Goal: Task Accomplishment & Management: Use online tool/utility

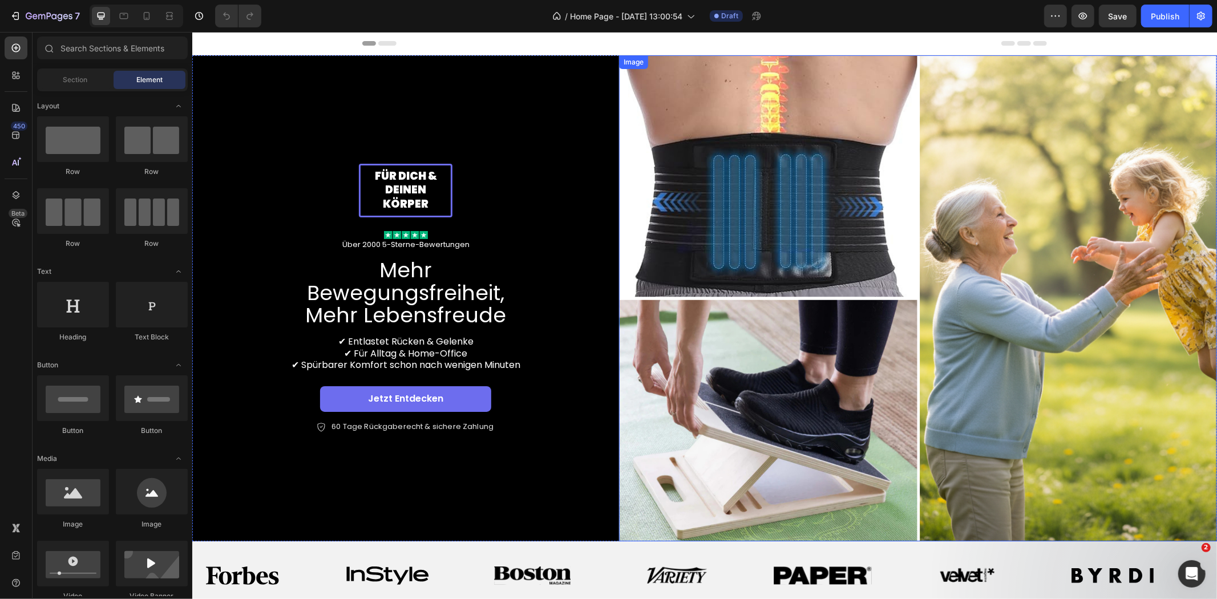
click at [629, 245] on img at bounding box center [917, 298] width 598 height 486
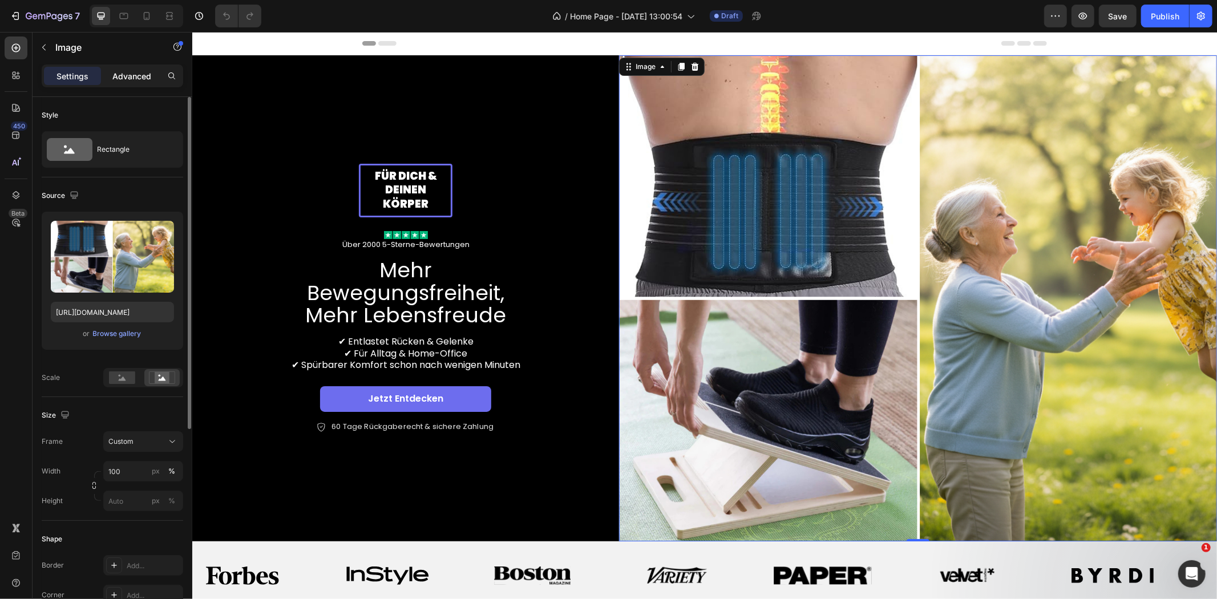
click at [131, 76] on p "Advanced" at bounding box center [131, 76] width 39 height 12
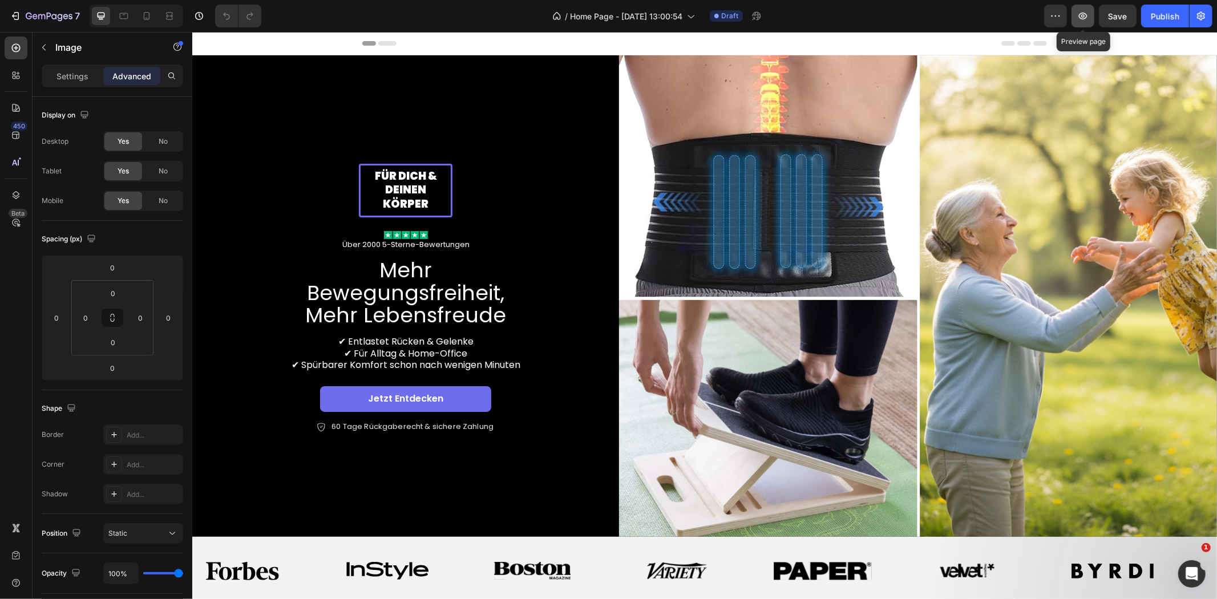
click at [1085, 12] on icon "button" at bounding box center [1082, 15] width 11 height 11
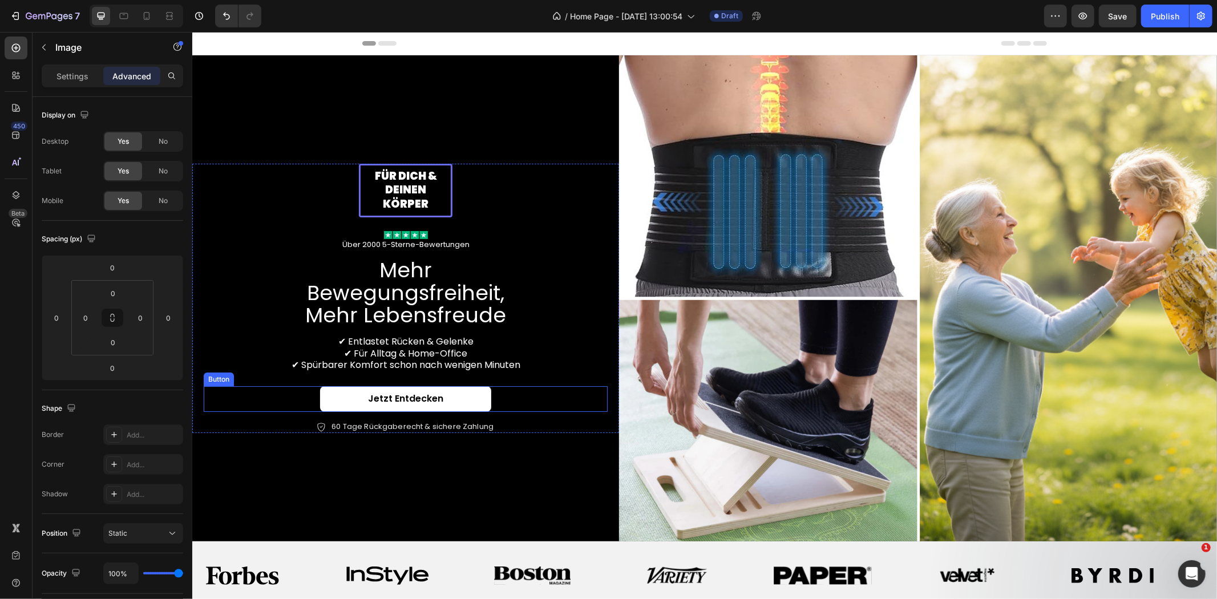
click at [459, 386] on link "Jetzt entdecken" at bounding box center [404, 399] width 171 height 26
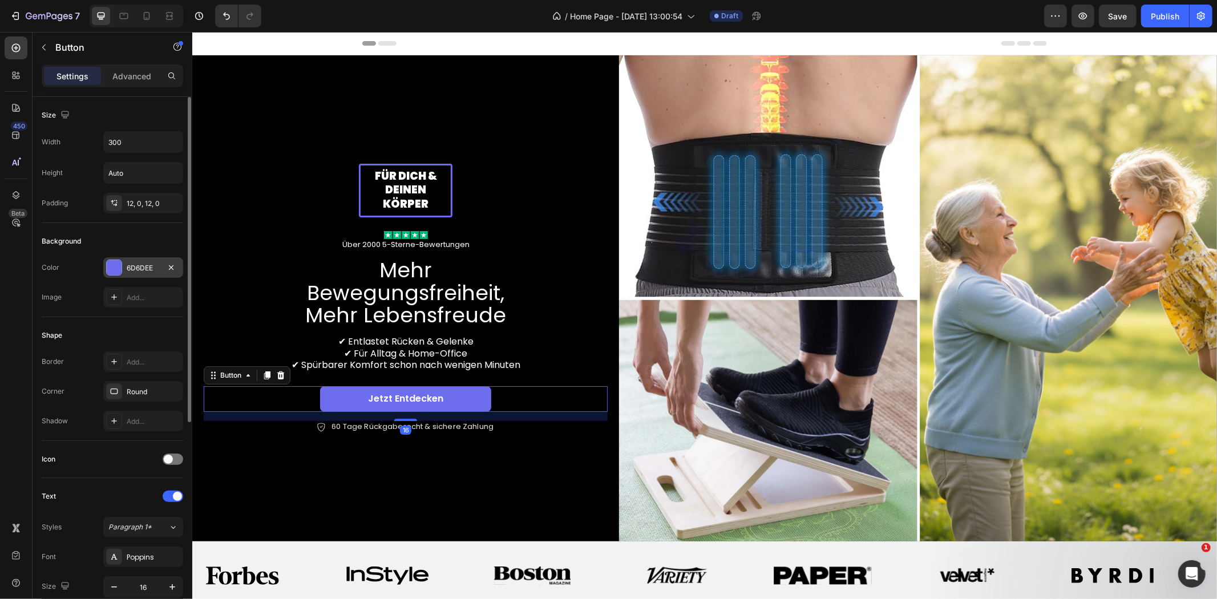
click at [147, 270] on div "6D6DEE" at bounding box center [143, 268] width 33 height 10
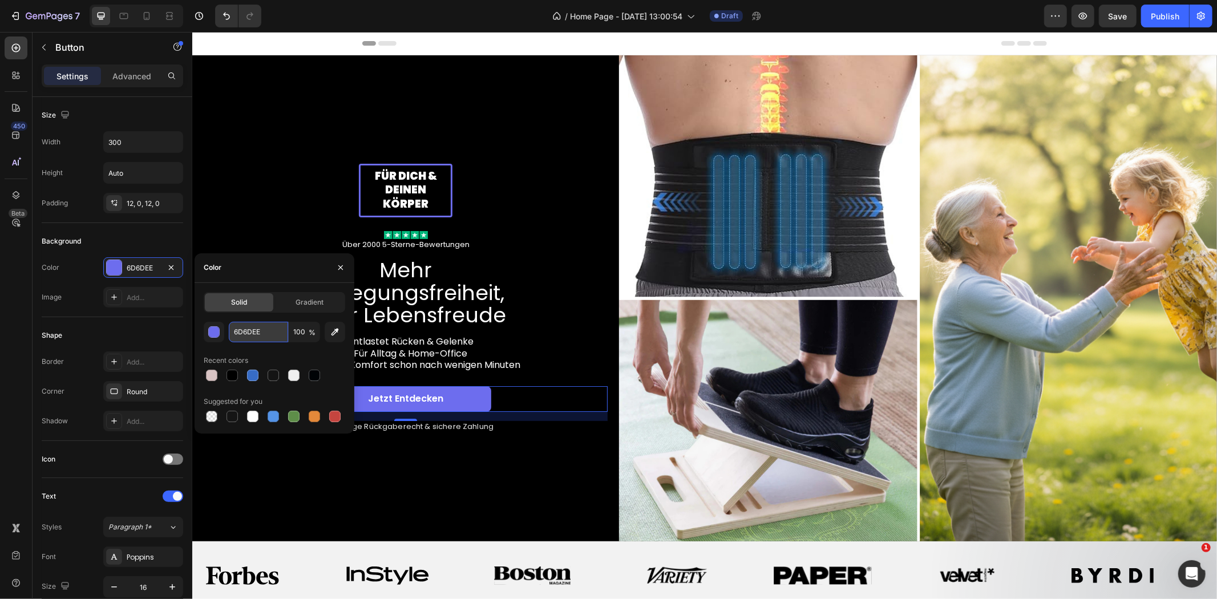
click at [258, 331] on input "6D6DEE" at bounding box center [258, 332] width 59 height 21
click at [257, 331] on input "6D6DEE" at bounding box center [258, 332] width 59 height 21
paste input "0E9F9A"
type input "0E9F9A"
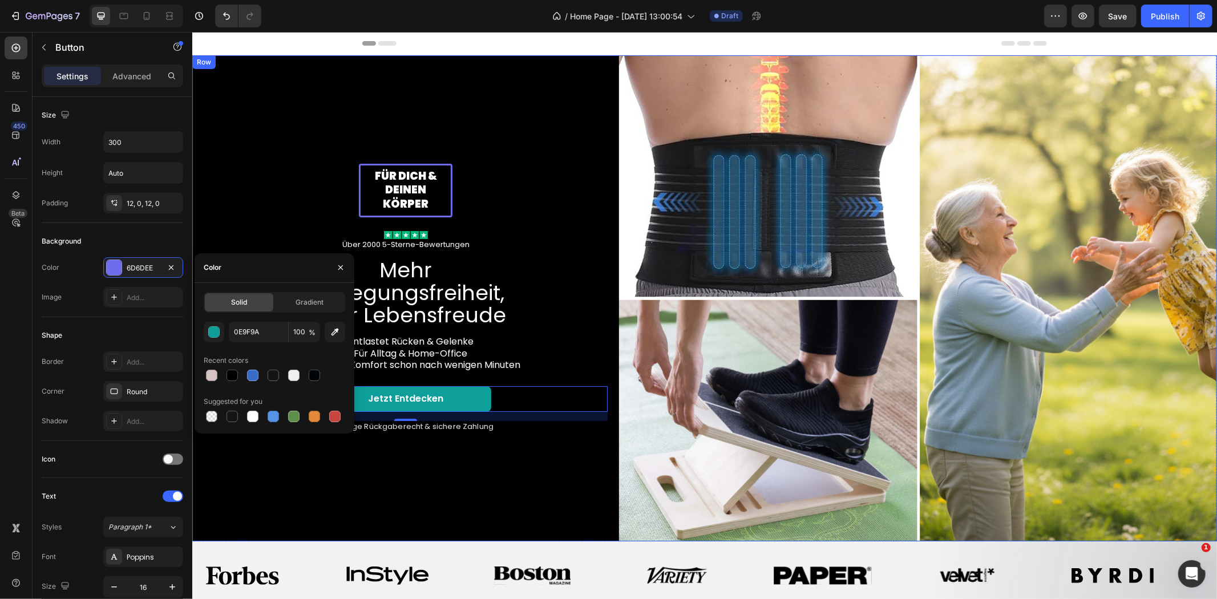
click at [287, 152] on div "Für dich & deinen Körper Text Block Row Image Über 2000 5-Sterne-Bewertungen Te…" at bounding box center [405, 298] width 427 height 486
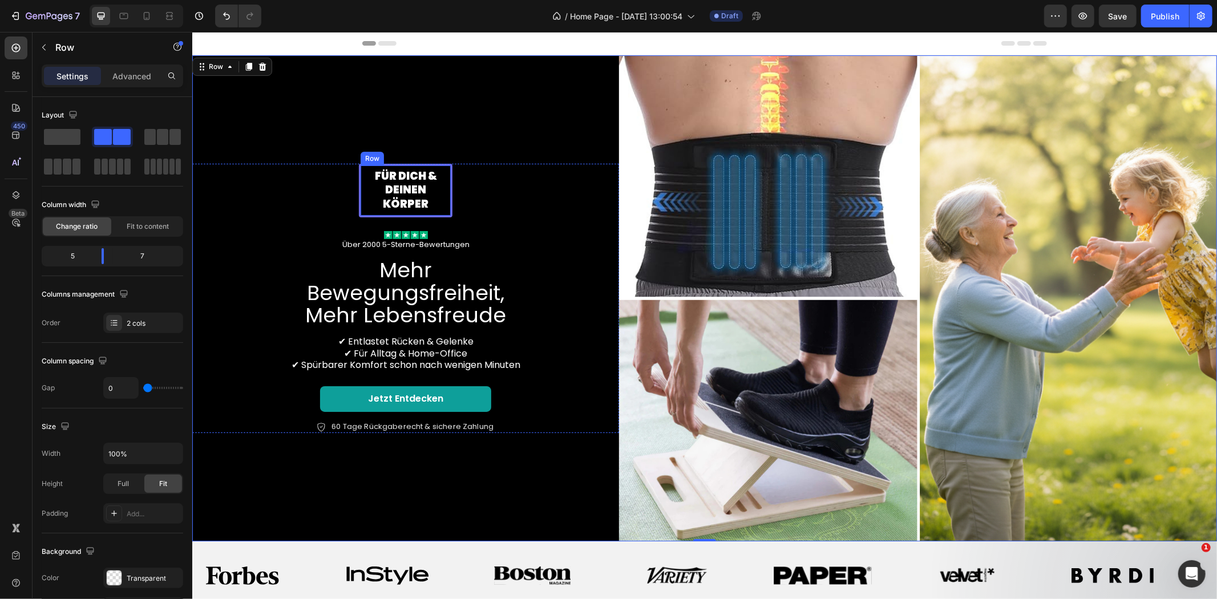
click at [426, 182] on div "Für dich & deinen Körper Text Block Row" at bounding box center [405, 190] width 94 height 54
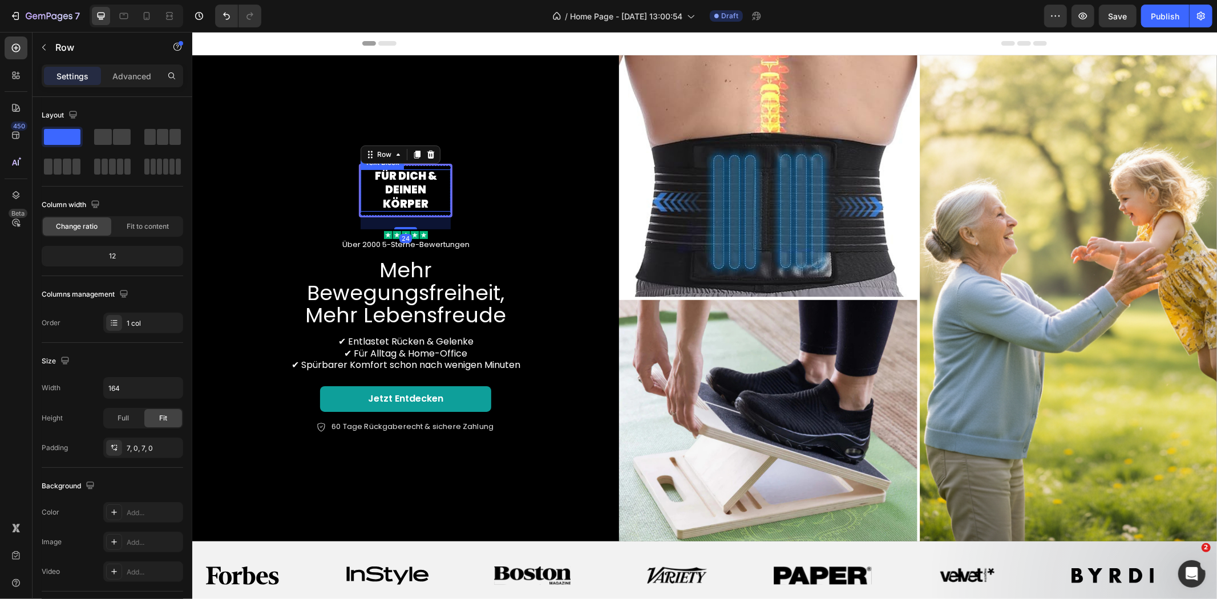
click at [392, 198] on p "Für dich & deinen Körper" at bounding box center [405, 190] width 88 height 42
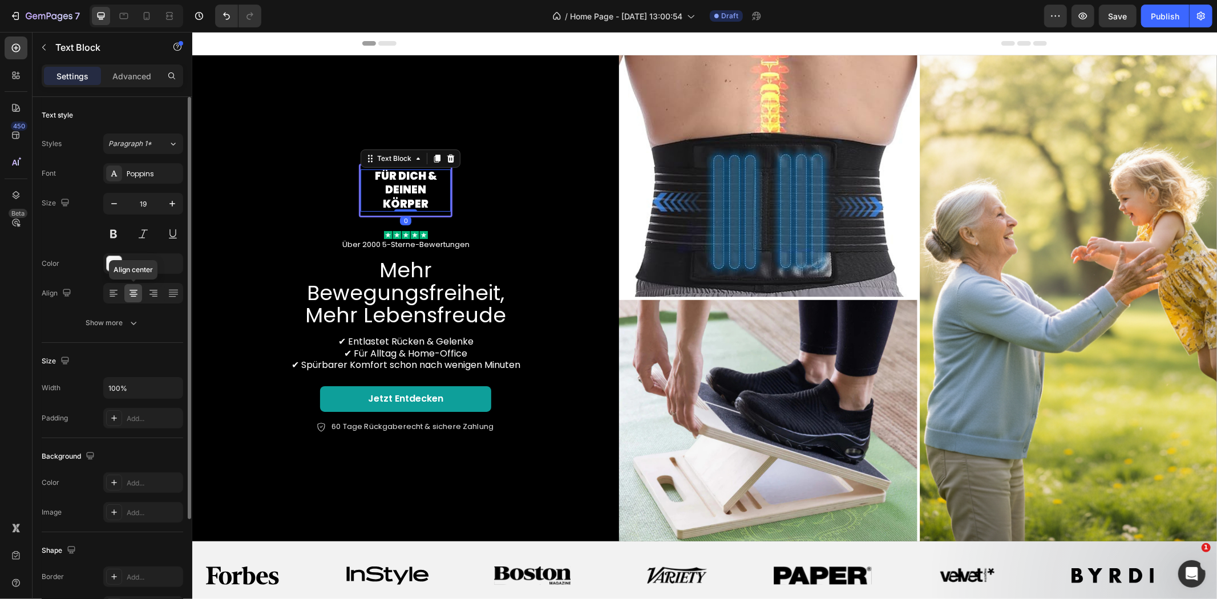
scroll to position [141, 0]
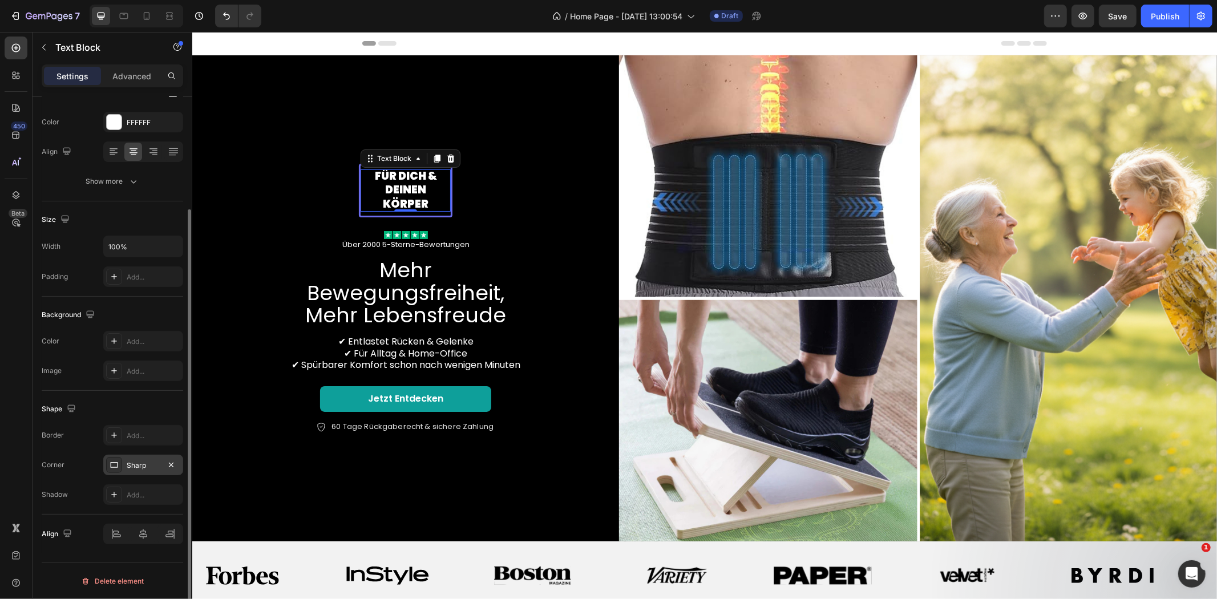
click at [139, 469] on div "Sharp" at bounding box center [143, 465] width 33 height 10
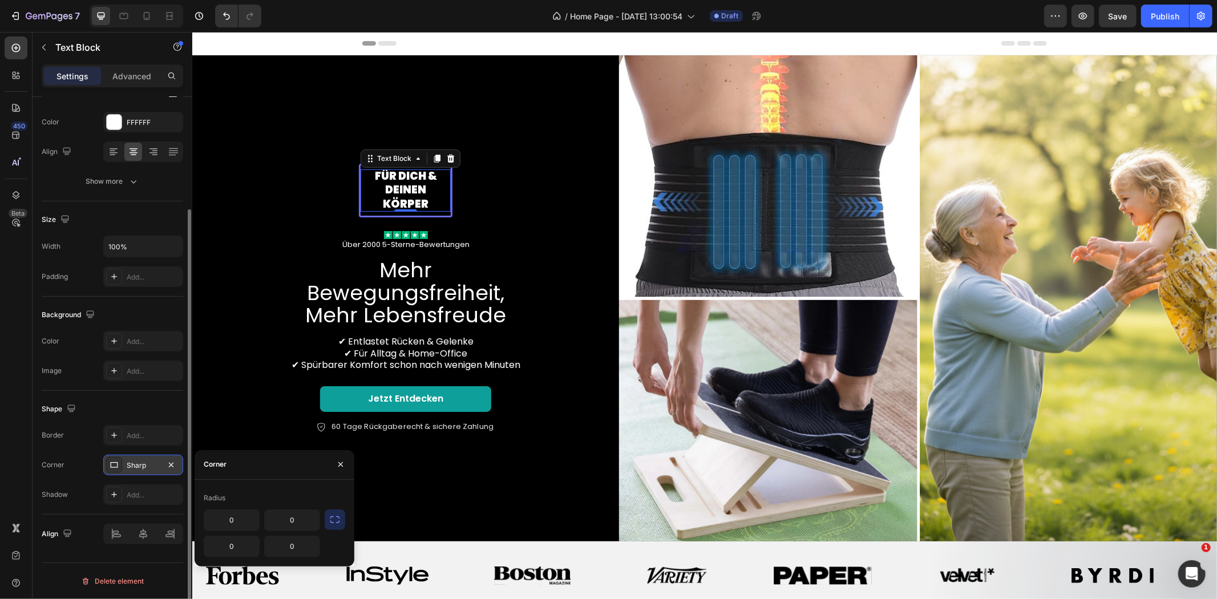
click at [139, 469] on div "Sharp" at bounding box center [143, 465] width 33 height 10
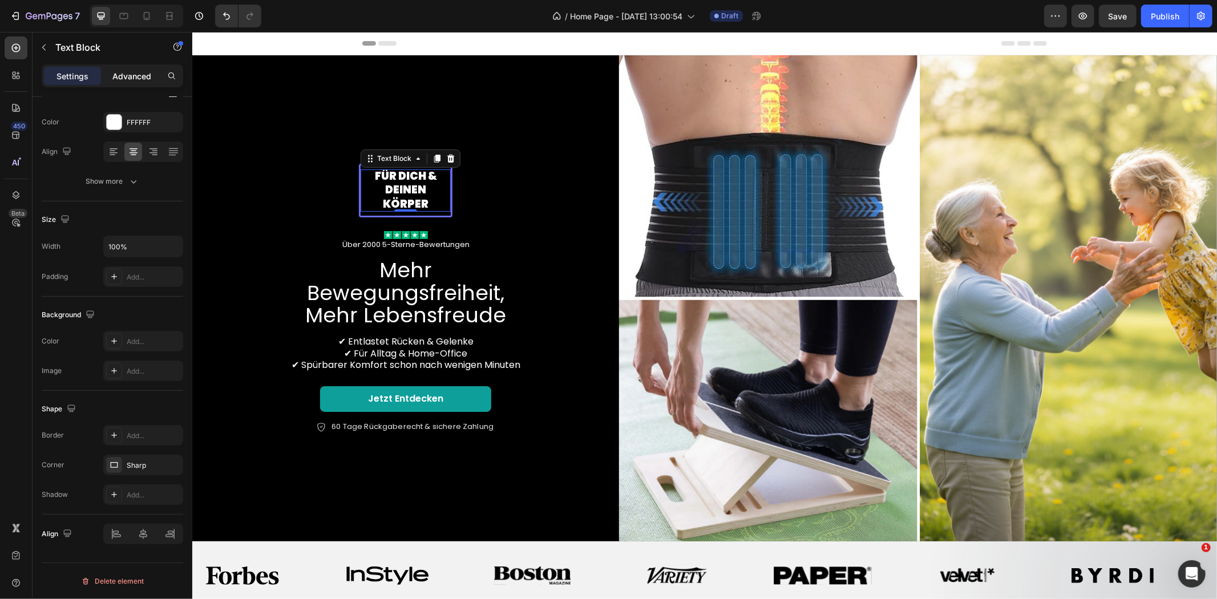
click at [137, 78] on p "Advanced" at bounding box center [131, 76] width 39 height 12
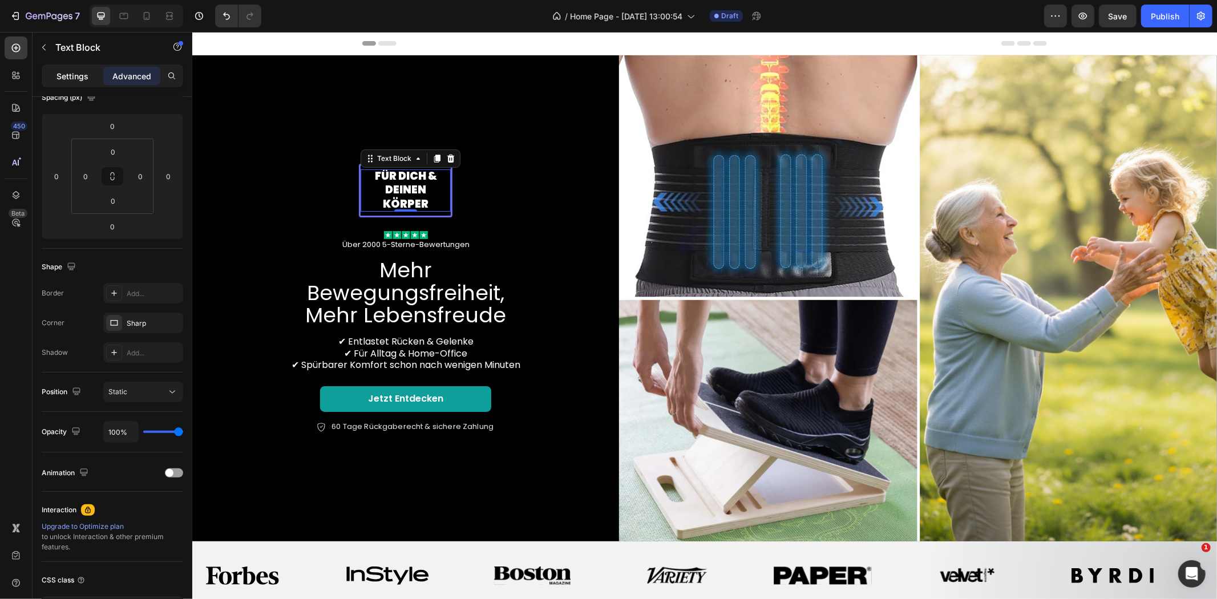
click at [70, 78] on p "Settings" at bounding box center [72, 76] width 32 height 12
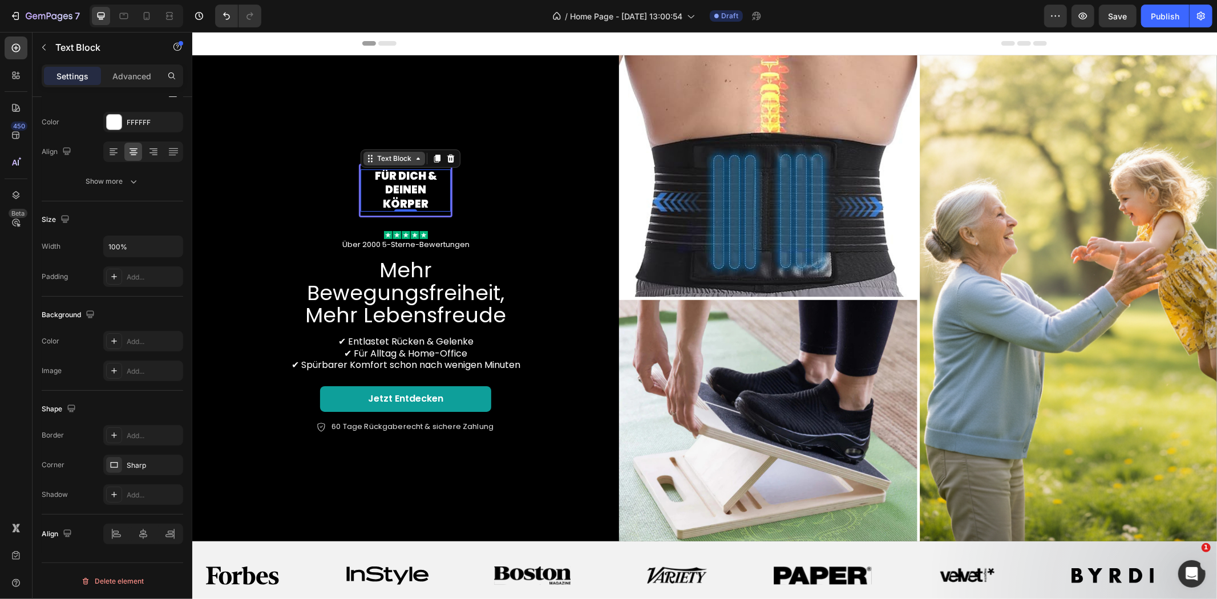
click at [378, 165] on div "Text Block" at bounding box center [394, 158] width 62 height 14
click at [382, 147] on div "Row 1 col" at bounding box center [383, 138] width 44 height 18
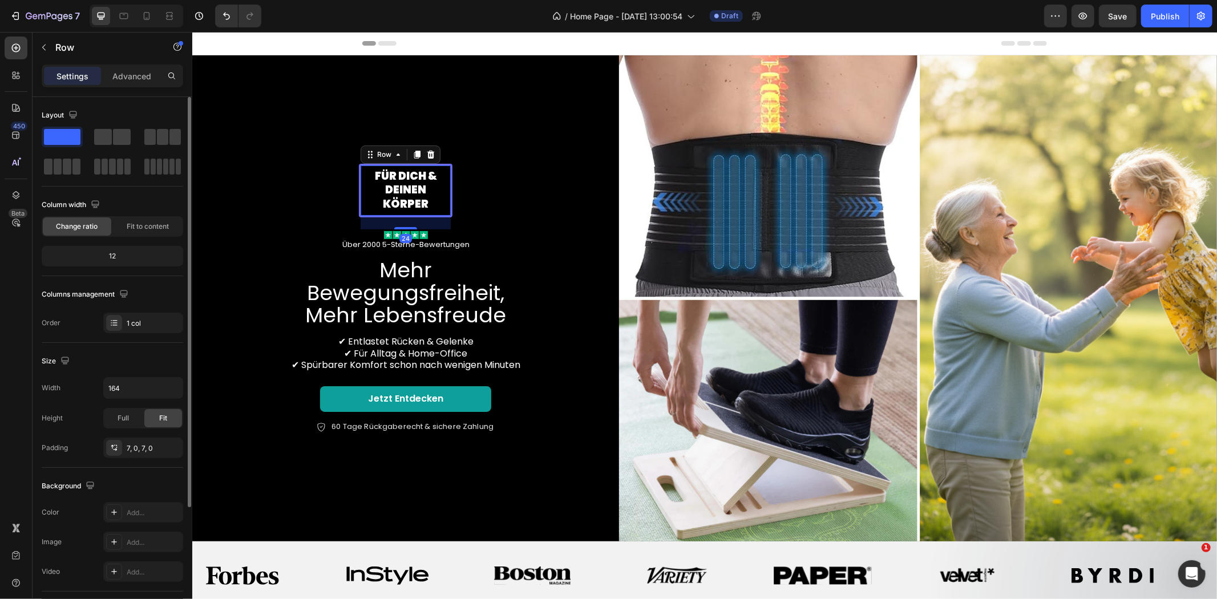
scroll to position [161, 0]
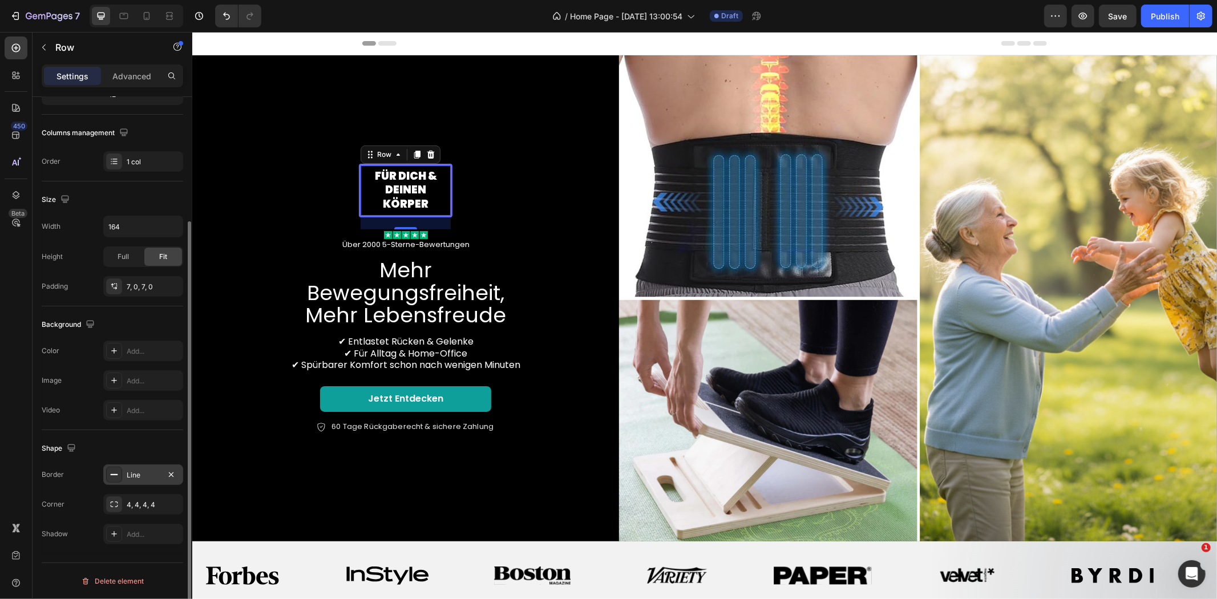
click at [140, 476] on div "Line" at bounding box center [143, 475] width 33 height 10
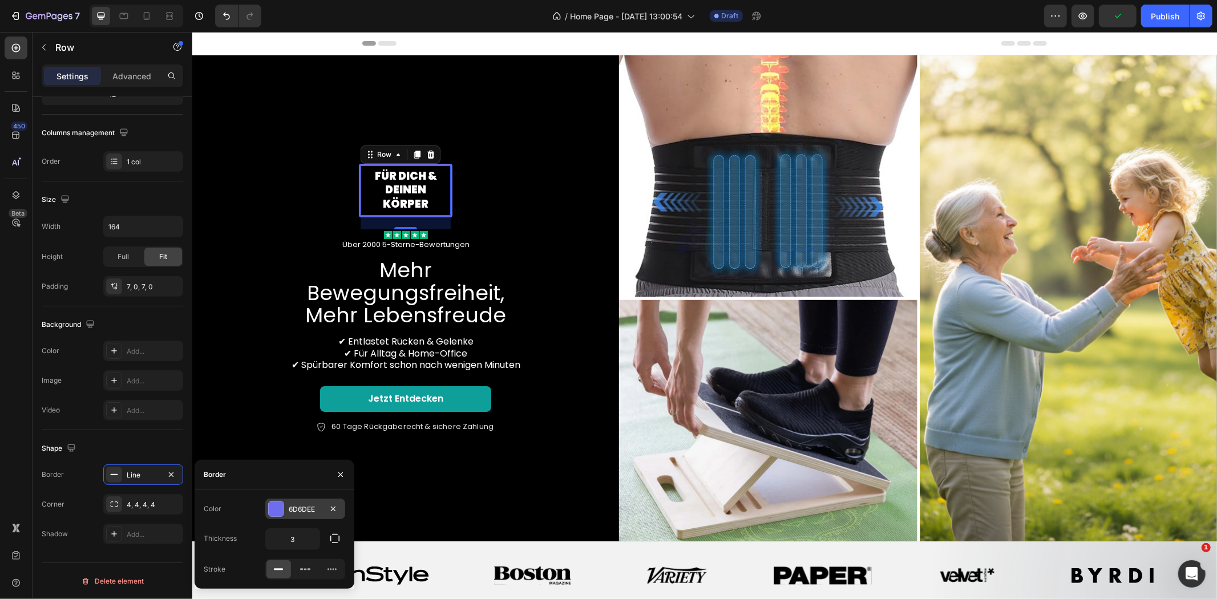
click at [309, 503] on div "6D6DEE" at bounding box center [305, 509] width 80 height 21
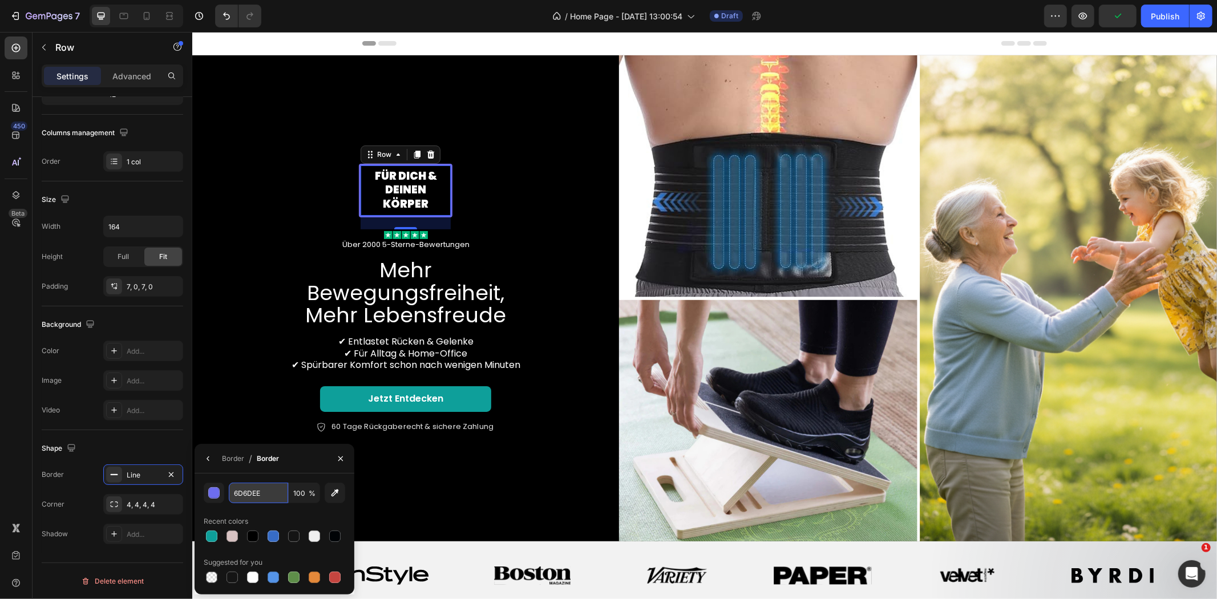
click at [265, 497] on input "6D6DEE" at bounding box center [258, 493] width 59 height 21
paste input "B7F0E7"
type input "B7F0E7"
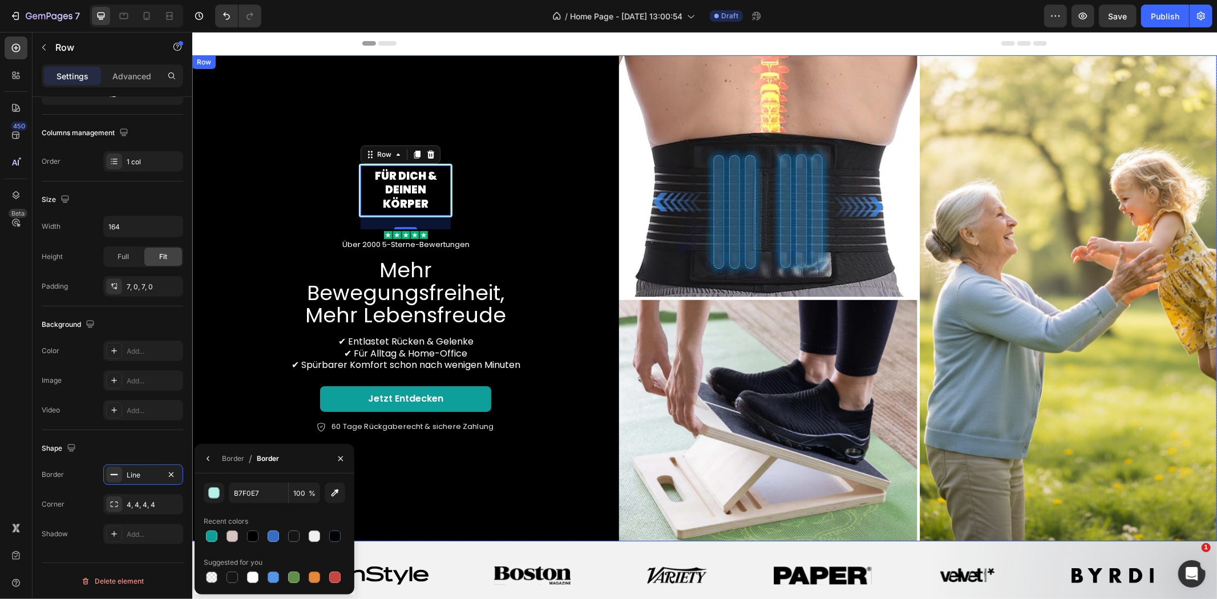
click at [486, 496] on div "Für dich & deinen Körper Text Block Row 24 Image Über 2000 5-Sterne-Bewertungen…" at bounding box center [405, 298] width 427 height 486
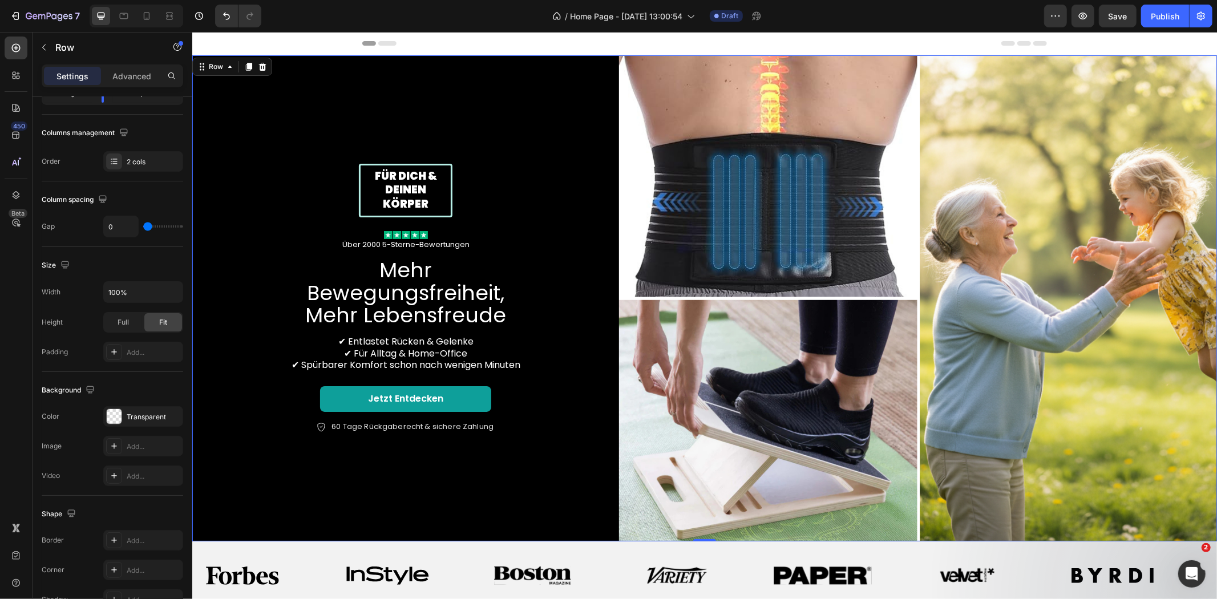
click at [584, 80] on div "Für dich & deinen Körper Text Block Row Image Über 2000 5-Sterne-Bewertungen Te…" at bounding box center [405, 298] width 427 height 486
click at [258, 446] on div "Für dich & deinen Körper Text Block Row Image Über 2000 5-Sterne-Bewertungen Te…" at bounding box center [405, 298] width 427 height 486
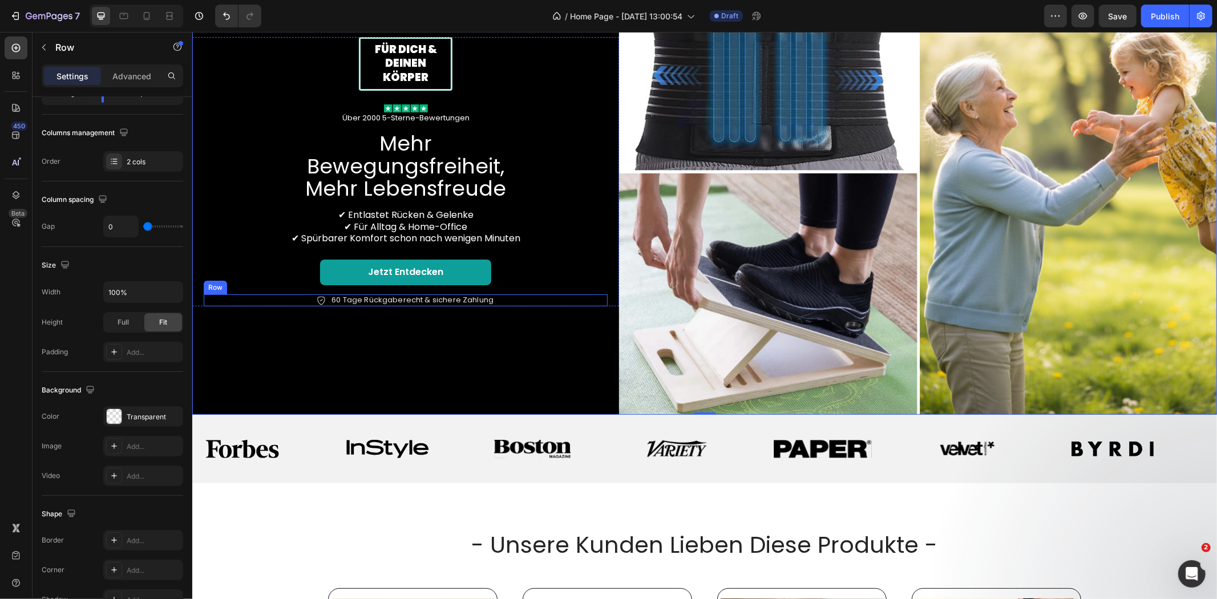
click at [279, 294] on div "Icon 60 Tage Rückgaberecht & sichere Zahlung Text Block Row" at bounding box center [405, 300] width 404 height 12
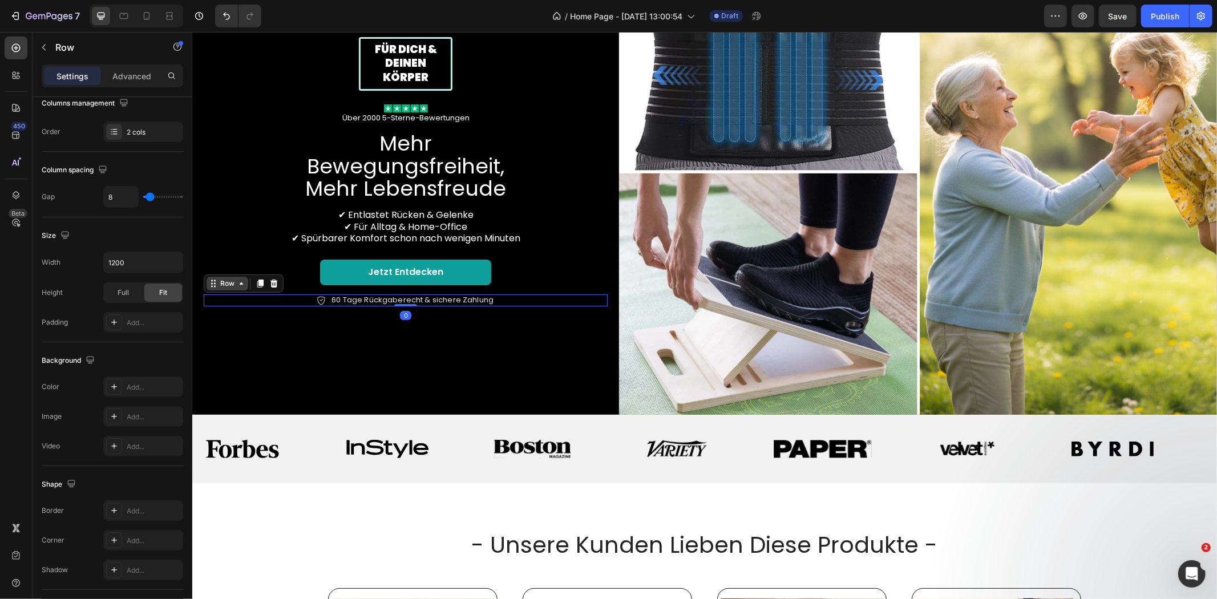
click at [238, 278] on icon at bounding box center [240, 282] width 9 height 9
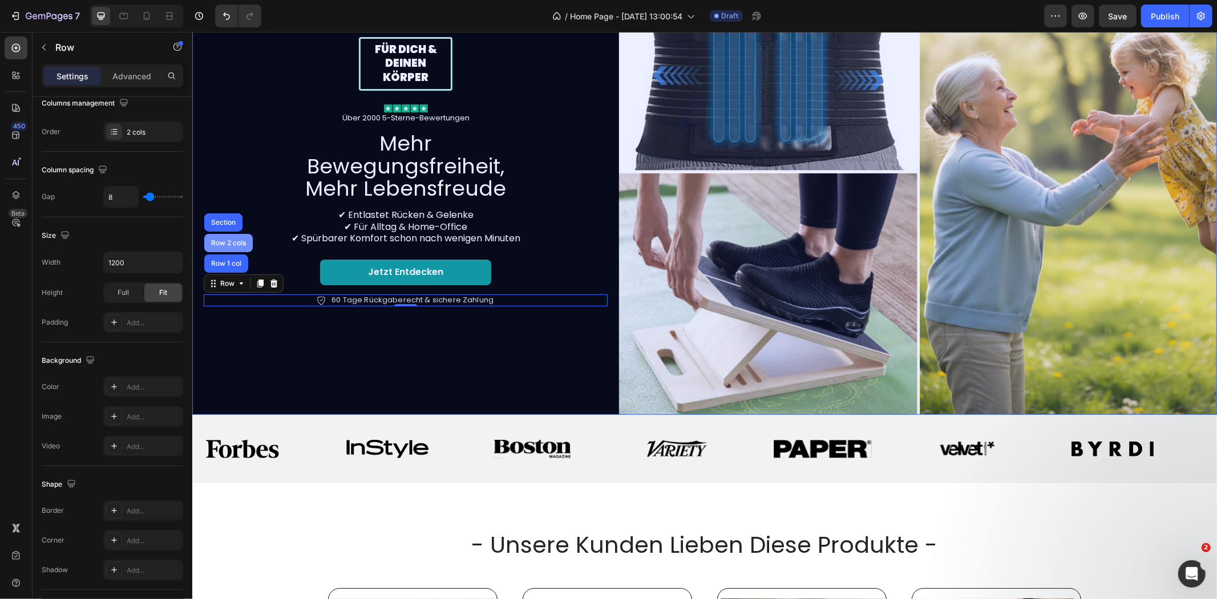
click at [237, 233] on div "Row 2 cols" at bounding box center [228, 242] width 48 height 18
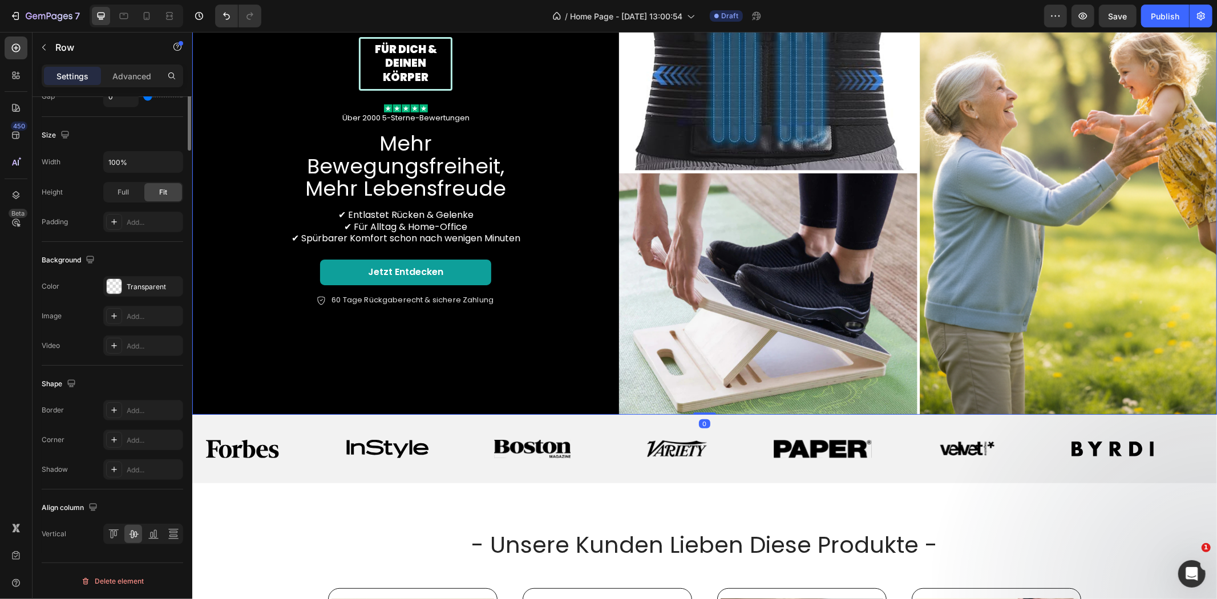
scroll to position [0, 0]
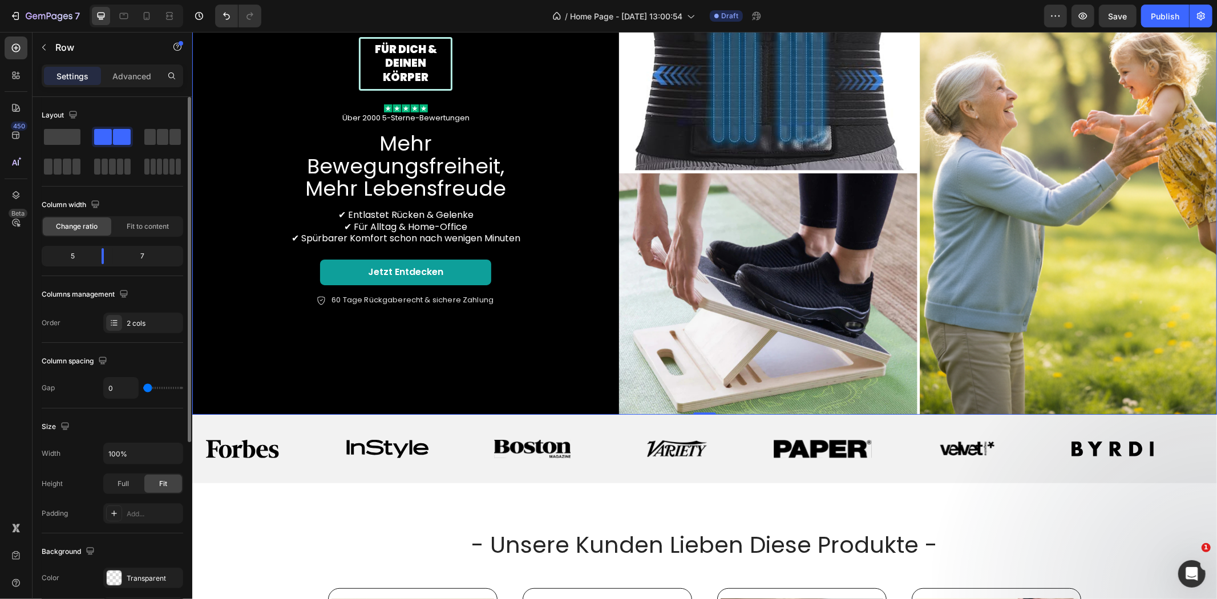
click at [75, 74] on p "Settings" at bounding box center [72, 76] width 32 height 12
click at [76, 75] on p "Settings" at bounding box center [72, 76] width 32 height 12
click at [124, 73] on p "Advanced" at bounding box center [131, 76] width 39 height 12
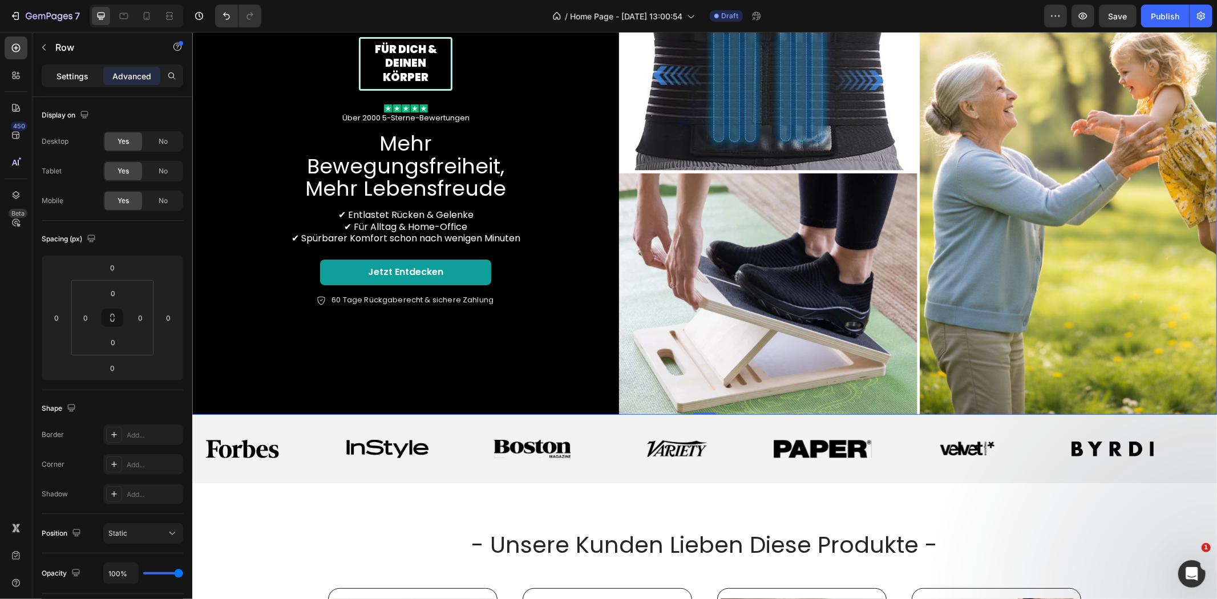
click at [70, 67] on div "Settings" at bounding box center [72, 76] width 57 height 18
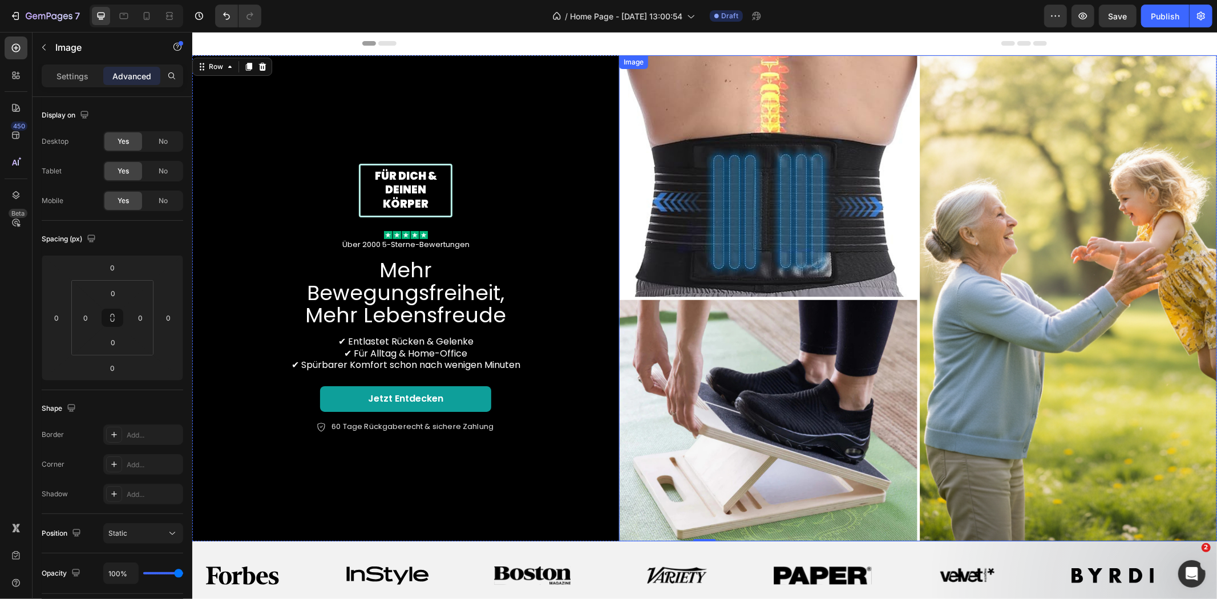
click at [670, 184] on img at bounding box center [917, 298] width 598 height 486
click at [650, 67] on div "Image" at bounding box center [645, 66] width 25 height 10
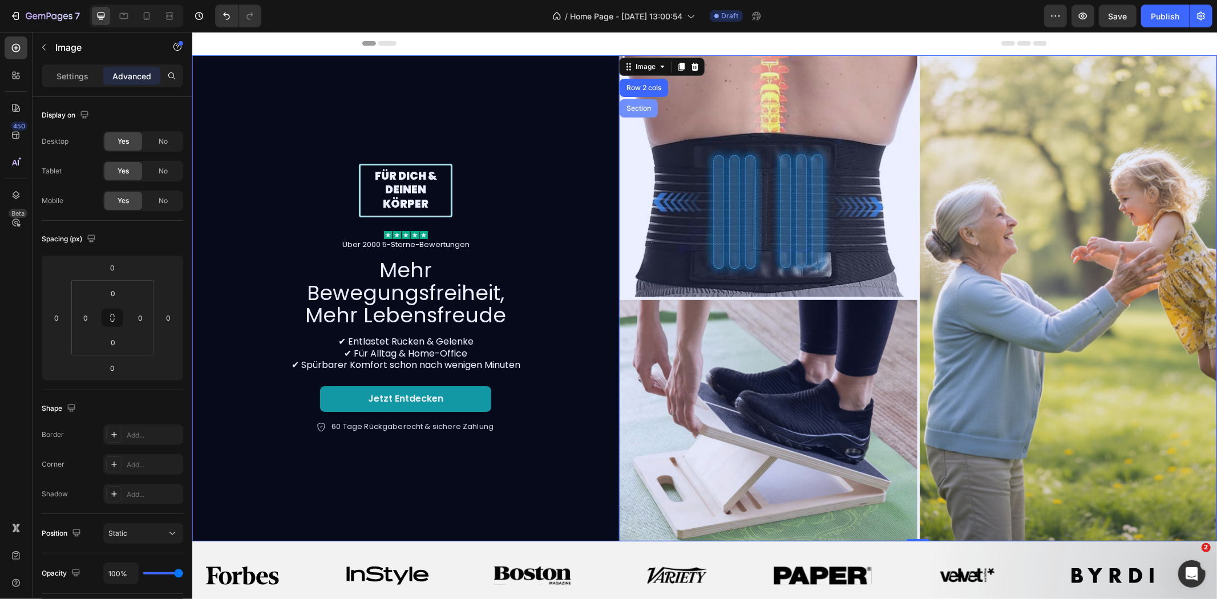
click at [635, 99] on div "Section" at bounding box center [638, 108] width 38 height 18
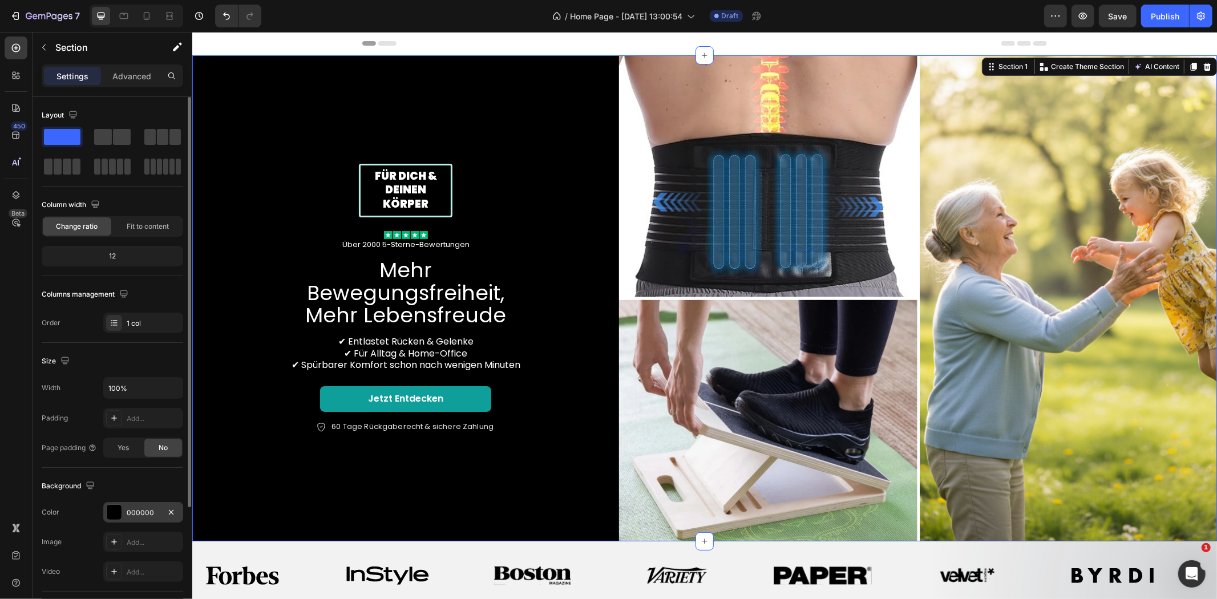
click at [141, 506] on div "000000" at bounding box center [143, 512] width 80 height 21
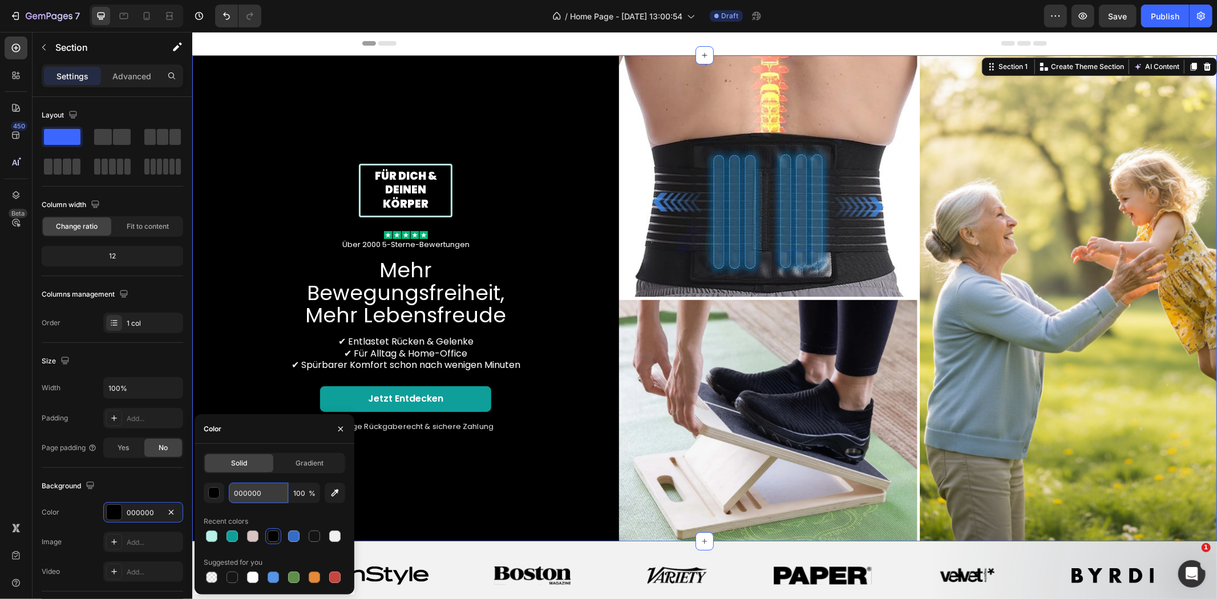
click at [250, 491] on input "000000" at bounding box center [258, 493] width 59 height 21
paste input "F8FAFC"
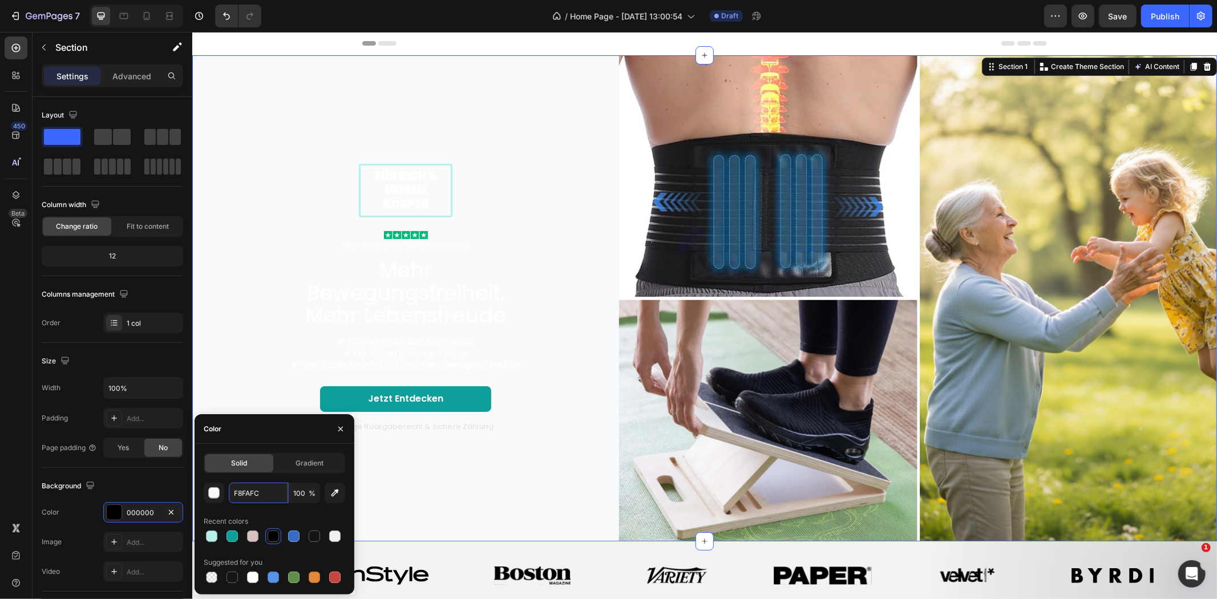
type input "F8FAFC"
click at [294, 426] on div "Color" at bounding box center [275, 429] width 160 height 30
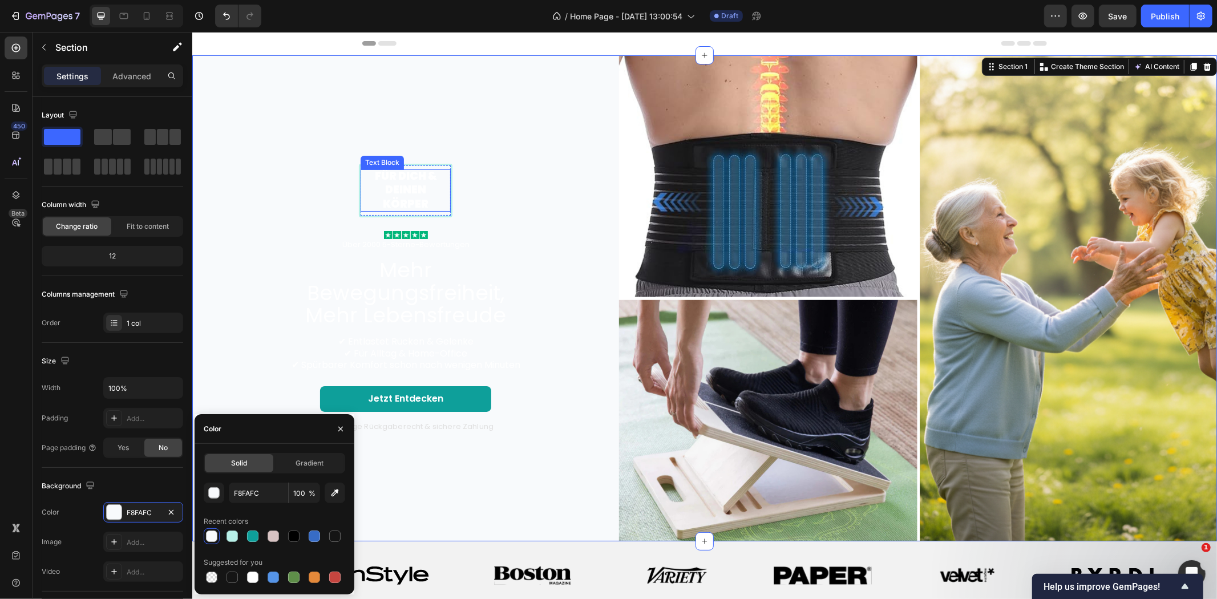
click at [408, 200] on p "Für dich & deinen Körper" at bounding box center [405, 190] width 88 height 42
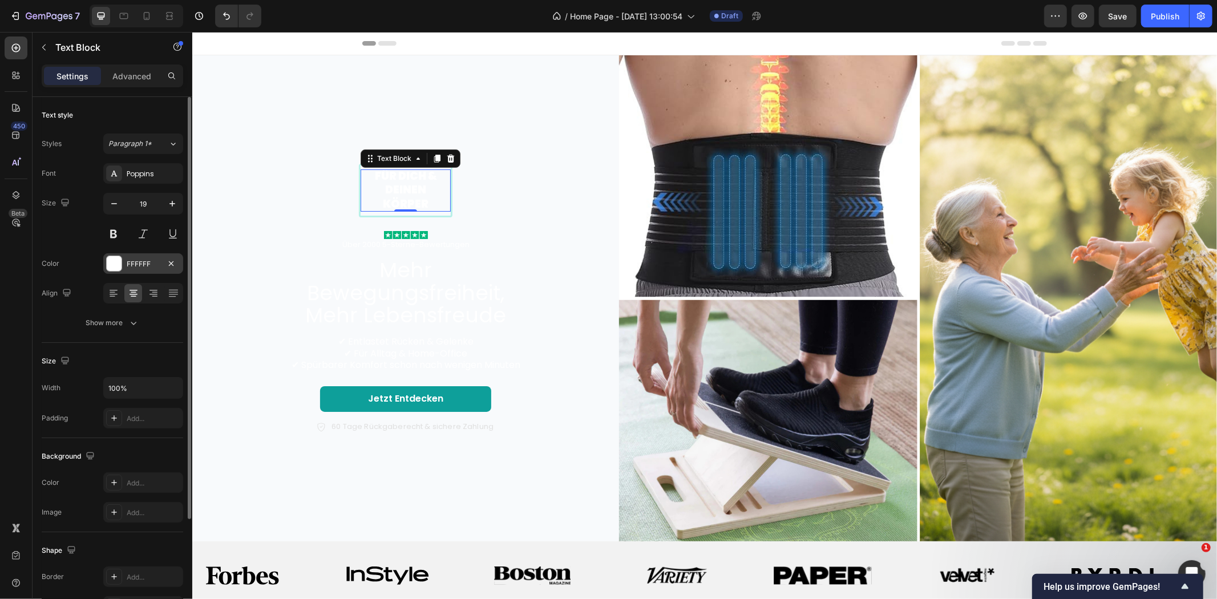
click at [152, 258] on div "FFFFFF" at bounding box center [143, 263] width 80 height 21
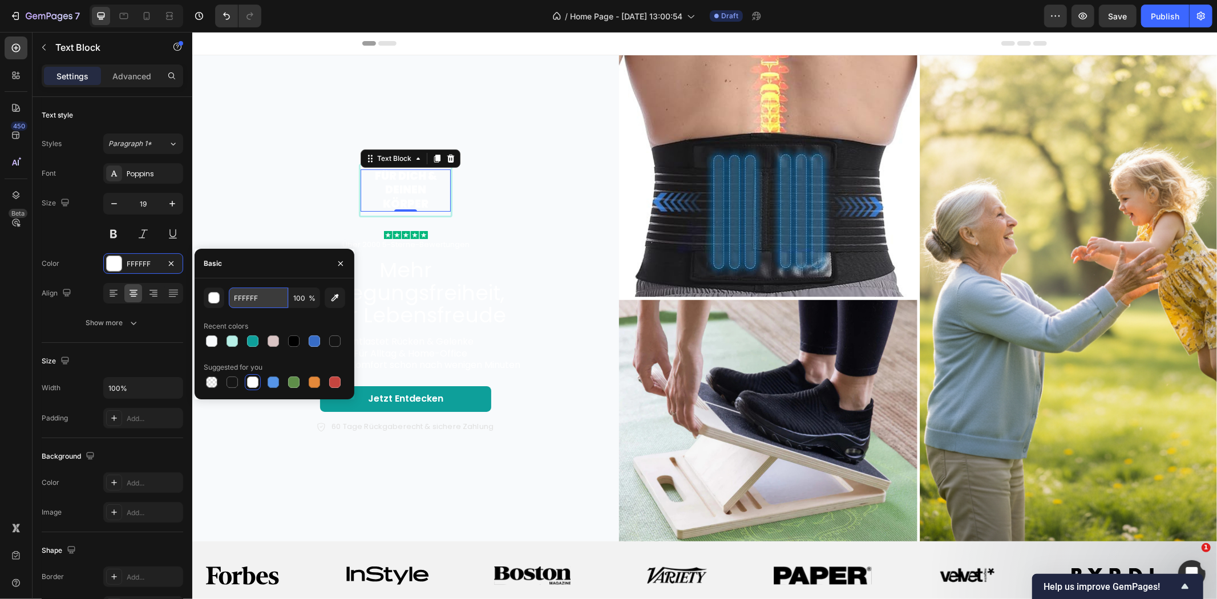
click at [251, 294] on input "FFFFFF" at bounding box center [258, 297] width 59 height 21
paste input "0F172A"
click at [230, 20] on icon "Undo/Redo" at bounding box center [226, 15] width 11 height 11
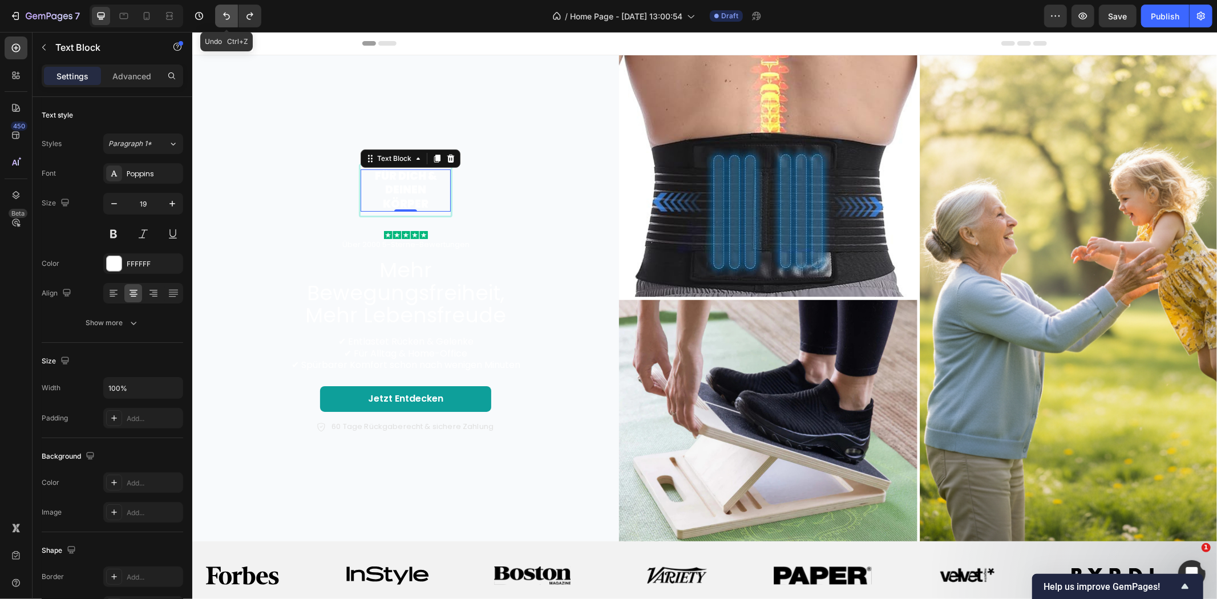
click at [230, 19] on icon "Undo/Redo" at bounding box center [226, 15] width 11 height 11
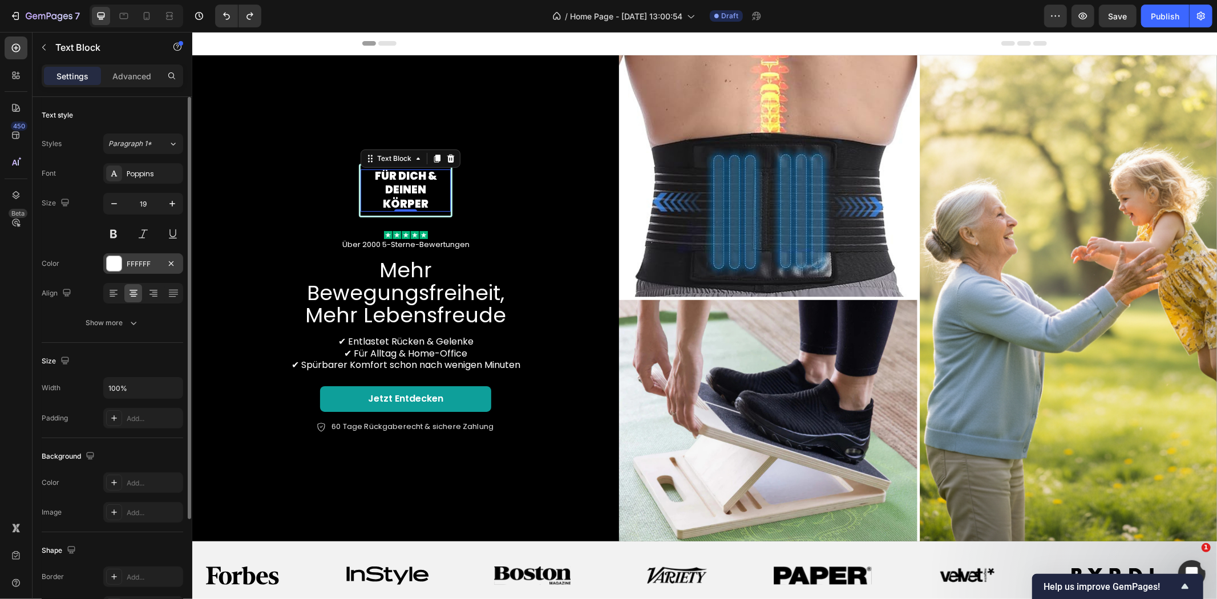
click at [140, 262] on div "FFFFFF" at bounding box center [143, 264] width 33 height 10
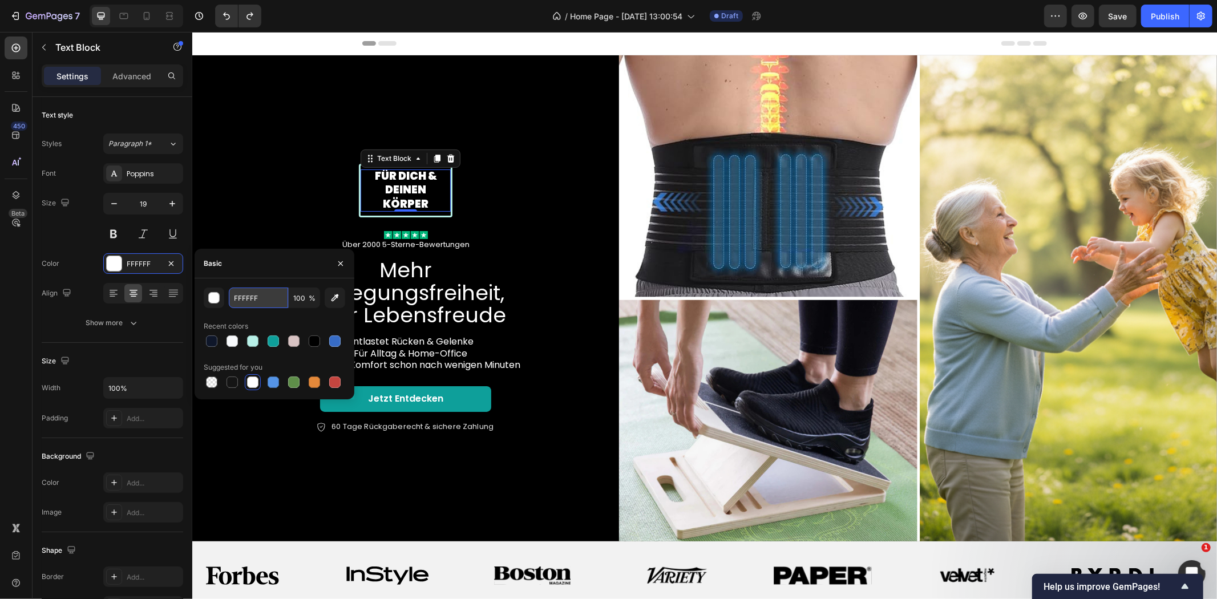
click at [244, 299] on input "FFFFFF" at bounding box center [258, 297] width 59 height 21
paste input "0F172A"
type input "0F172A"
click at [428, 283] on h2 "Mehr Bewegungsfreiheit, Mehr Lebensfreude" at bounding box center [405, 292] width 257 height 70
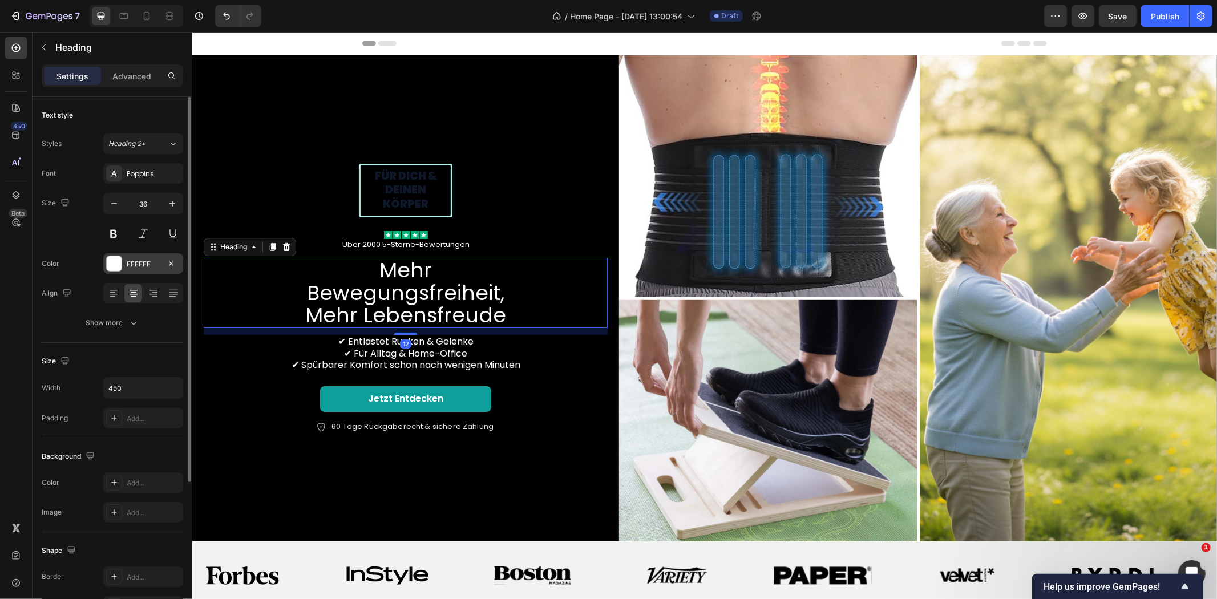
click at [143, 264] on div "FFFFFF" at bounding box center [143, 264] width 33 height 10
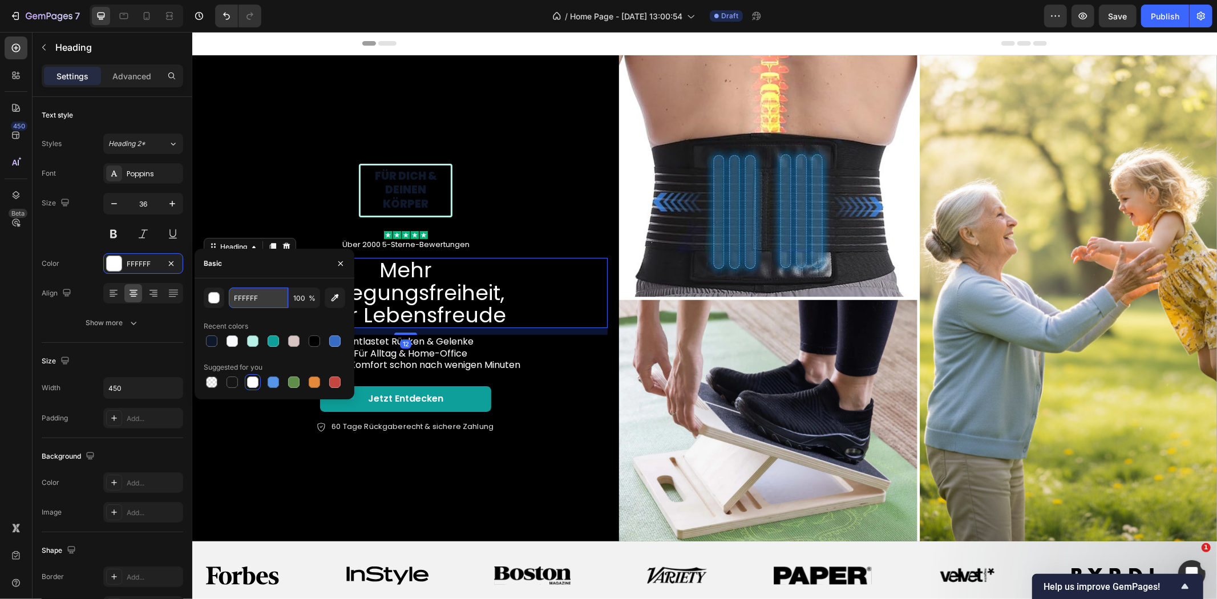
click at [257, 301] on input "FFFFFF" at bounding box center [258, 297] width 59 height 21
paste input "0F172A"
type input "0F172A"
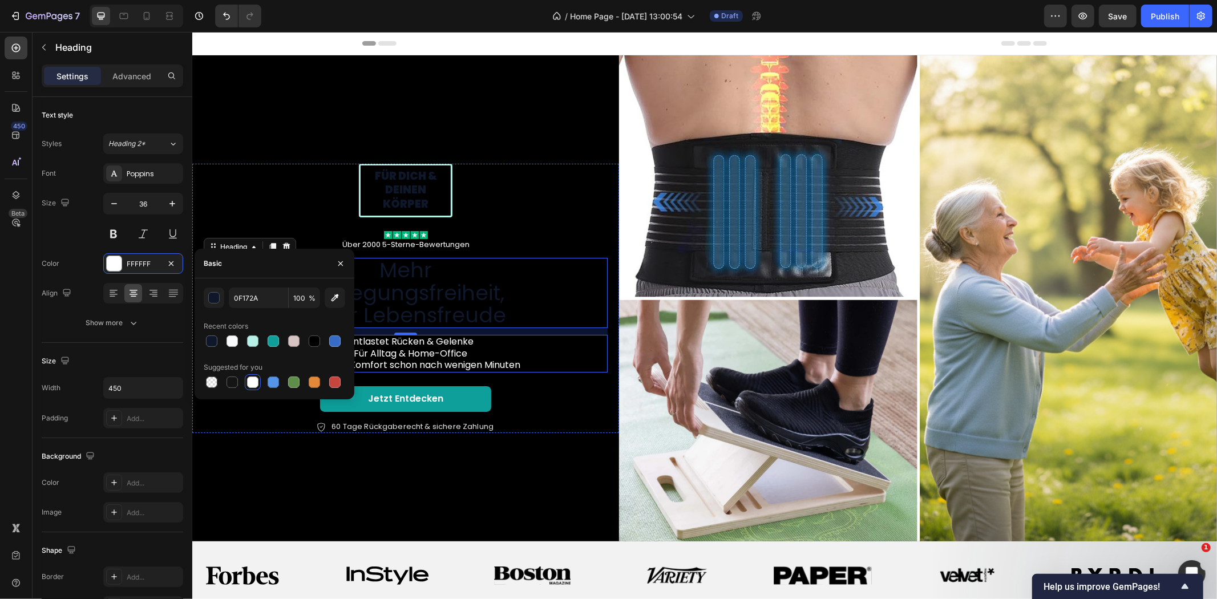
click at [423, 337] on p "✔ Entlastet Rücken & Gelenke ✔ Für Alltag & Home-Office ✔ Spürbarer Komfort sch…" at bounding box center [405, 352] width 402 height 35
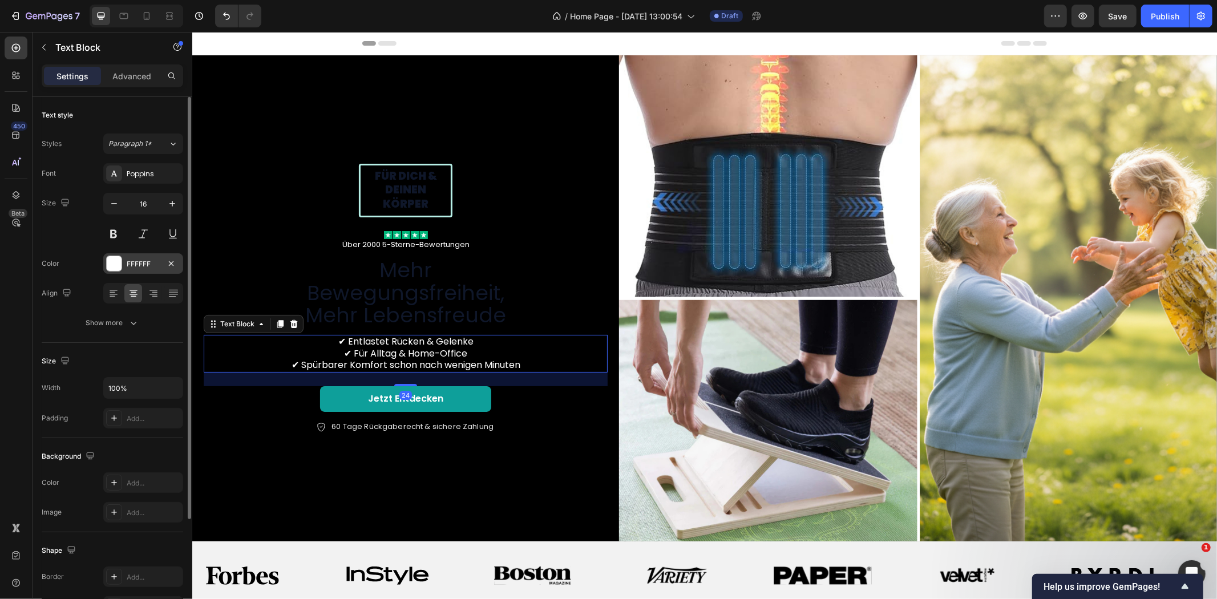
click at [139, 266] on div "FFFFFF" at bounding box center [143, 264] width 33 height 10
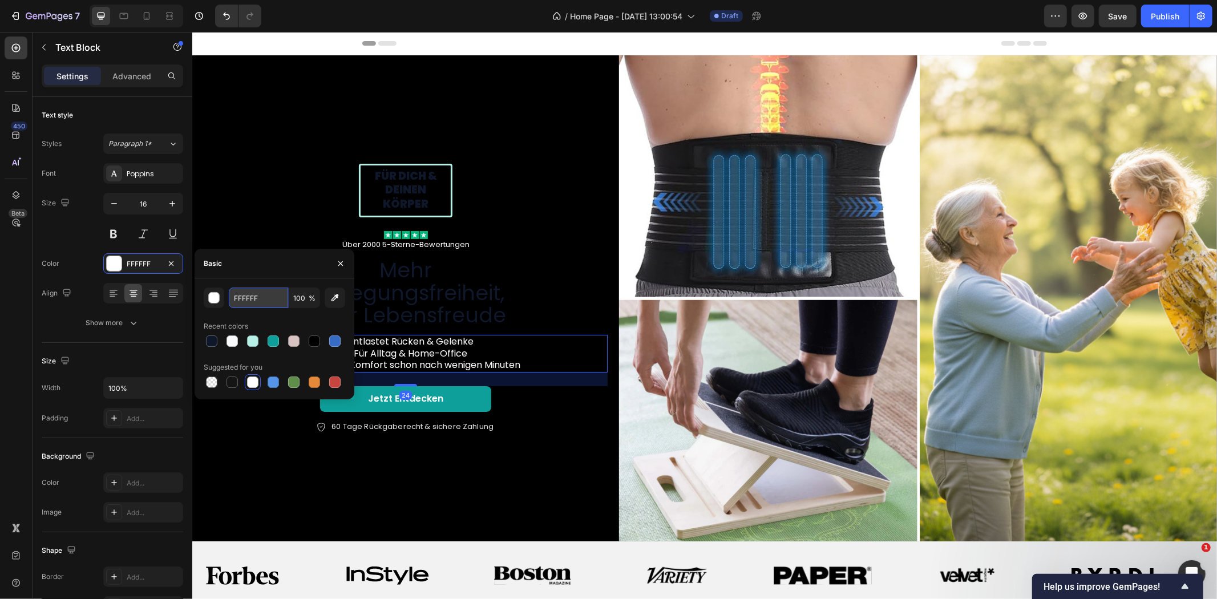
click at [254, 301] on input "FFFFFF" at bounding box center [258, 297] width 59 height 21
paste input "0F172A"
type input "0F172A"
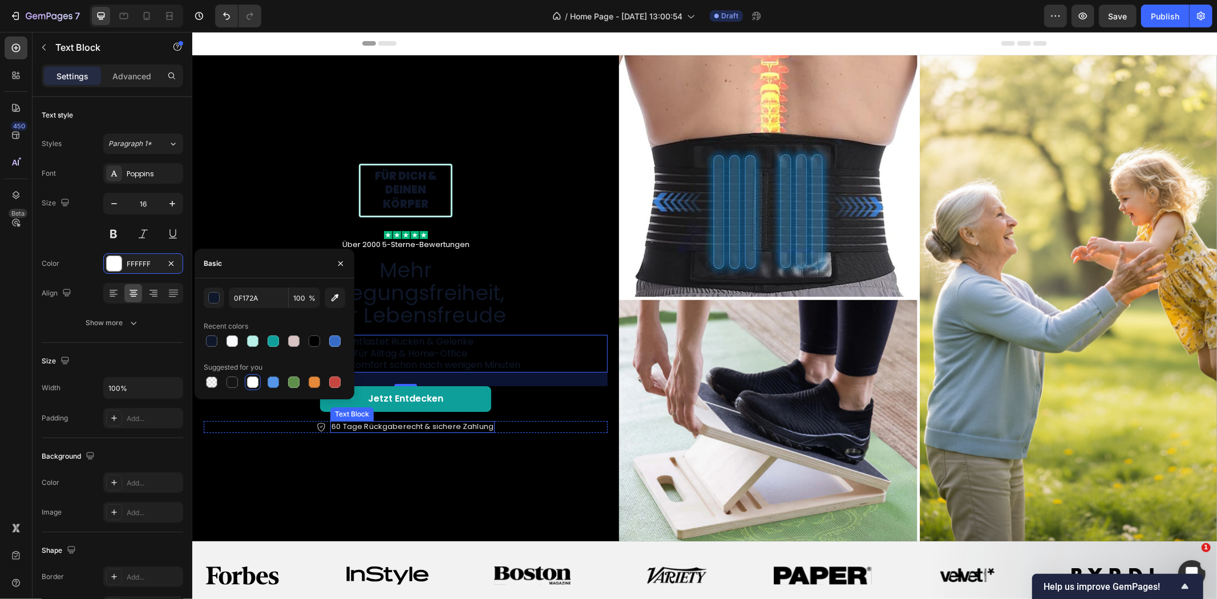
click at [398, 422] on p "60 Tage Rückgaberecht & sichere Zahlung" at bounding box center [412, 427] width 162 height 10
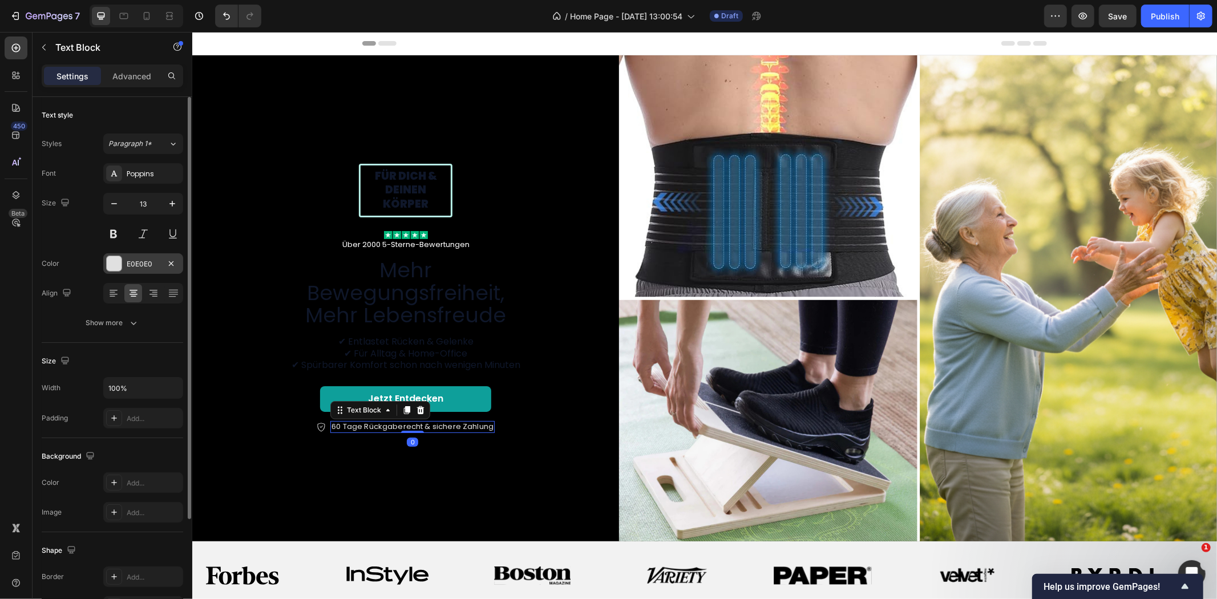
click at [143, 264] on div "E0E0E0" at bounding box center [143, 264] width 33 height 10
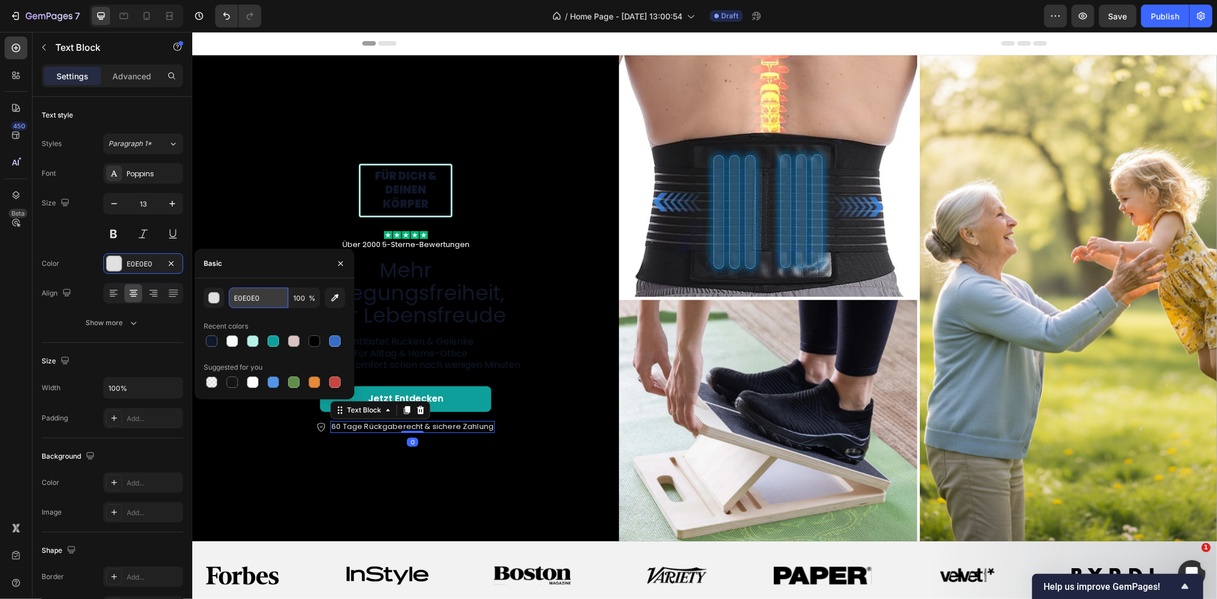
click at [258, 298] on input "E0E0E0" at bounding box center [258, 297] width 59 height 21
paste input "0F172A"
type input "0F172A"
click at [317, 422] on div "Icon" at bounding box center [320, 426] width 9 height 9
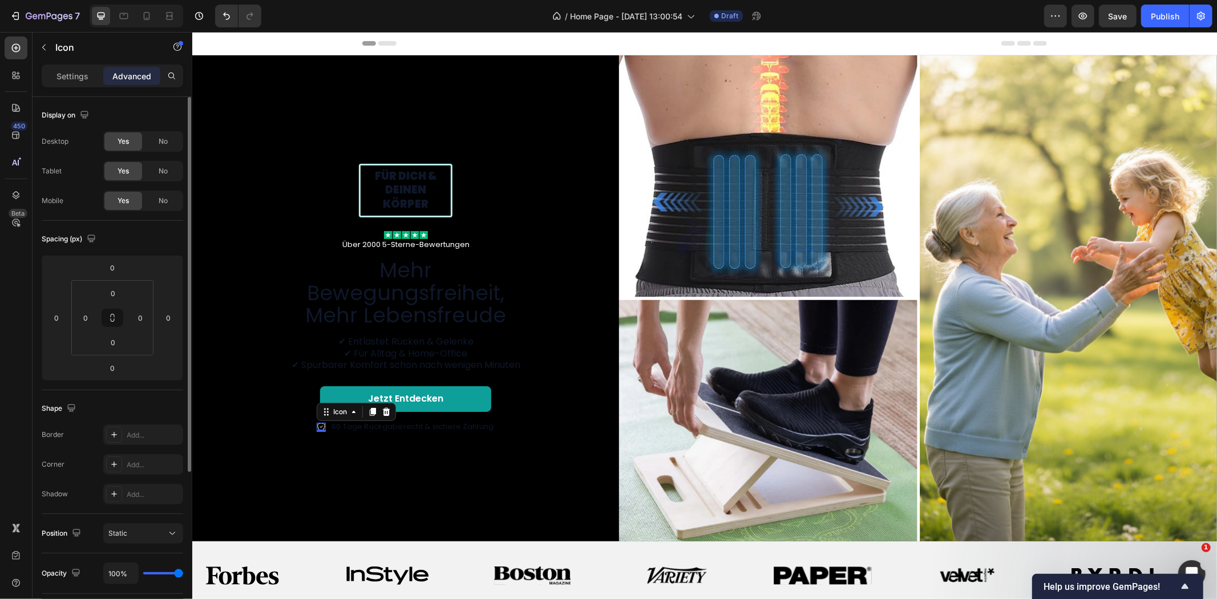
click at [67, 88] on div "Settings Advanced" at bounding box center [113, 80] width 160 height 33
click at [67, 82] on div "Settings" at bounding box center [72, 76] width 57 height 18
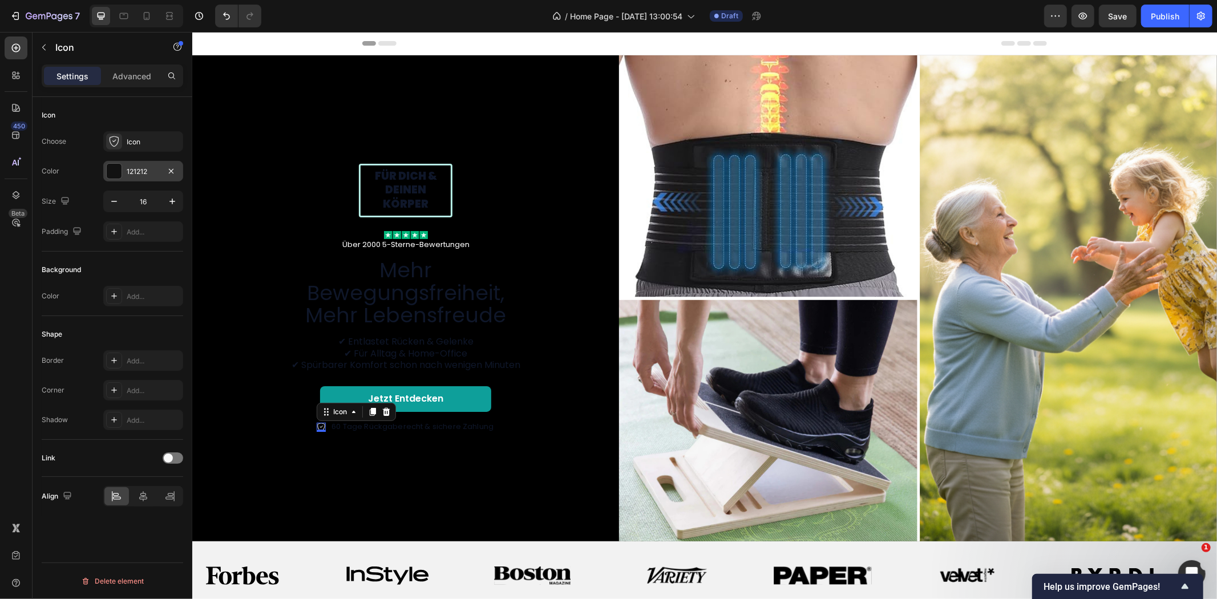
click at [134, 172] on div "121212" at bounding box center [143, 172] width 33 height 10
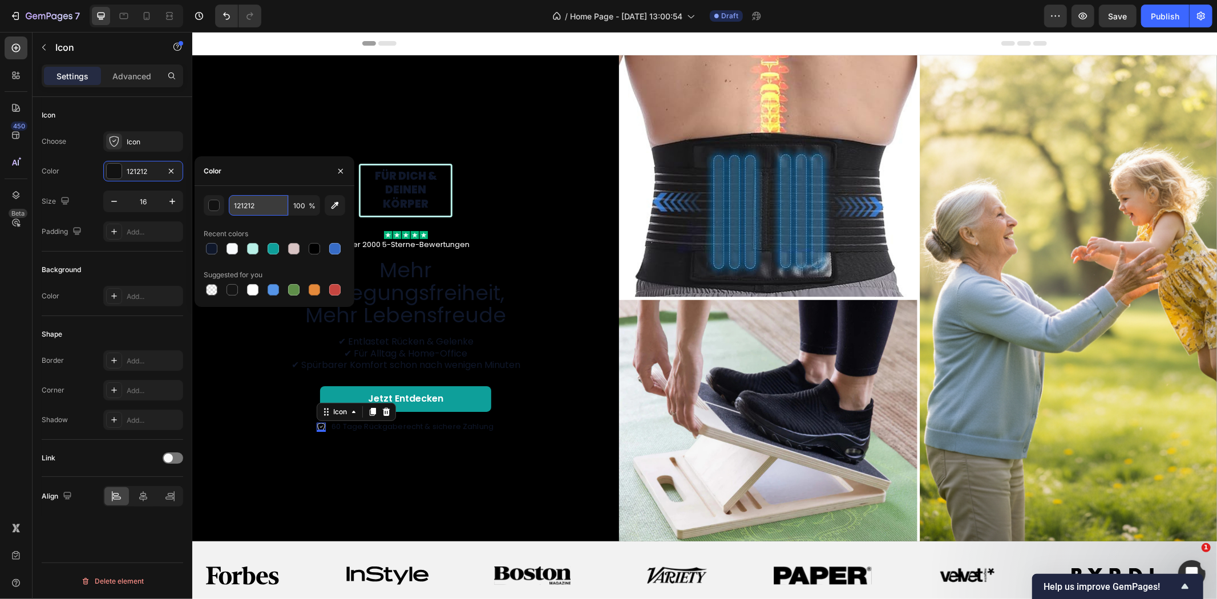
click at [242, 204] on input "121212" at bounding box center [258, 205] width 59 height 21
paste input "0F172A"
type input "0F172A"
click at [294, 100] on div "Für dich & deinen Körper Text Block Row Image Über 2000 5-Sterne-Bewertungen Te…" at bounding box center [405, 298] width 427 height 486
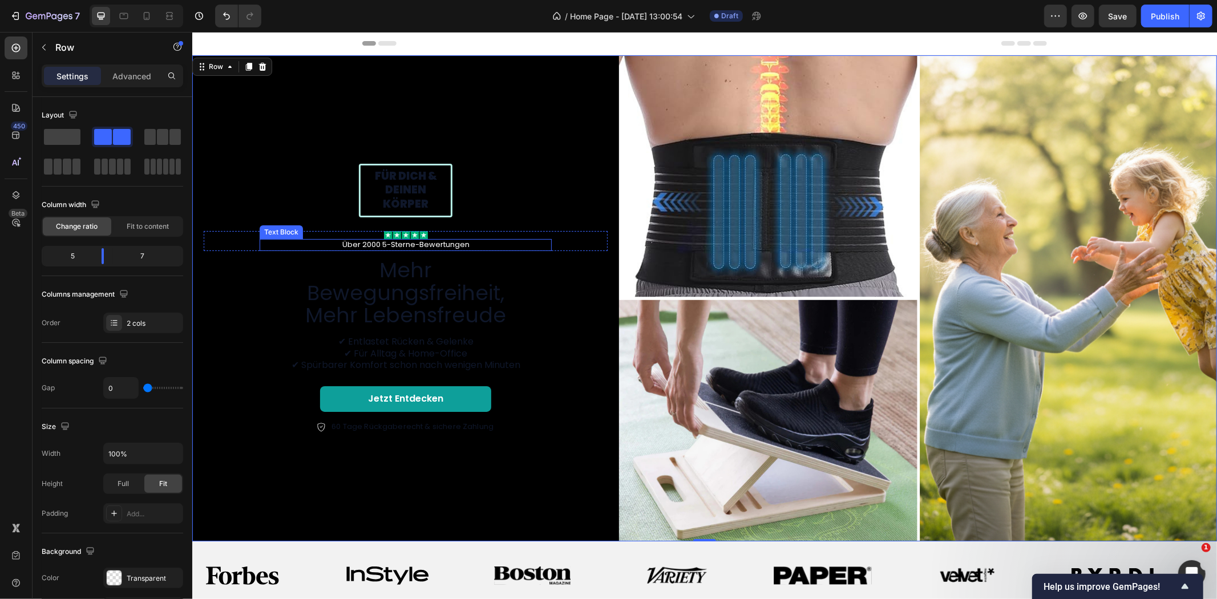
click at [406, 248] on p "Über 2000 5-Sterne-Bewertungen" at bounding box center [405, 245] width 290 height 10
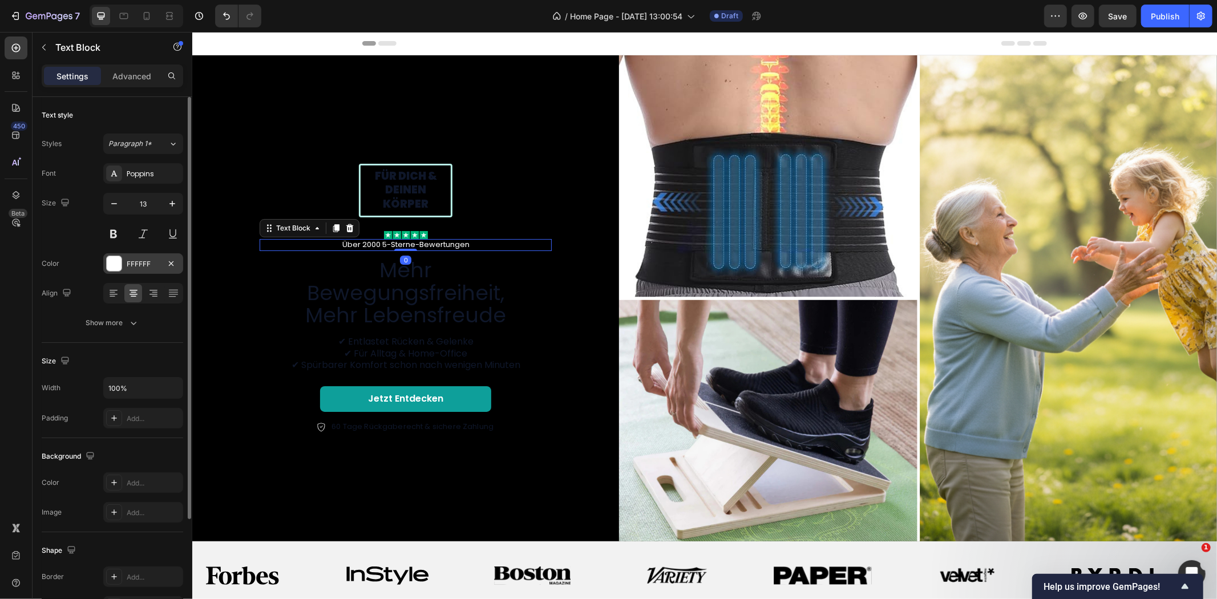
click at [141, 265] on div "FFFFFF" at bounding box center [143, 264] width 33 height 10
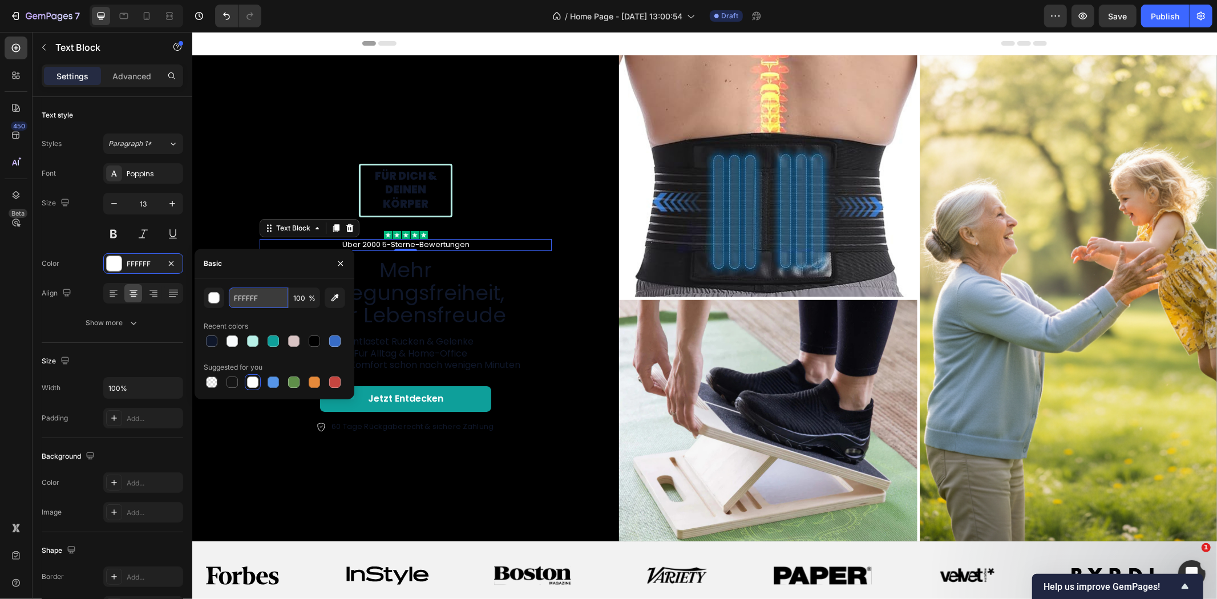
click at [248, 293] on input "FFFFFF" at bounding box center [258, 297] width 59 height 21
paste input "0F172A"
type input "0F172A"
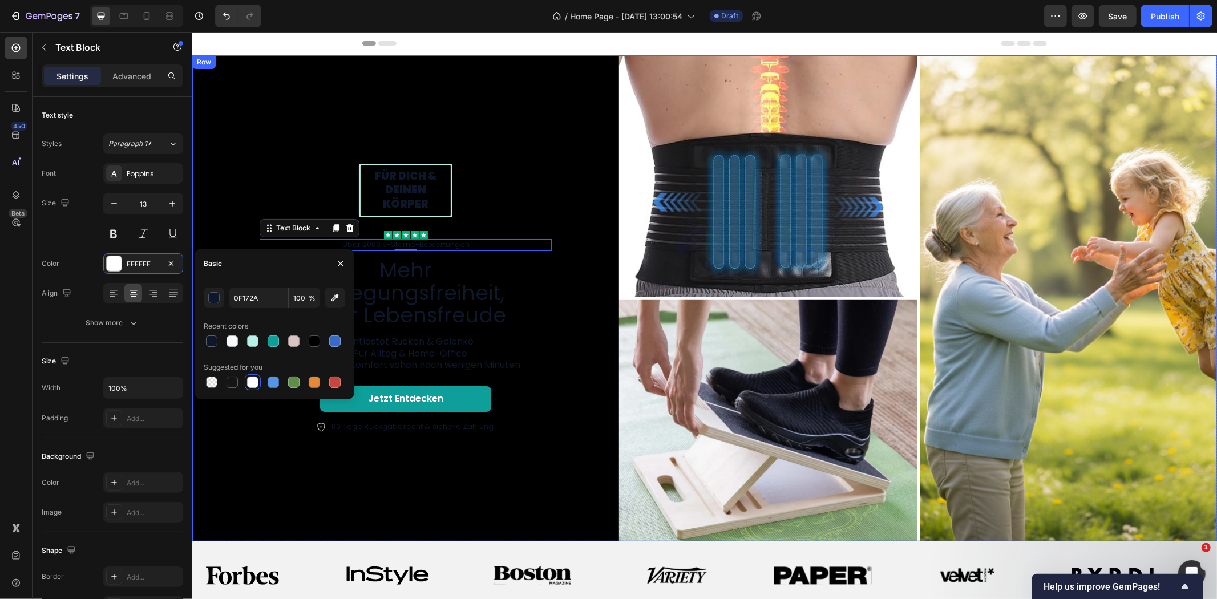
click at [314, 125] on div "Für dich & deinen Körper Text Block Row Image Über 2000 5-Sterne-Bewertungen Te…" at bounding box center [405, 298] width 427 height 486
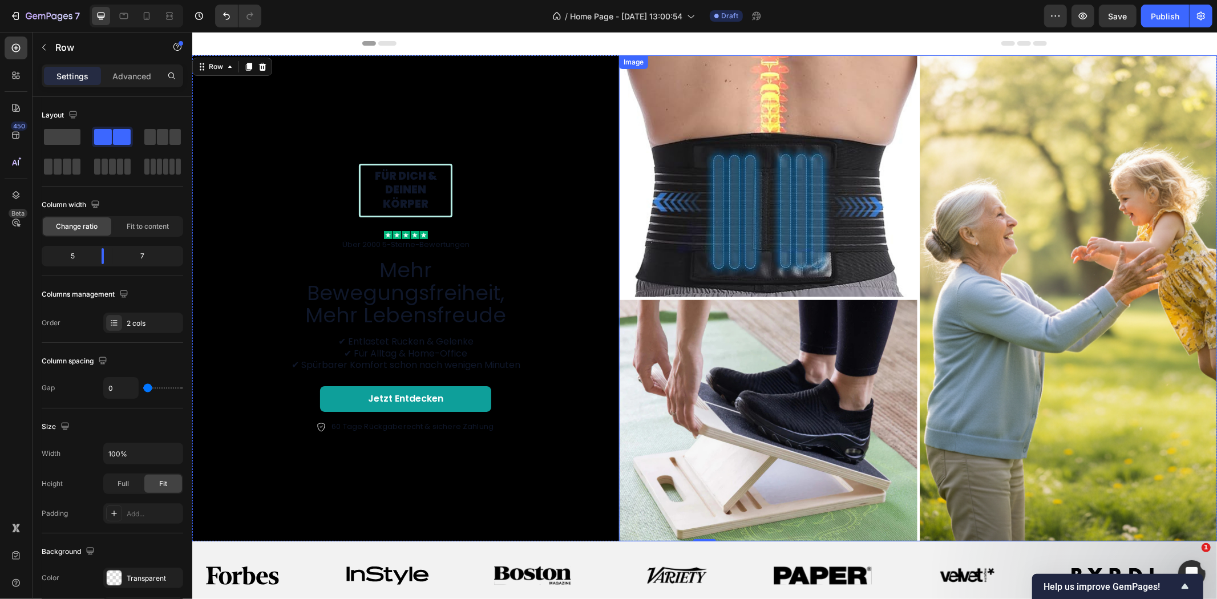
click at [806, 98] on img at bounding box center [917, 298] width 598 height 486
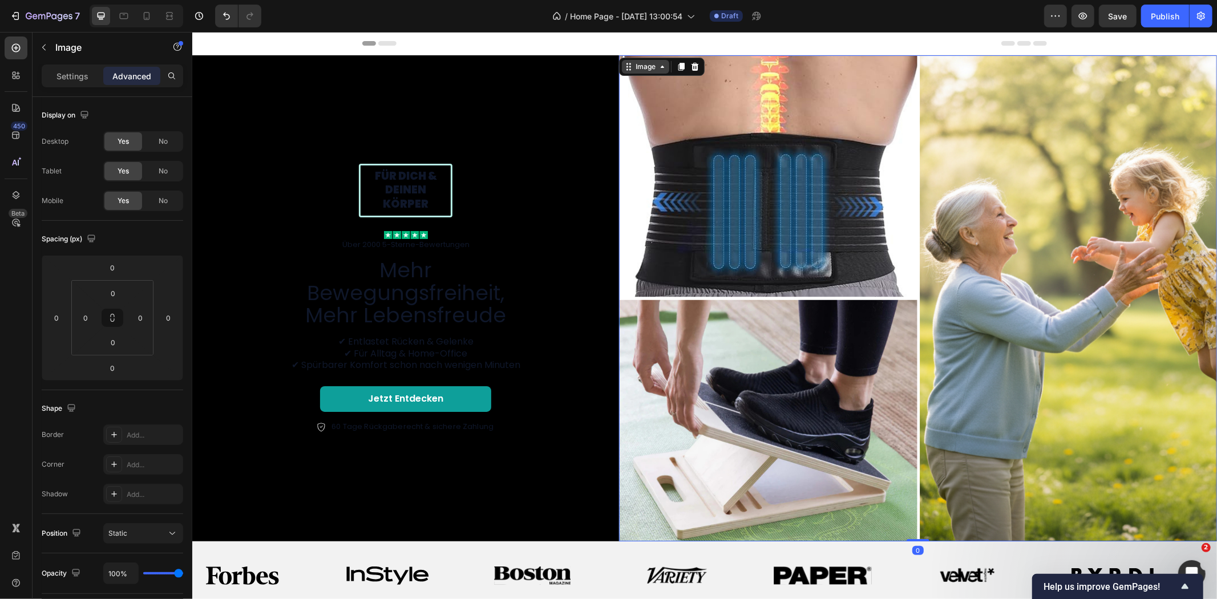
click at [647, 70] on div "Image" at bounding box center [645, 66] width 25 height 10
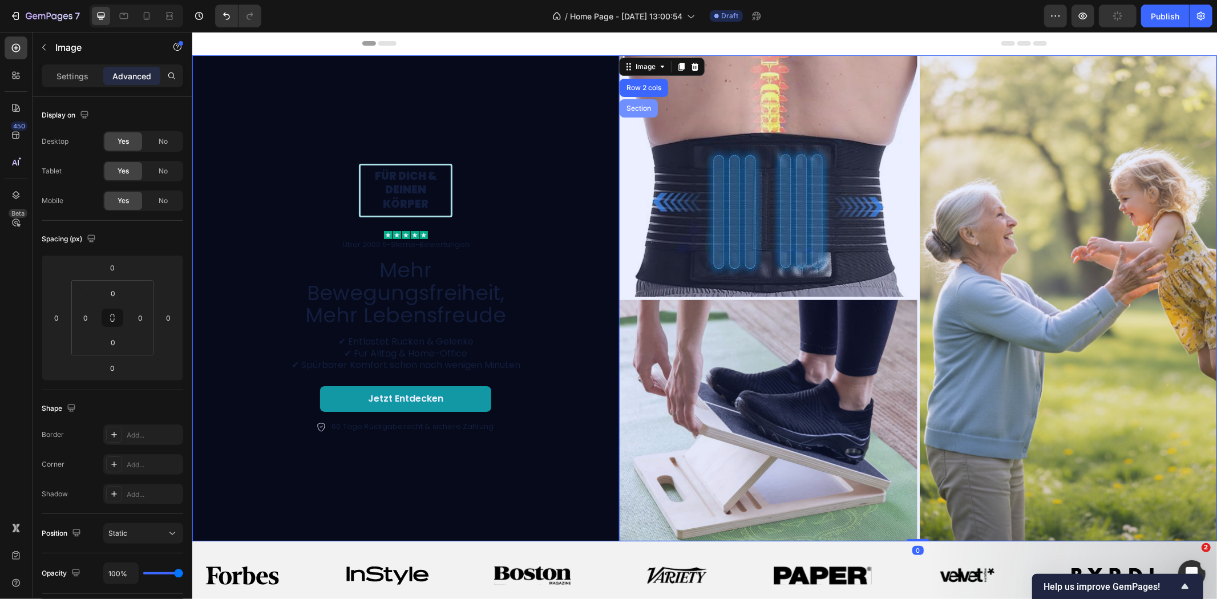
click at [638, 103] on div "Section" at bounding box center [638, 108] width 38 height 18
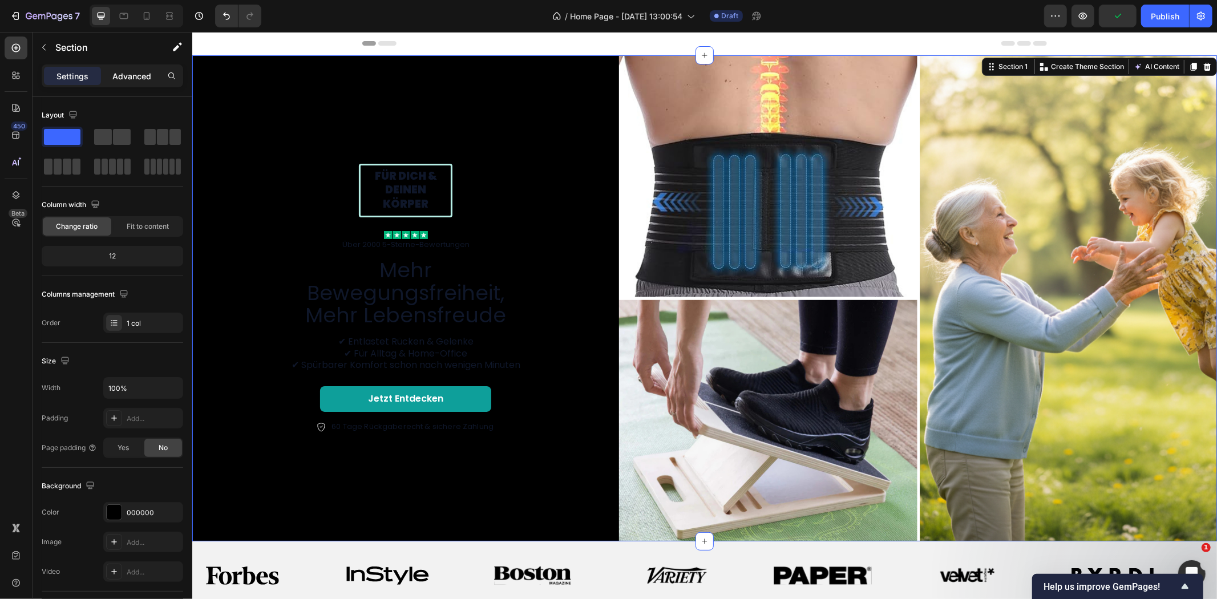
click at [134, 79] on p "Advanced" at bounding box center [131, 76] width 39 height 12
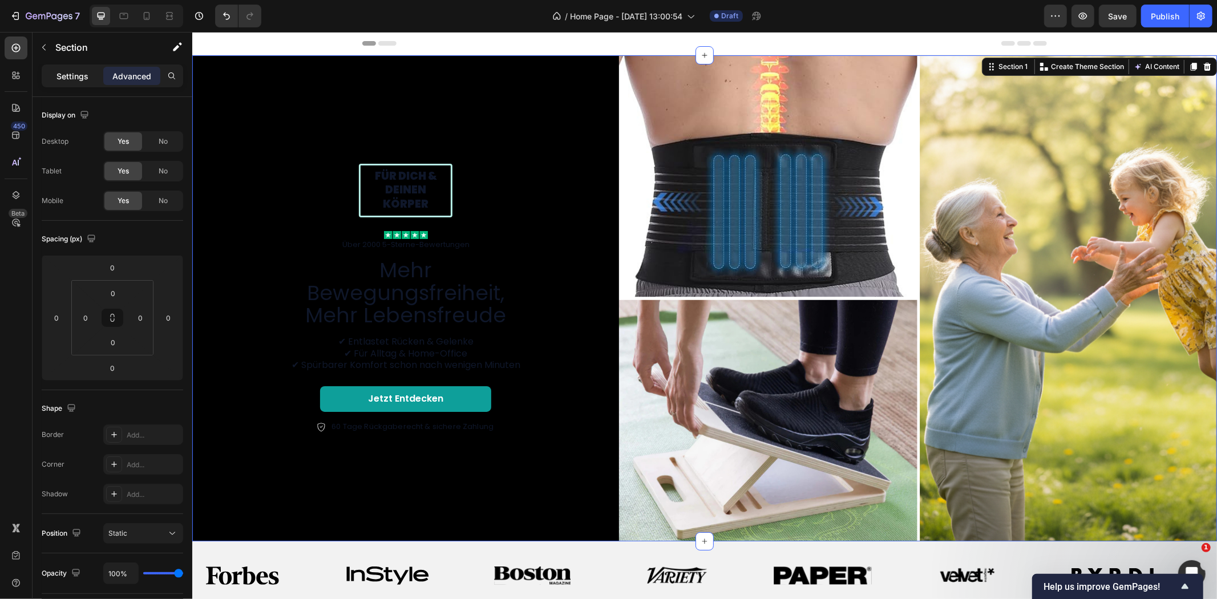
click at [92, 78] on div "Settings" at bounding box center [72, 76] width 57 height 18
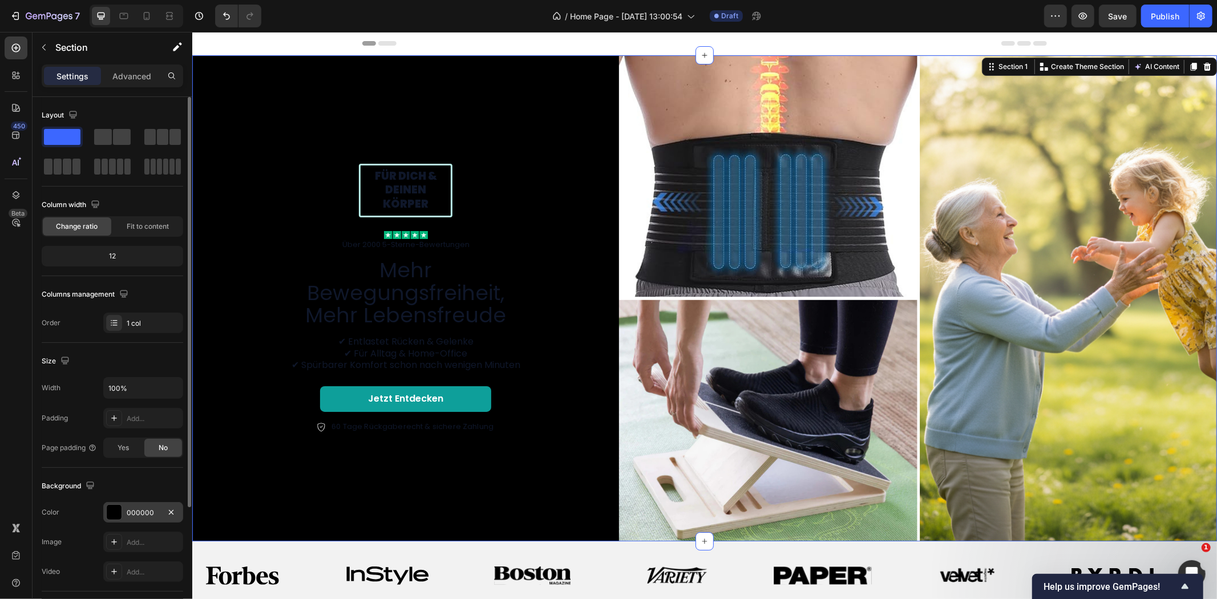
click at [137, 504] on div "000000" at bounding box center [143, 512] width 80 height 21
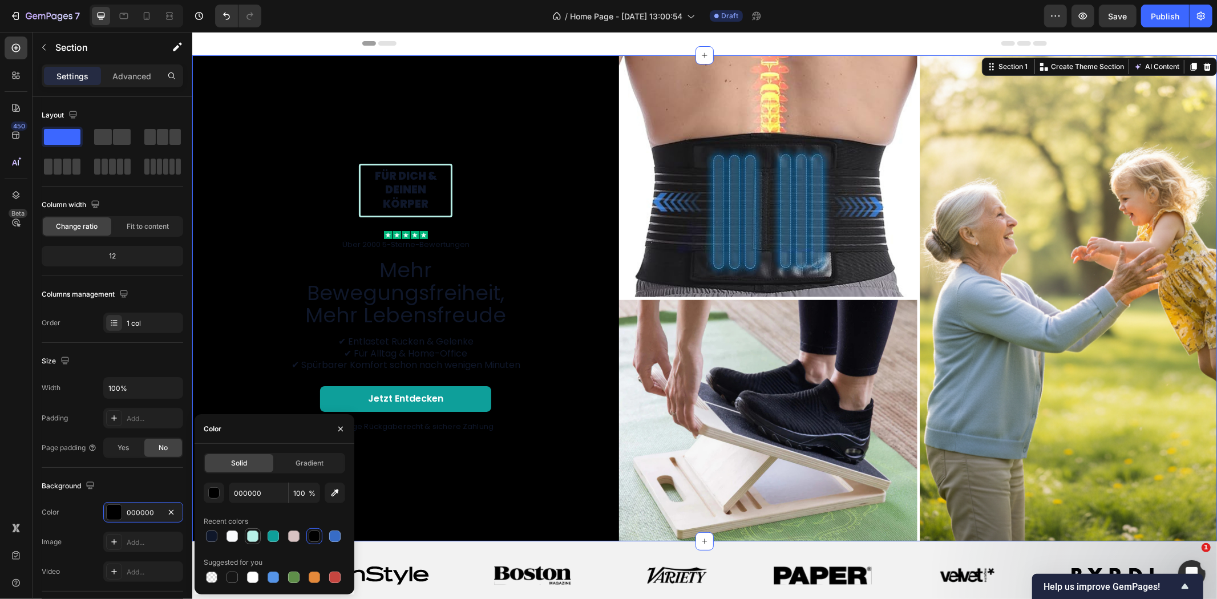
click at [249, 538] on div at bounding box center [252, 535] width 11 height 11
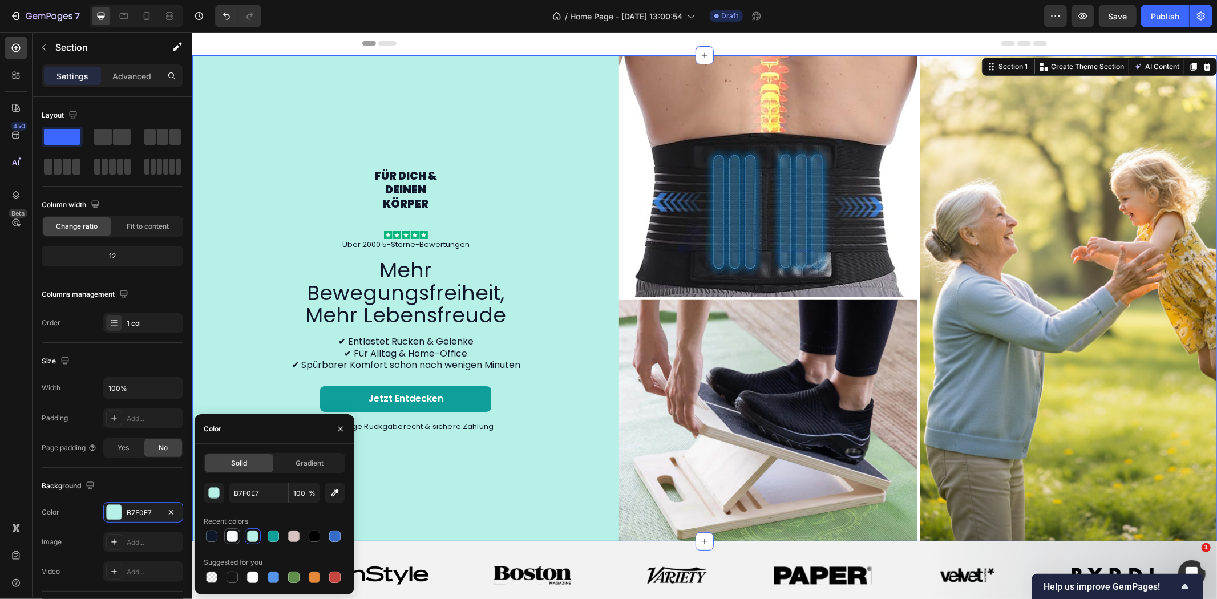
click at [238, 538] on div at bounding box center [232, 536] width 14 height 14
type input "F8FAFC"
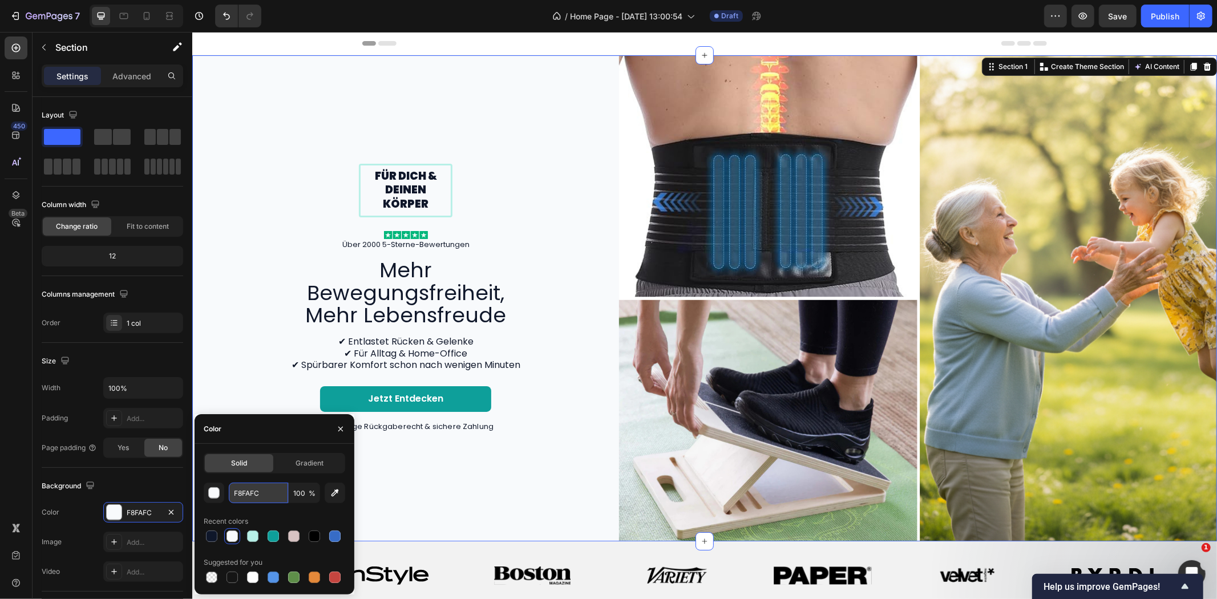
click at [242, 492] on input "F8FAFC" at bounding box center [258, 493] width 59 height 21
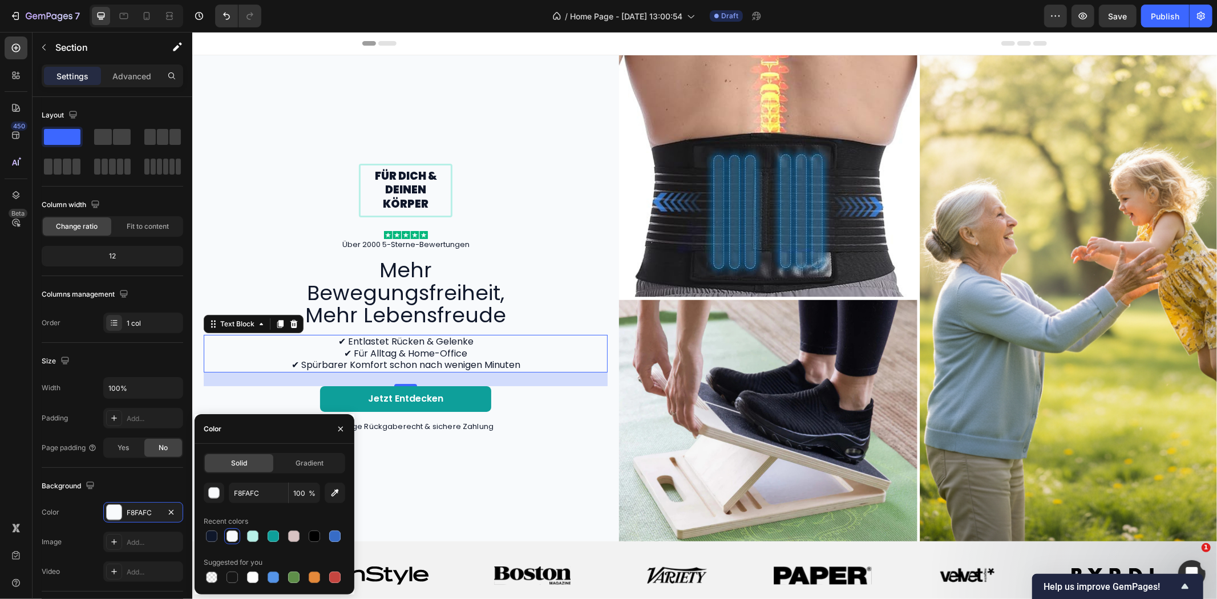
click at [252, 335] on p "✔ Entlastet Rücken & Gelenke ✔ Für Alltag & Home-Office ✔ Spürbarer Komfort sch…" at bounding box center [405, 352] width 402 height 35
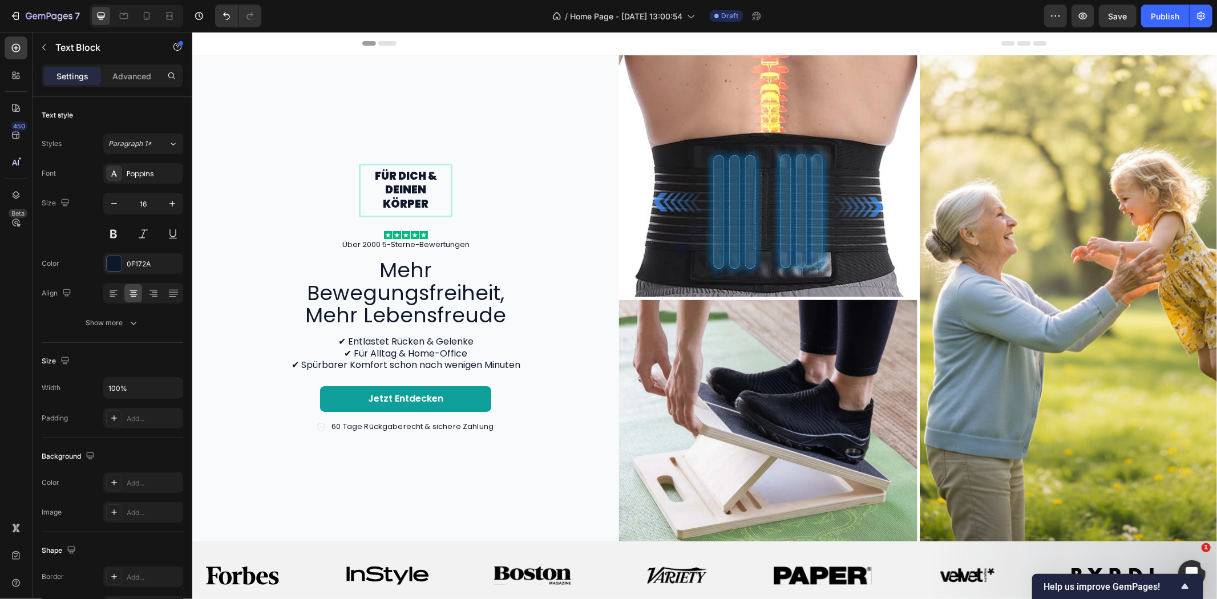
click at [803, 39] on div "Header" at bounding box center [704, 42] width 685 height 23
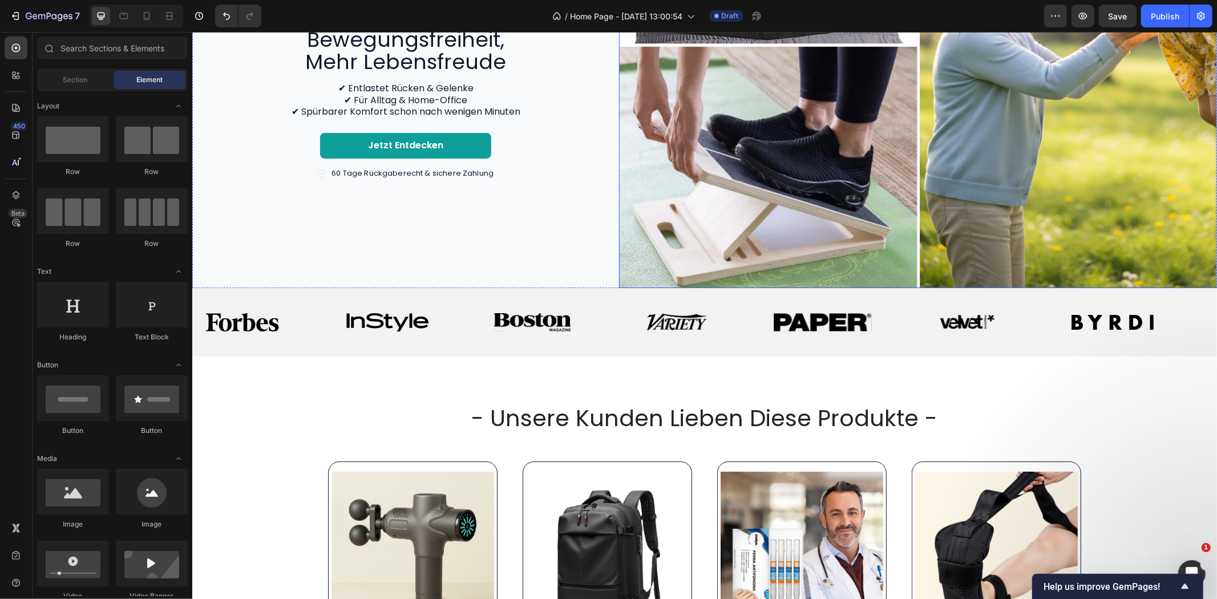
scroll to position [190, 0]
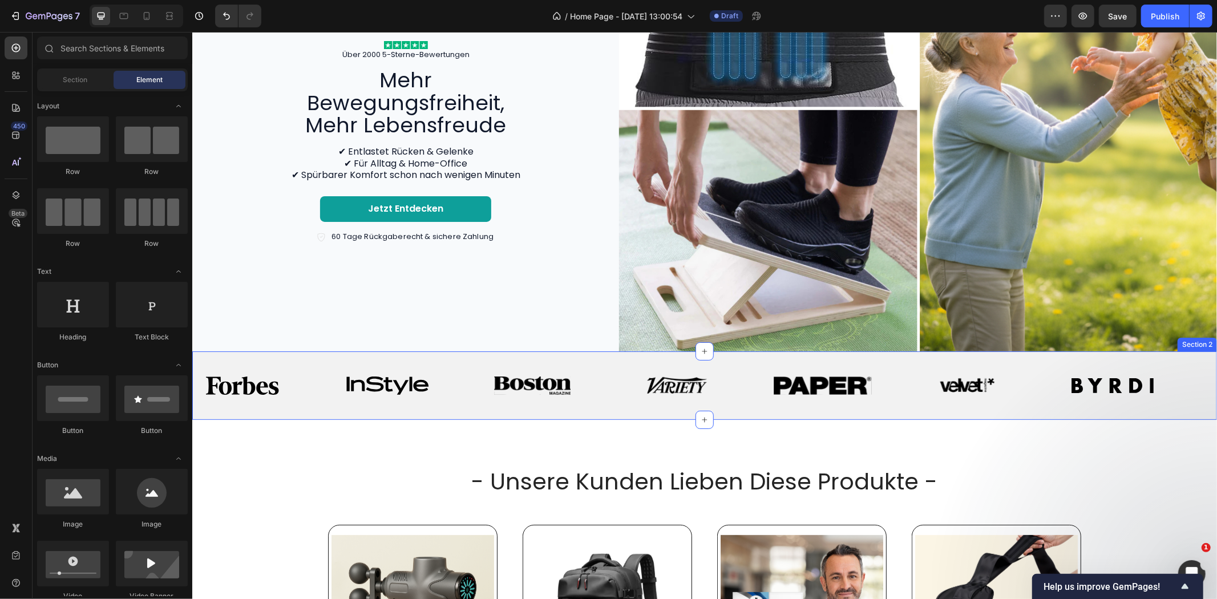
click at [602, 357] on div "Image Image Image Image Image Image Image Image Image Image Image Image Image I…" at bounding box center [704, 385] width 1024 height 68
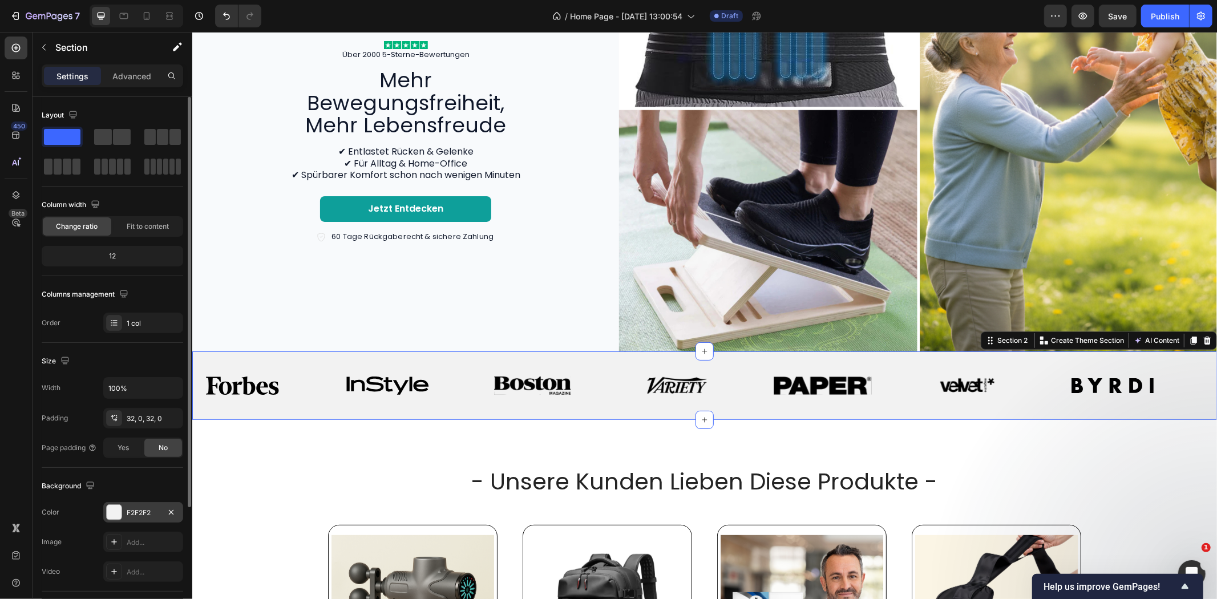
click at [138, 515] on div "F2F2F2" at bounding box center [143, 513] width 33 height 10
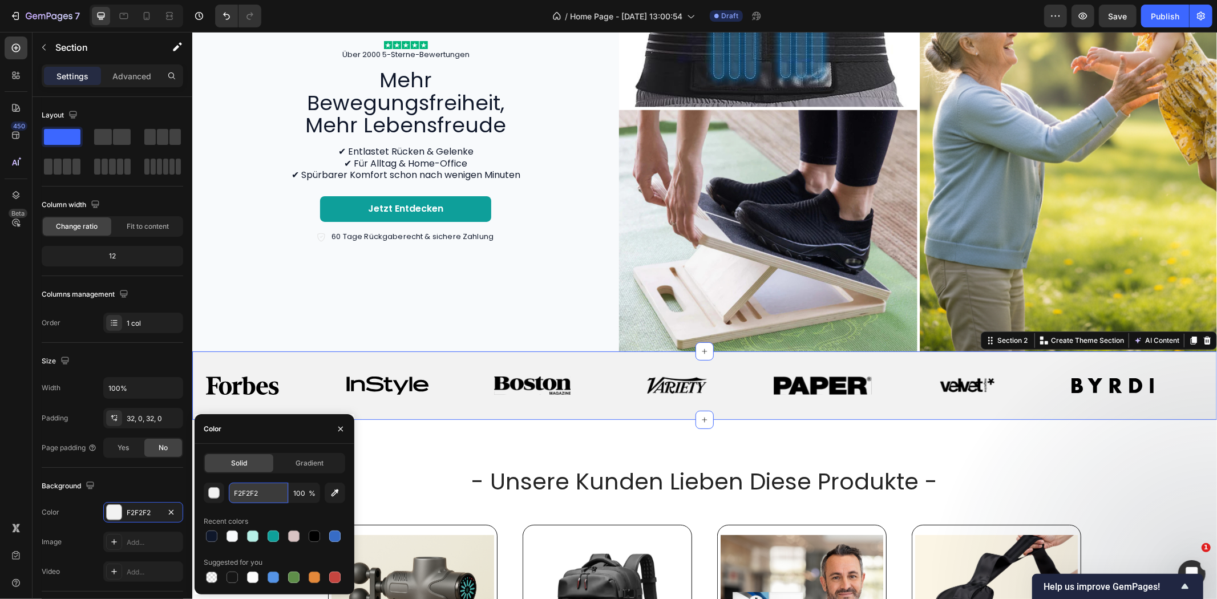
click at [247, 494] on input "F2F2F2" at bounding box center [258, 493] width 59 height 21
paste input "8FAFC"
type input "F8FAFC"
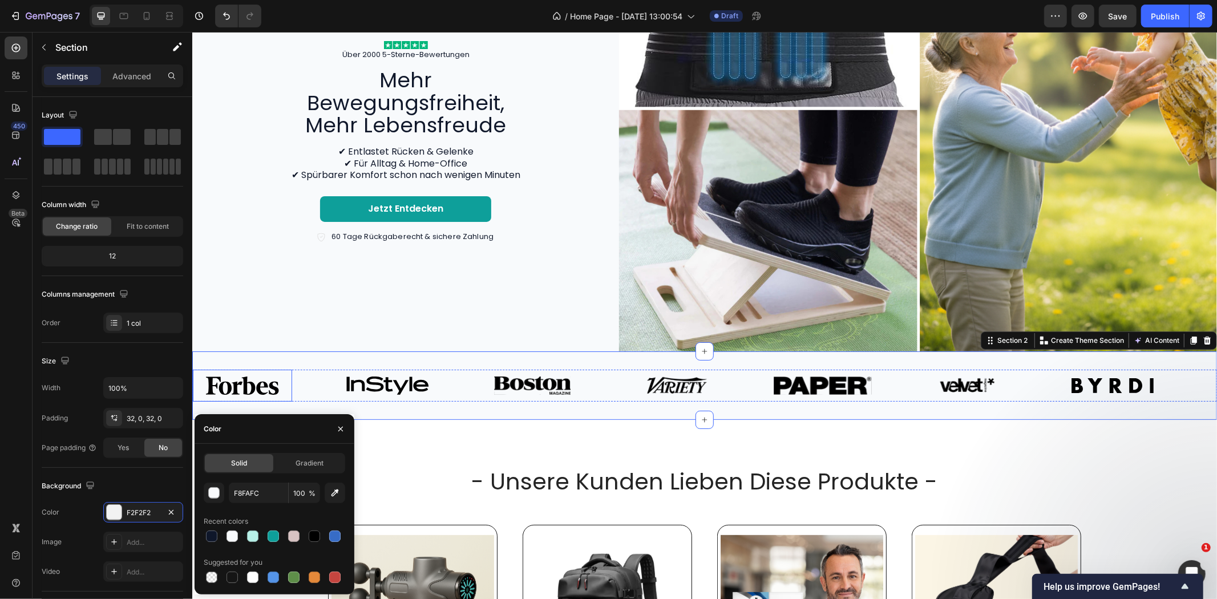
click at [266, 376] on img at bounding box center [241, 385] width 73 height 18
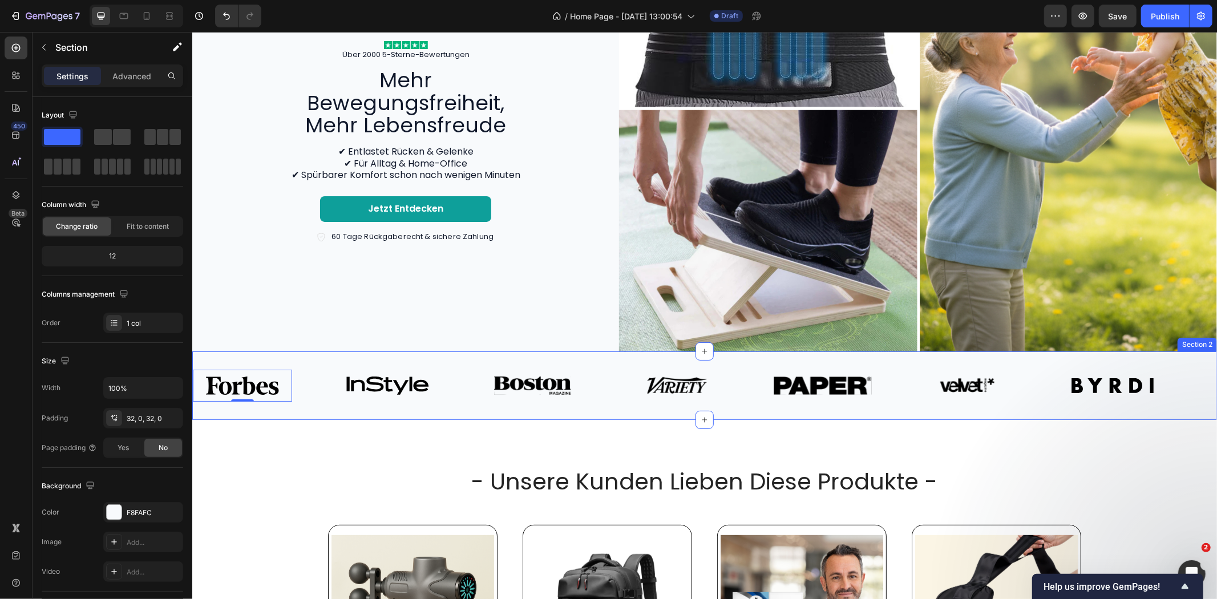
click at [457, 402] on div "Image 0 Image Image Image Image Image Image Image 0 Image Image Image Image Ima…" at bounding box center [704, 385] width 1024 height 68
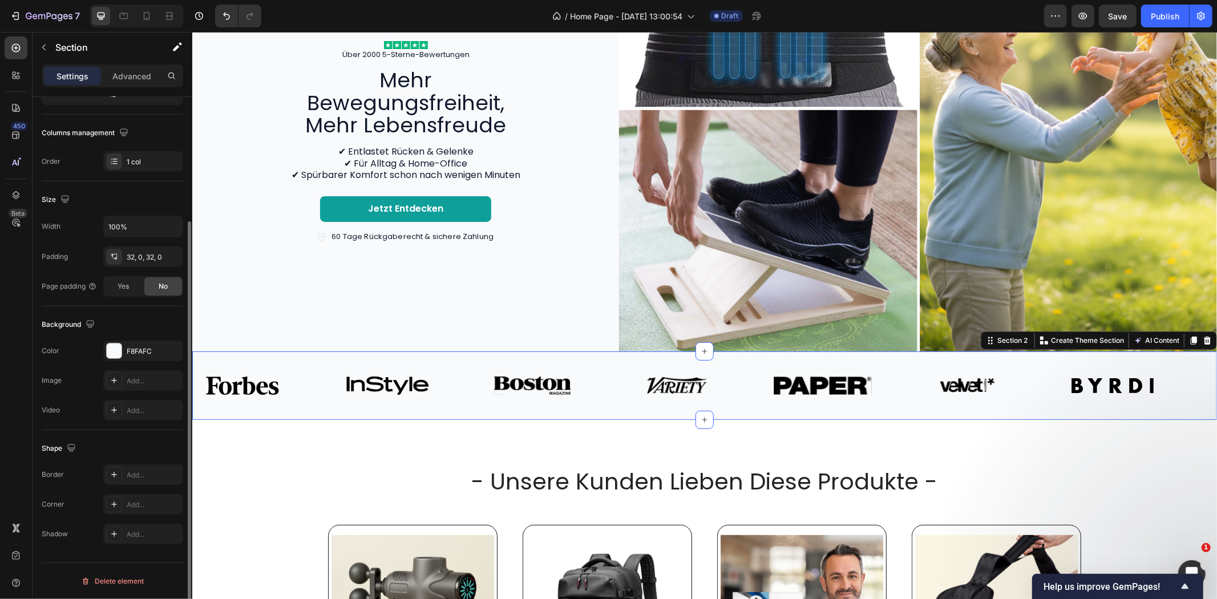
scroll to position [0, 0]
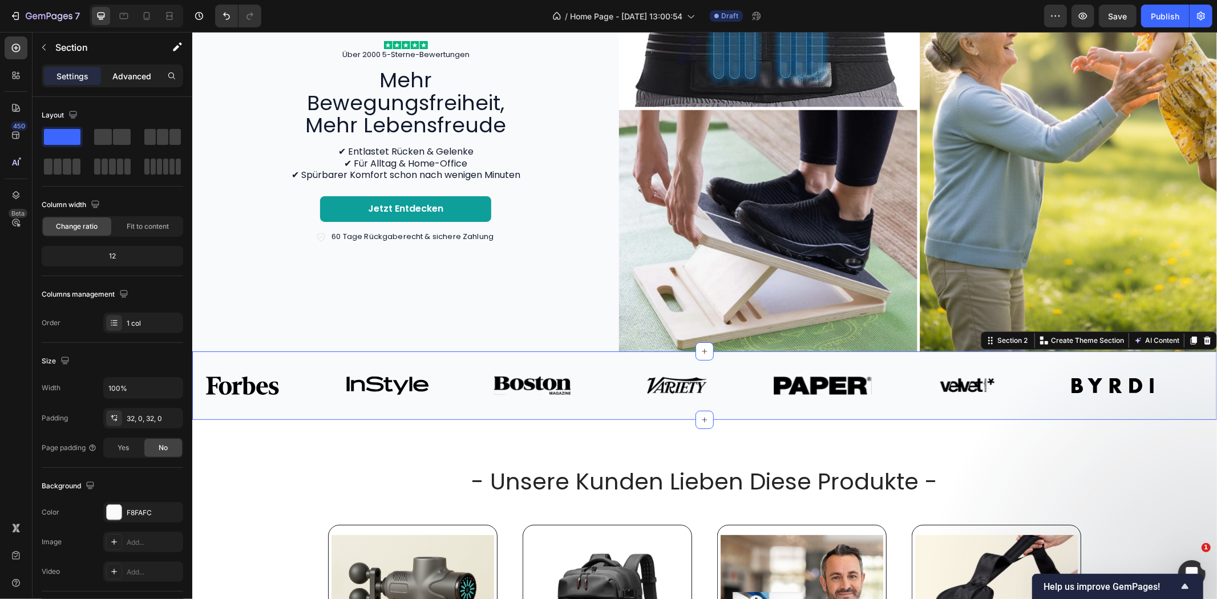
click at [140, 68] on div "Advanced" at bounding box center [131, 76] width 57 height 18
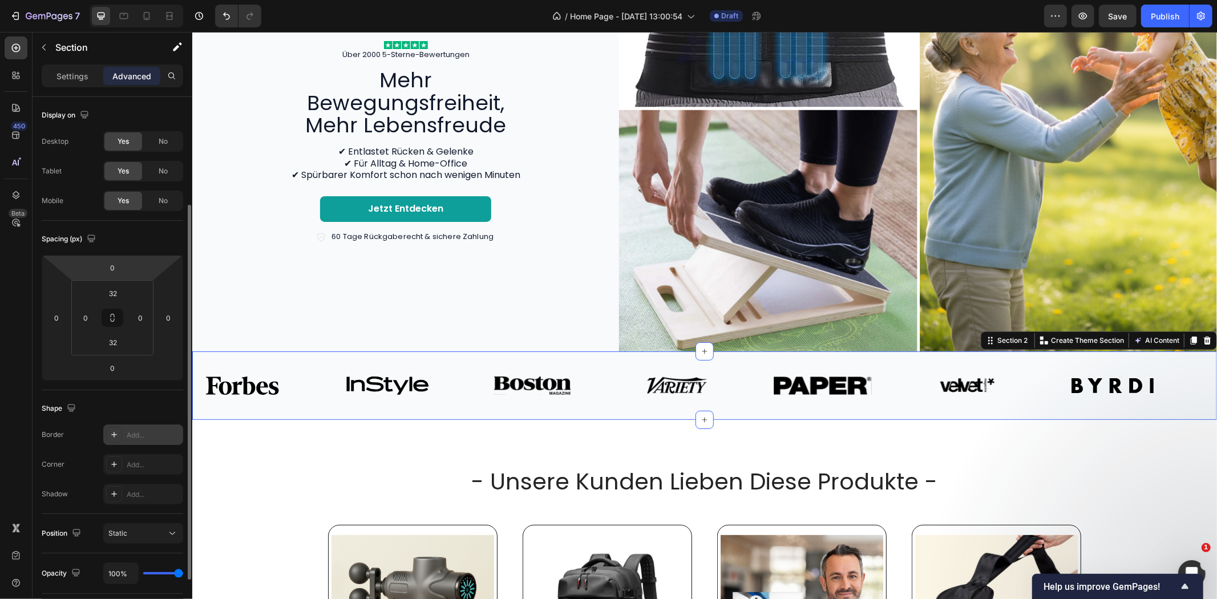
scroll to position [226, 0]
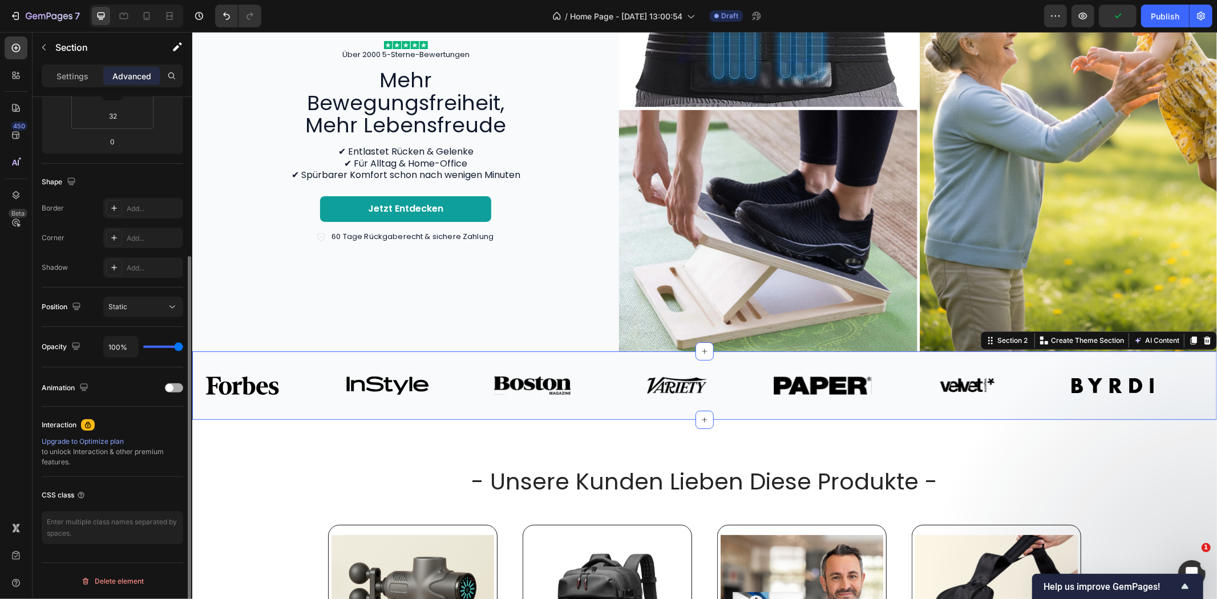
click at [172, 385] on span at bounding box center [169, 388] width 8 height 8
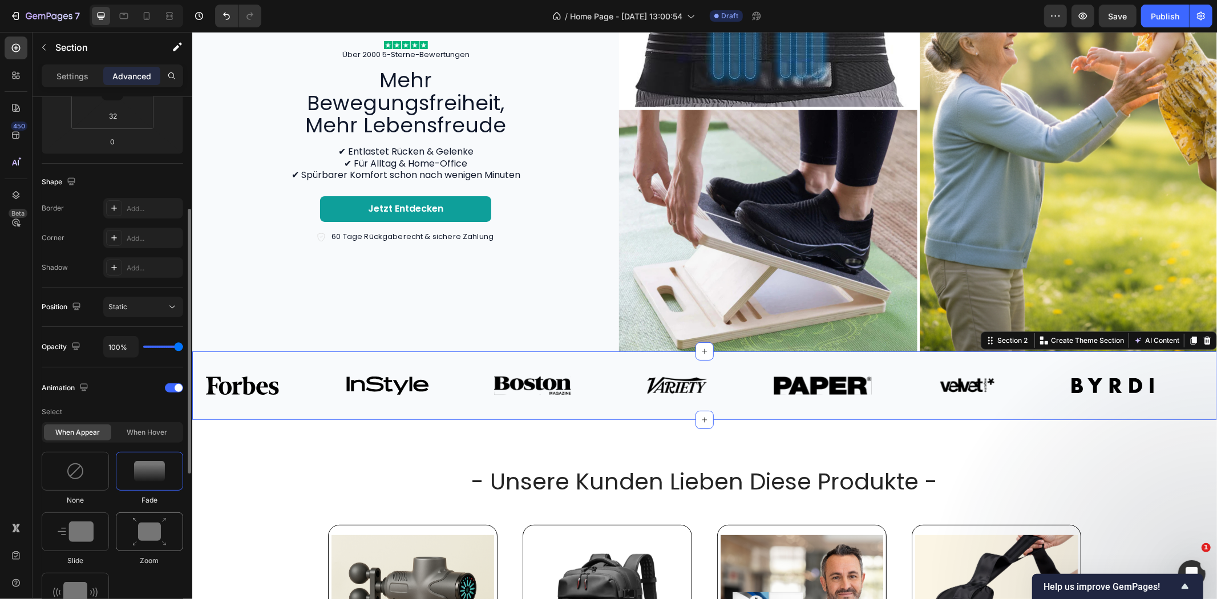
scroll to position [354, 0]
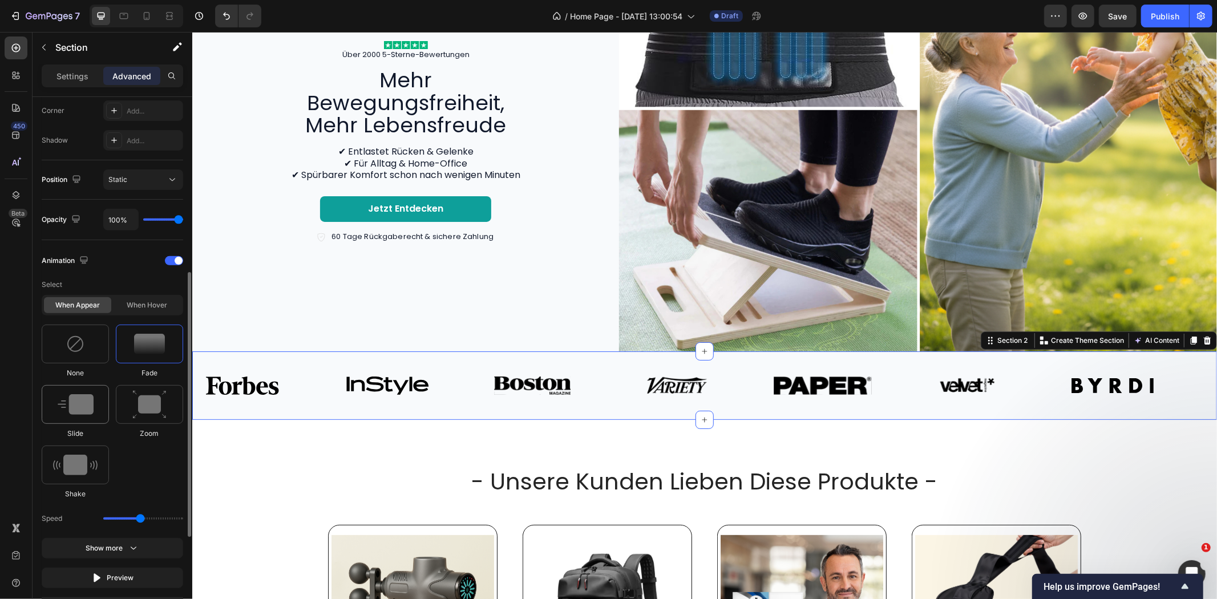
click at [81, 415] on div at bounding box center [75, 404] width 67 height 39
click at [177, 264] on span at bounding box center [179, 261] width 8 height 8
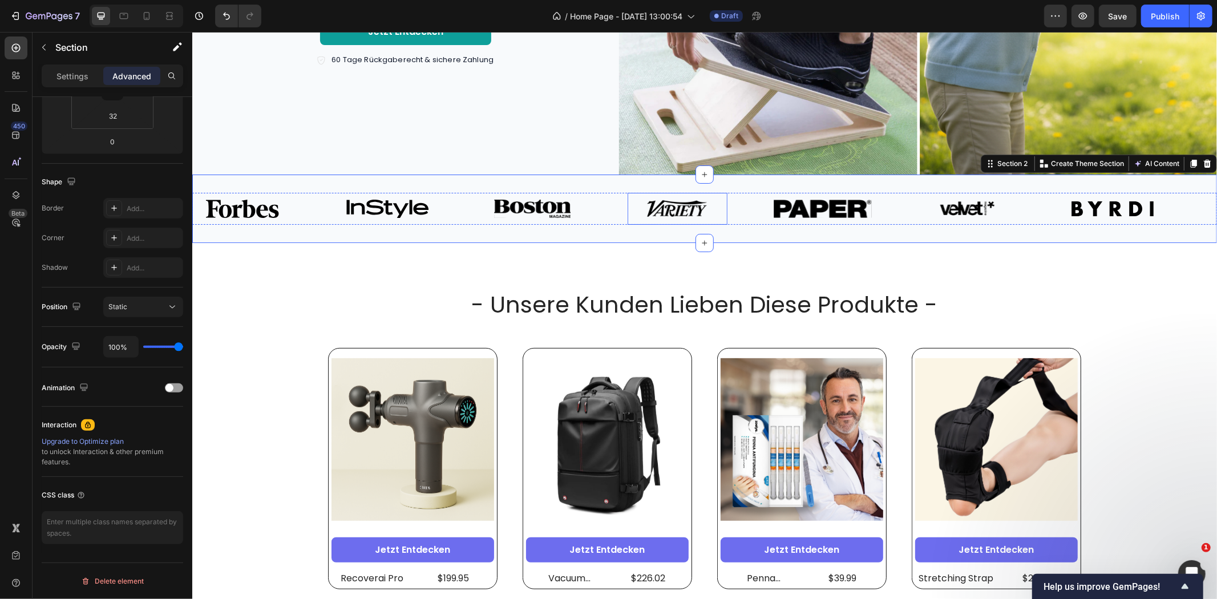
scroll to position [380, 0]
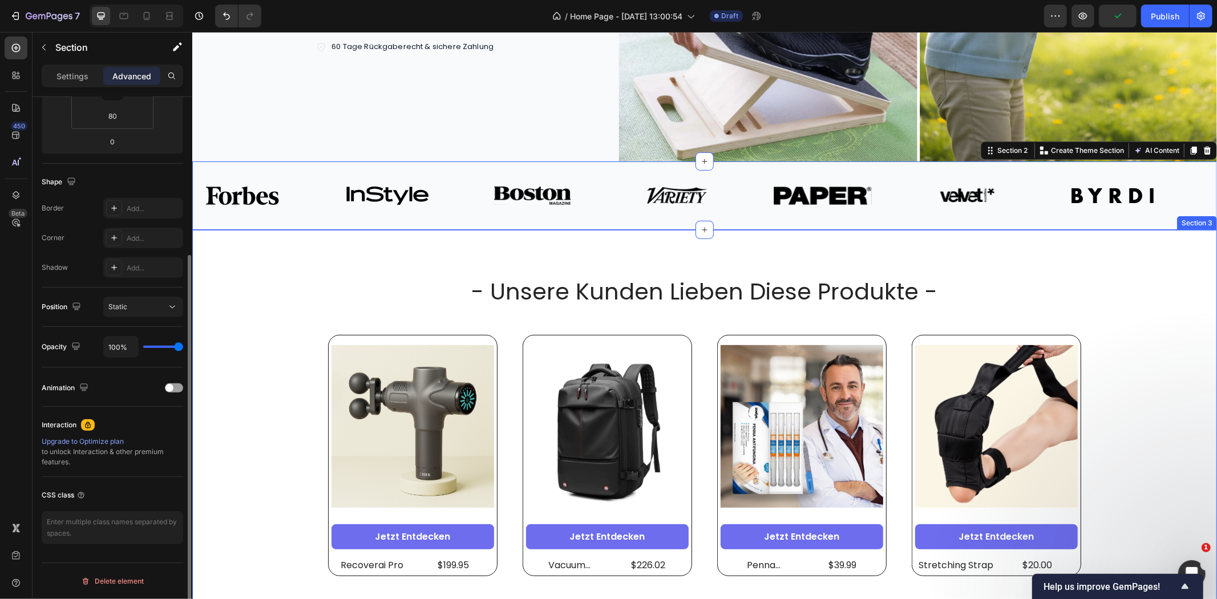
click at [318, 247] on div "- unsere kunden lieben diese produkte - Heading Product Images Jetzt entdecken …" at bounding box center [704, 425] width 1024 height 392
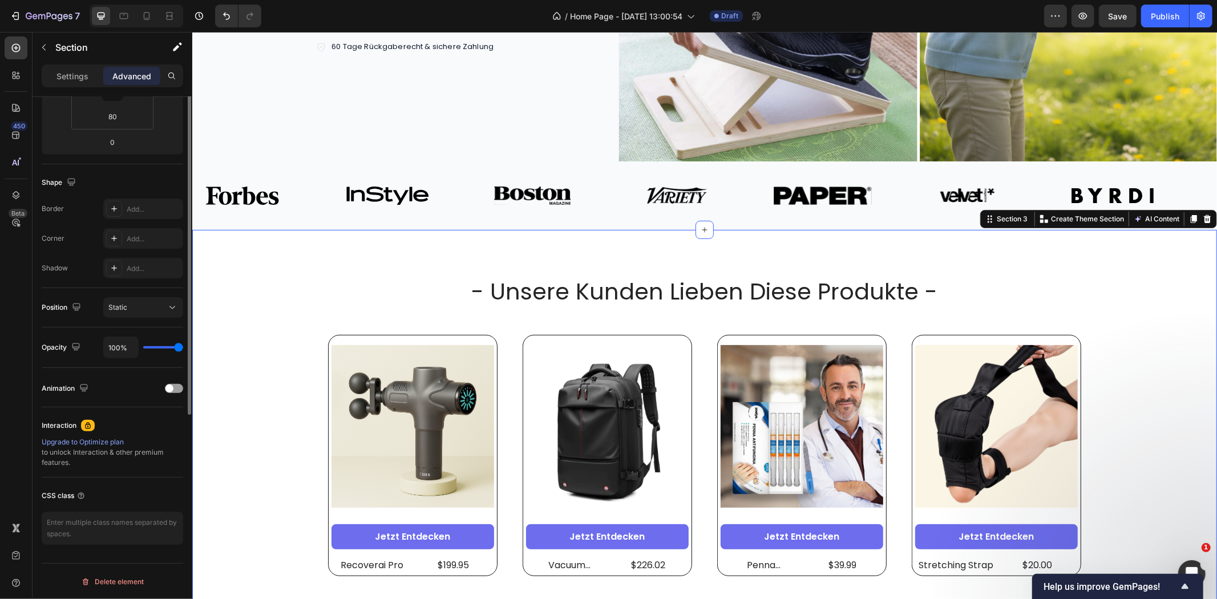
scroll to position [0, 0]
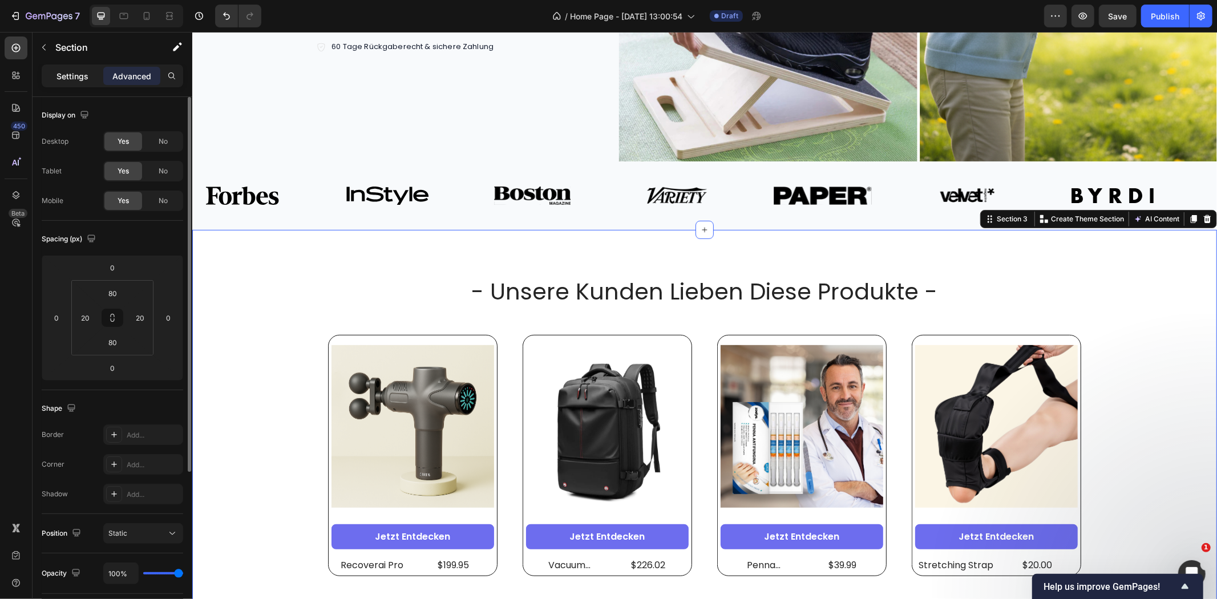
click at [68, 80] on p "Settings" at bounding box center [72, 76] width 32 height 12
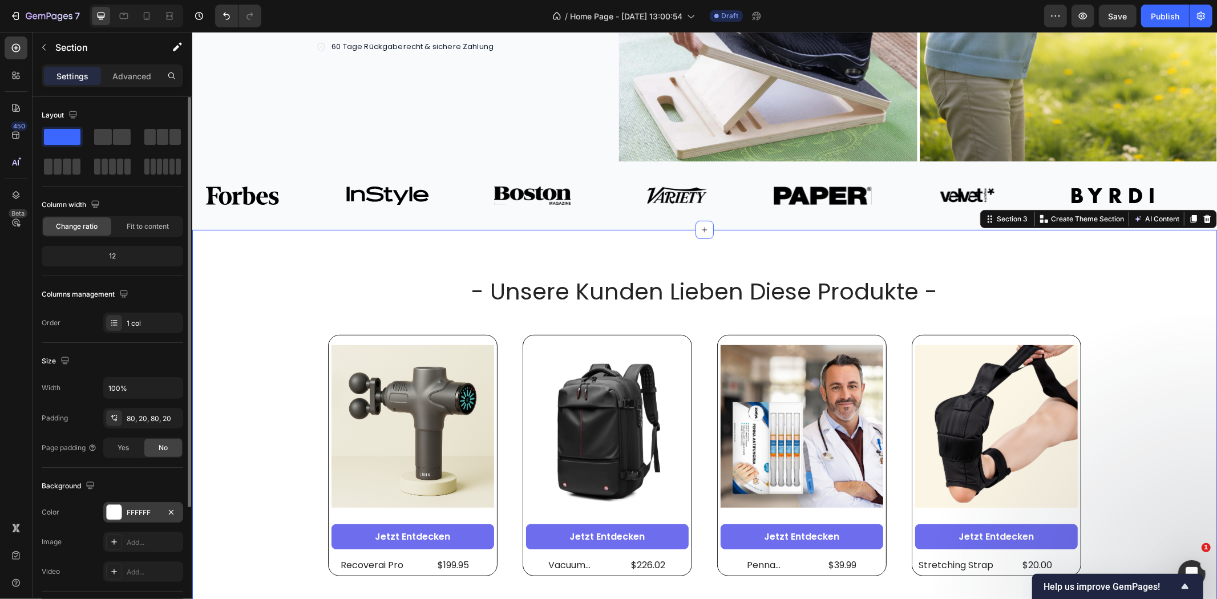
click at [137, 512] on div "FFFFFF" at bounding box center [143, 513] width 33 height 10
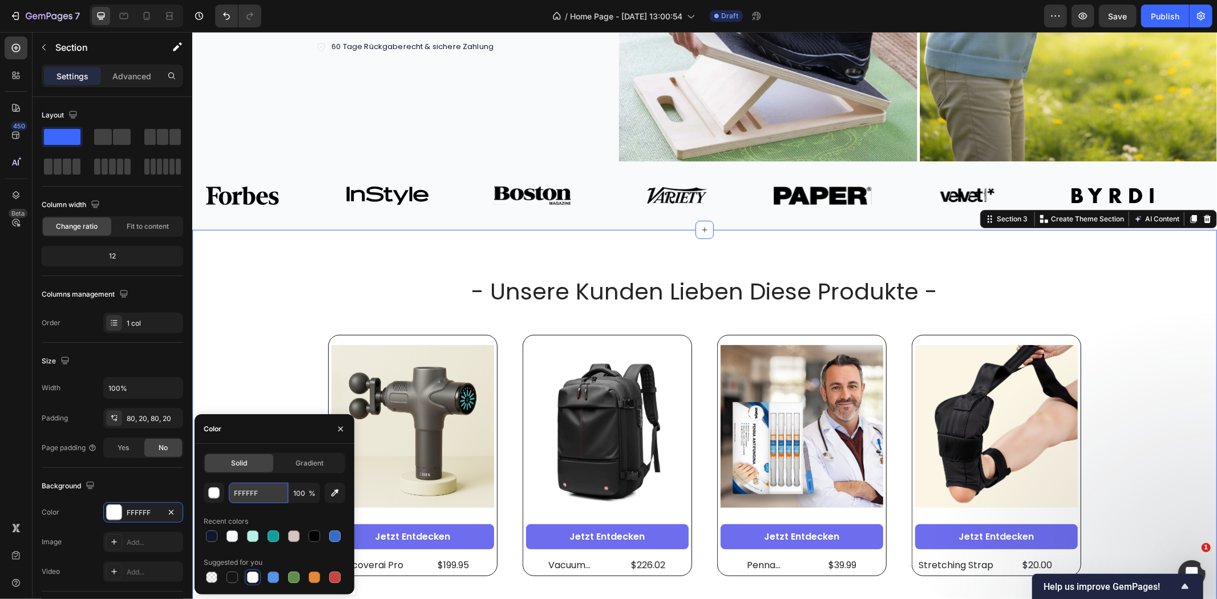
click at [248, 492] on input "FFFFFF" at bounding box center [258, 493] width 59 height 21
paste input "8FAFC"
type input "F8FAFC"
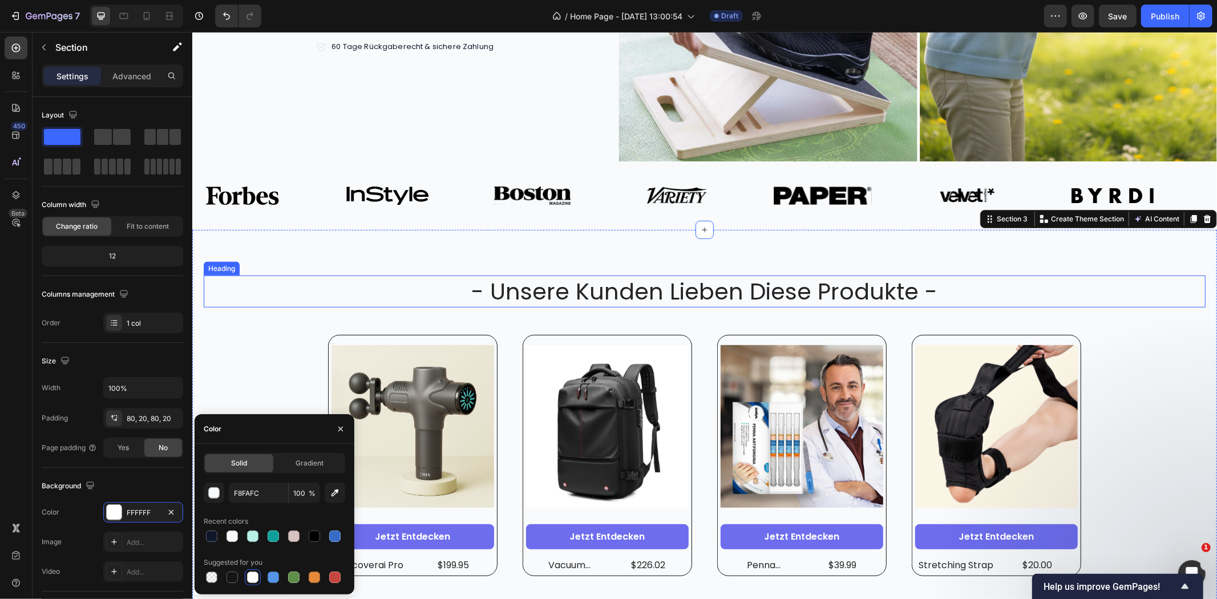
click at [273, 281] on div "- unsere kunden lieben diese produkte -" at bounding box center [704, 291] width 1002 height 32
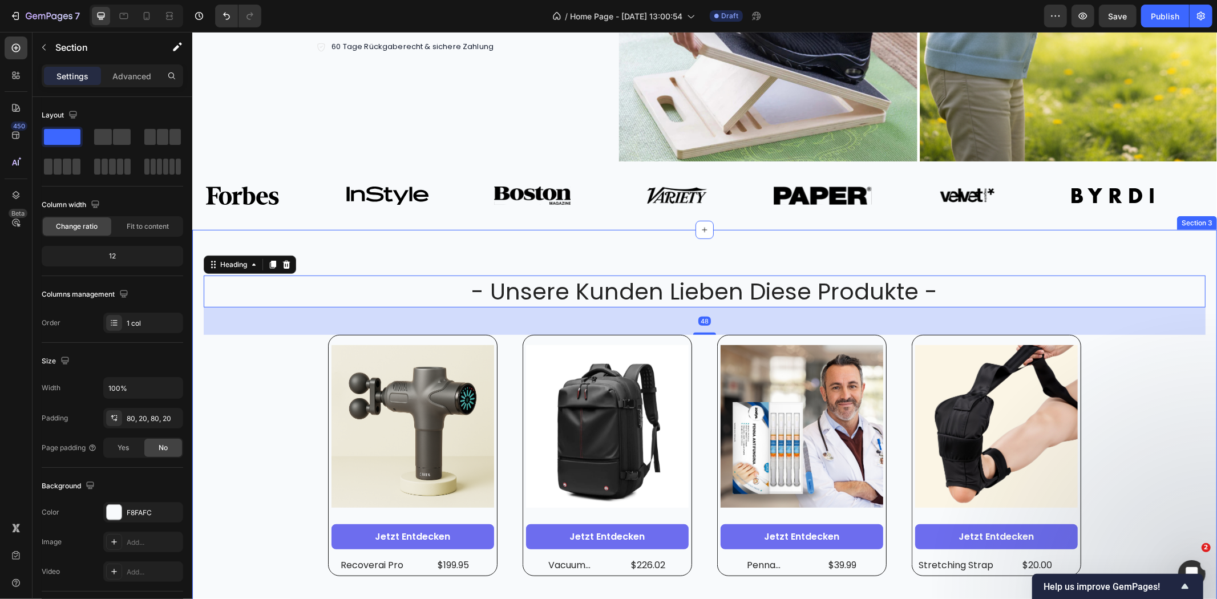
click at [387, 239] on div "- unsere kunden lieben diese produkte - Heading 48 Product Images Jetzt entdeck…" at bounding box center [704, 425] width 1024 height 392
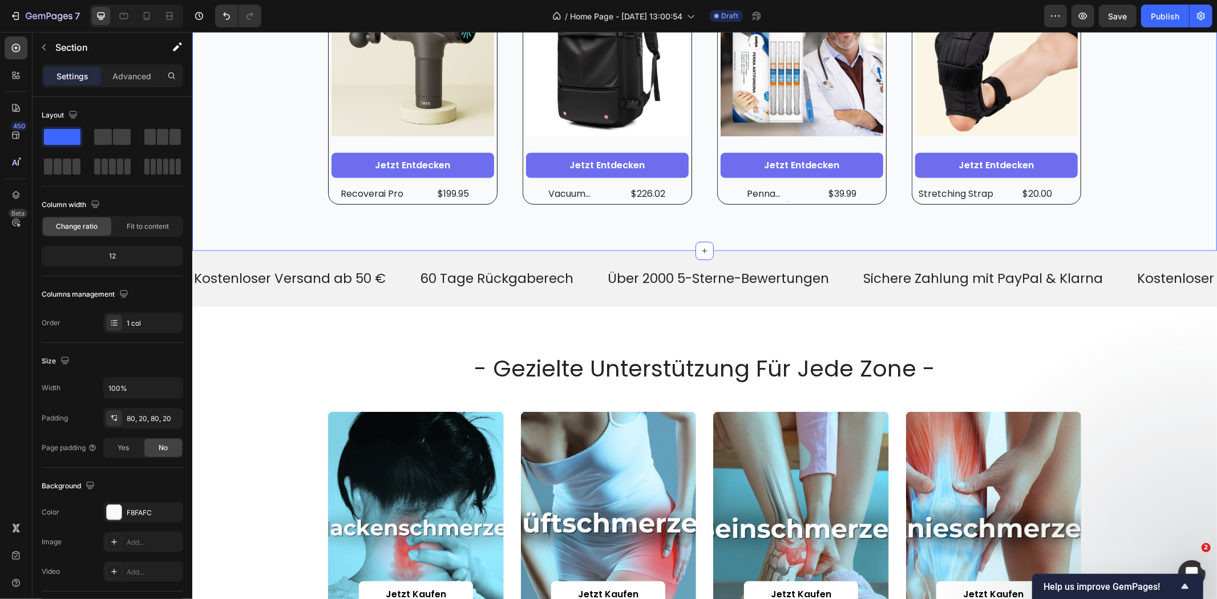
scroll to position [760, 0]
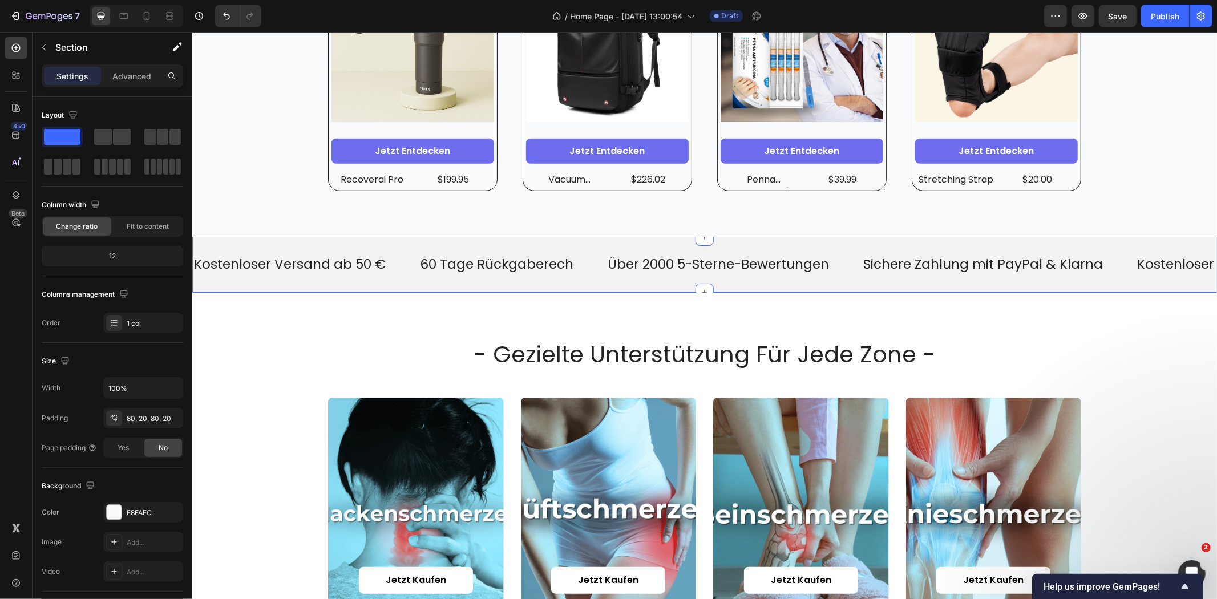
click at [343, 242] on div "Kostenloser Versand ab 50 € Text 60 Tage Rückgaberech Text Über 2000 5-Sterne-B…" at bounding box center [704, 264] width 1024 height 56
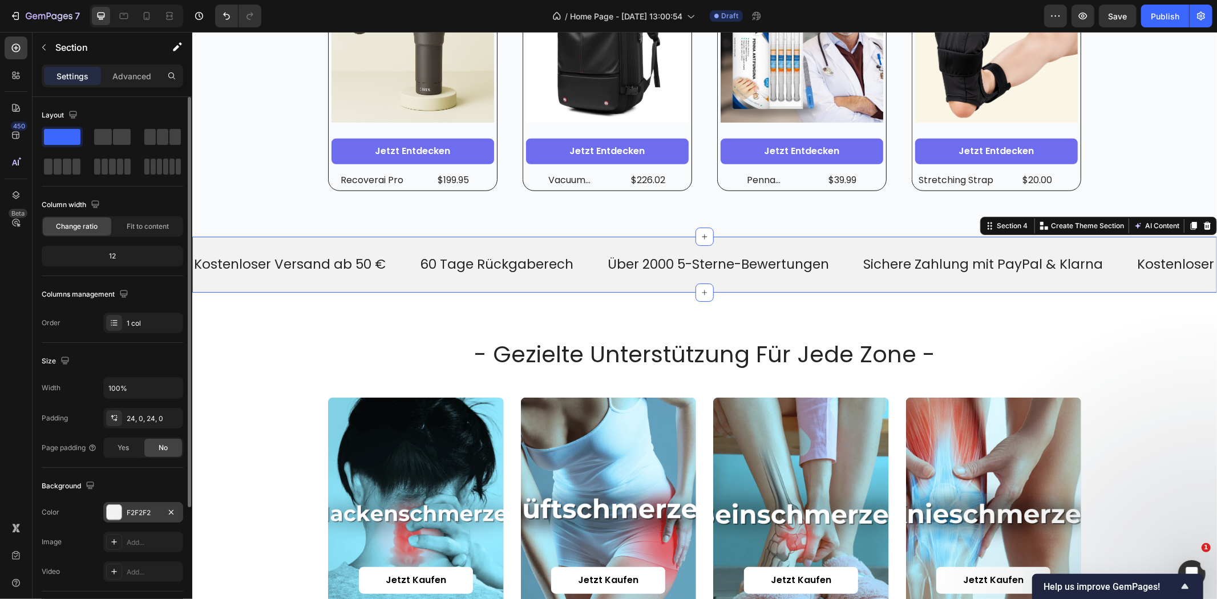
click at [133, 519] on div "F2F2F2" at bounding box center [143, 512] width 80 height 21
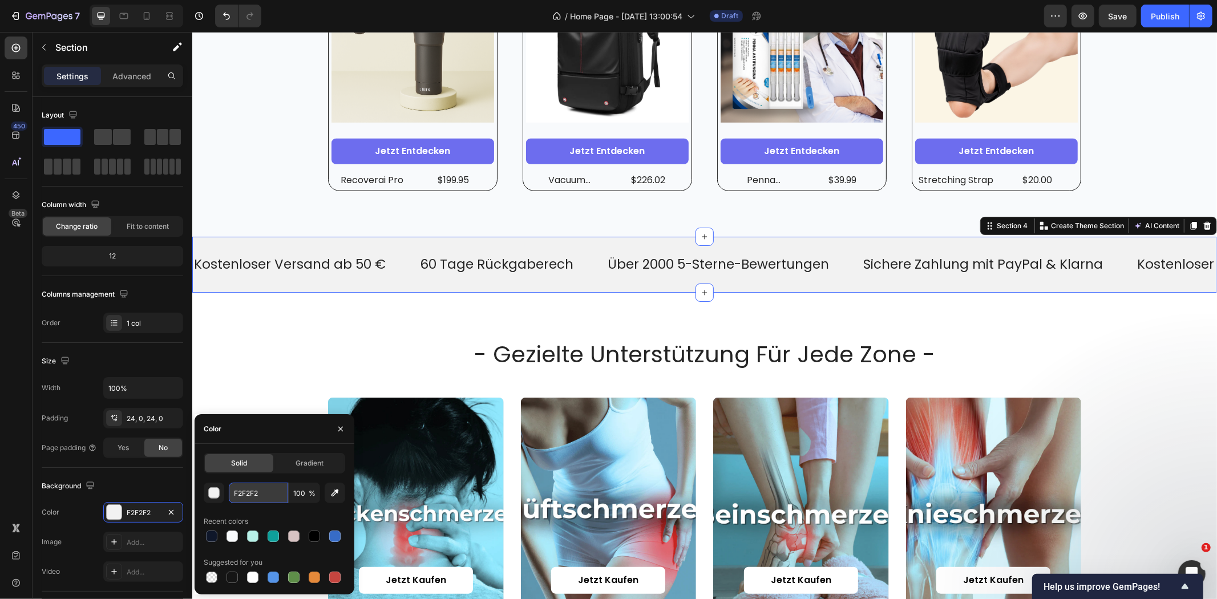
click at [244, 493] on input "F2F2F2" at bounding box center [258, 493] width 59 height 21
paste input "8FAFC"
type input "F8FAFC"
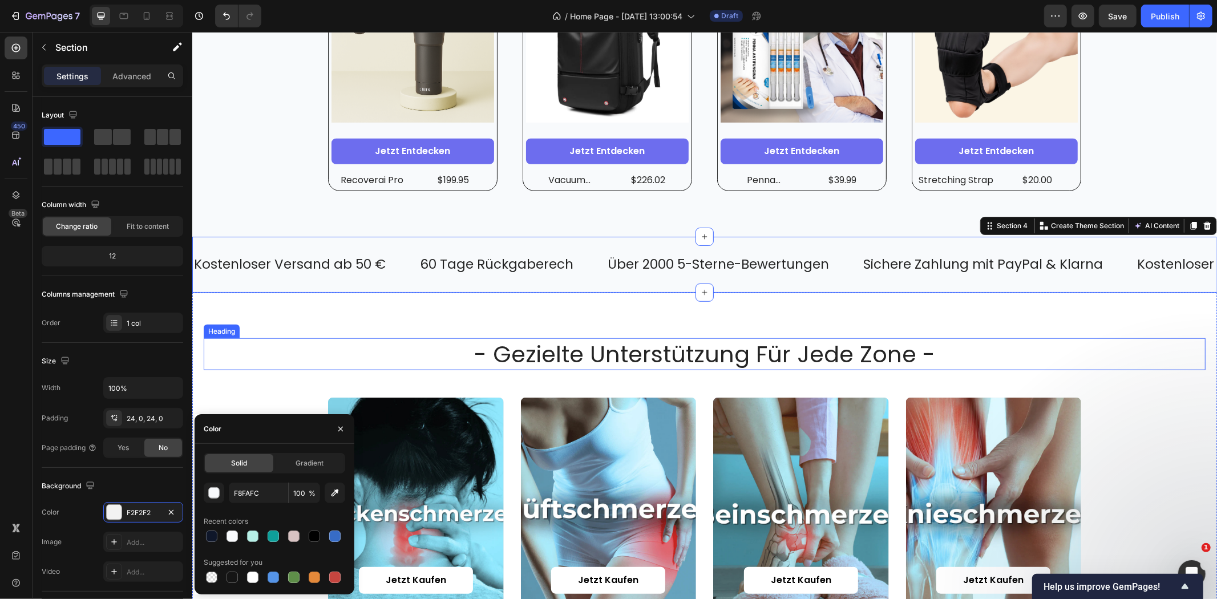
click at [307, 321] on div "- gezielte unterstützung für jede zone - Heading Jetzt kaufen Button Hero Banne…" at bounding box center [704, 479] width 1024 height 374
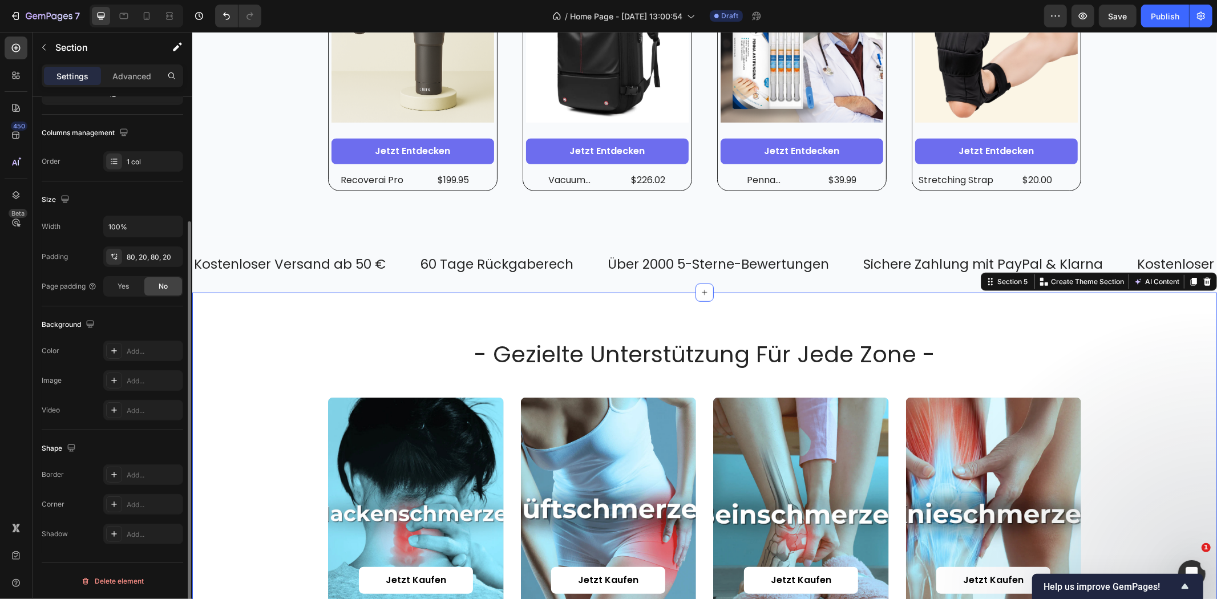
scroll to position [0, 0]
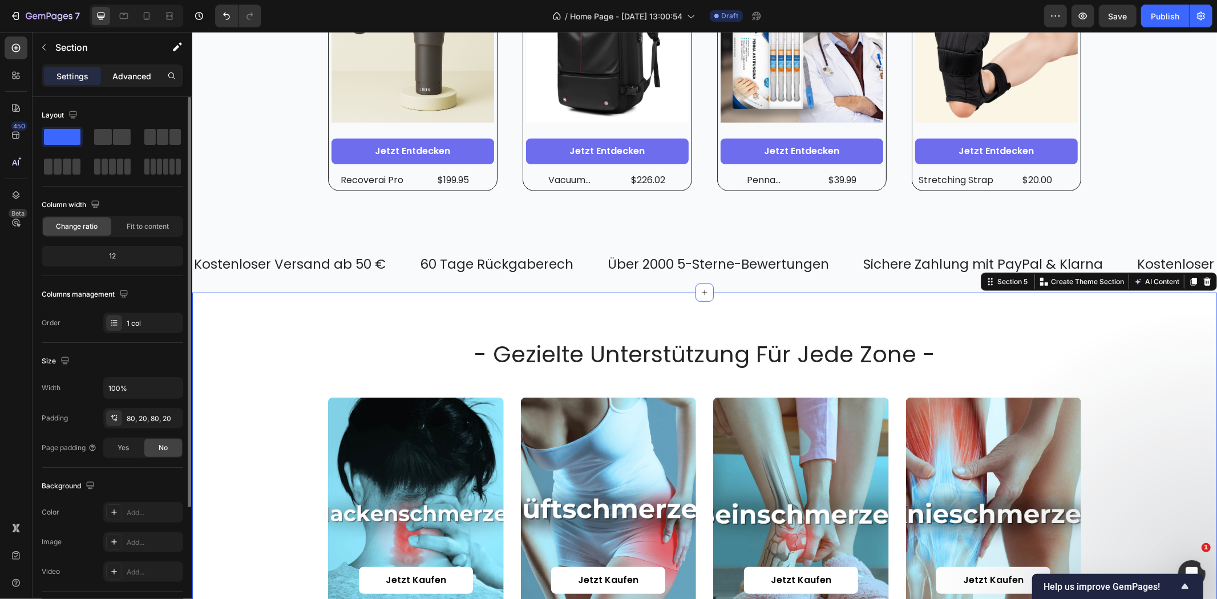
click at [118, 78] on p "Advanced" at bounding box center [131, 76] width 39 height 12
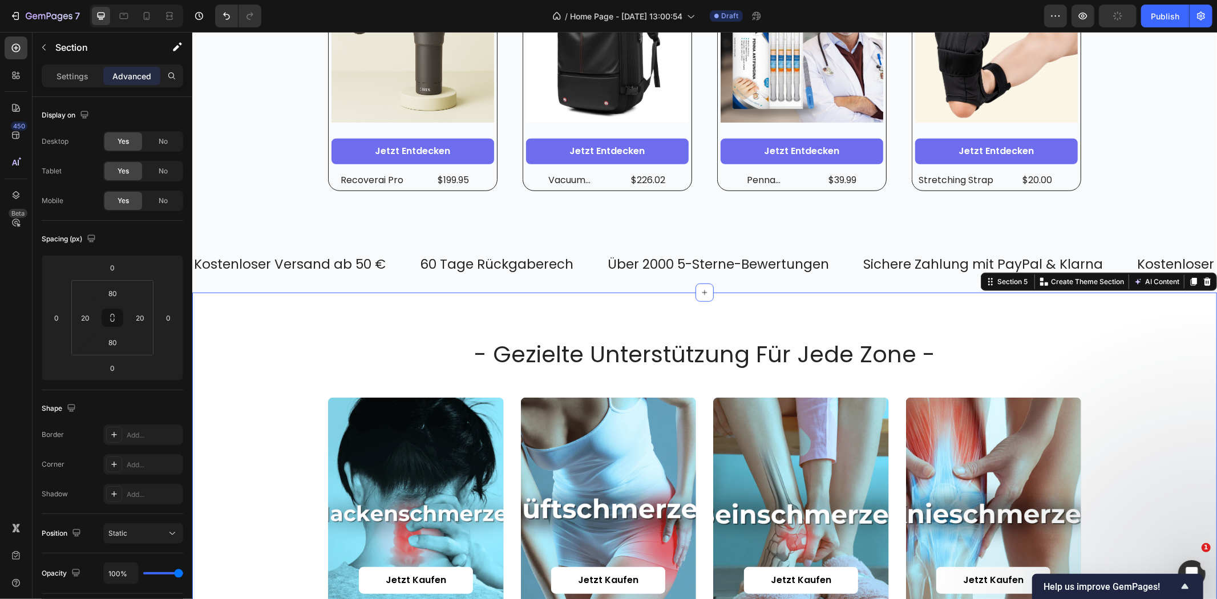
click at [294, 329] on div "- gezielte unterstützung für jede zone - Heading Jetzt kaufen Button Hero Banne…" at bounding box center [704, 479] width 1024 height 374
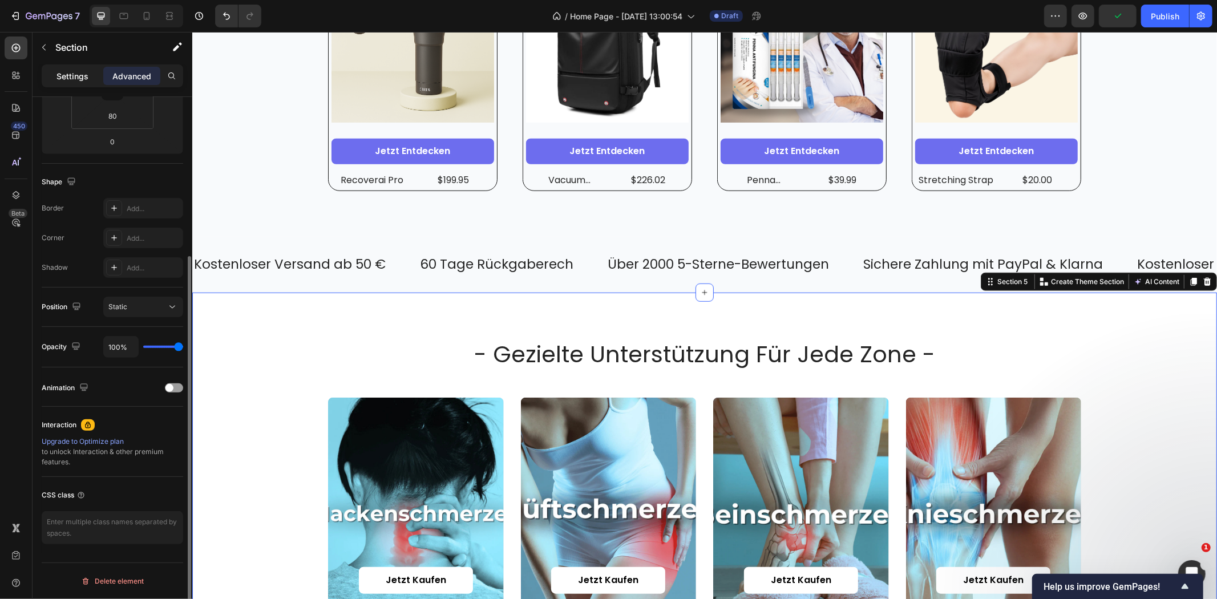
click at [87, 76] on p "Settings" at bounding box center [72, 76] width 32 height 12
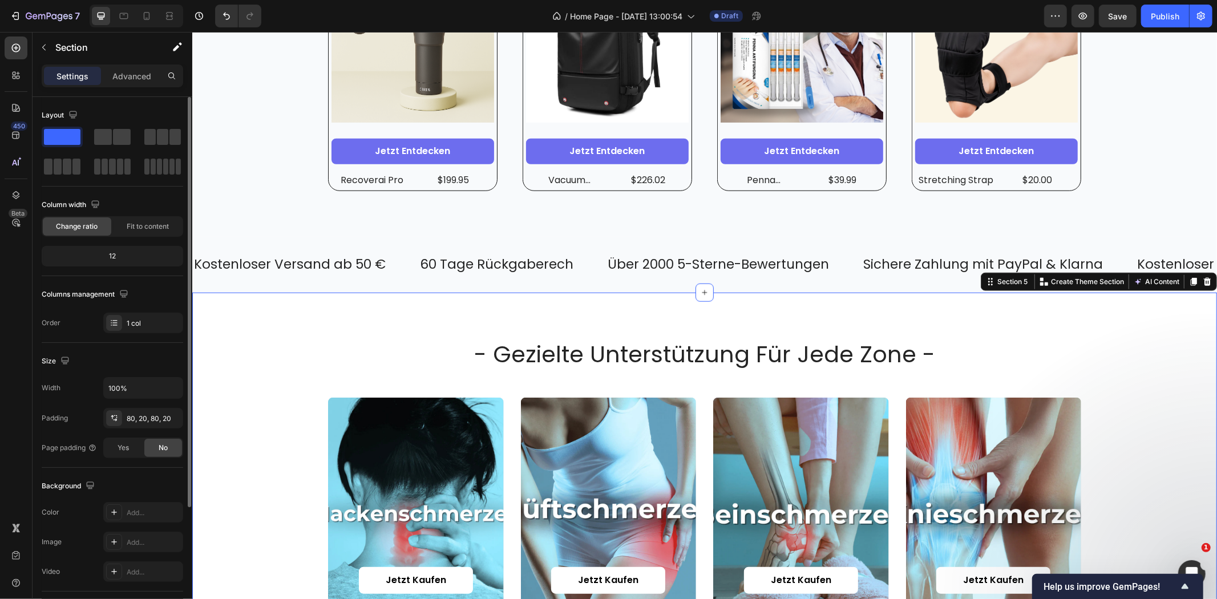
scroll to position [161, 0]
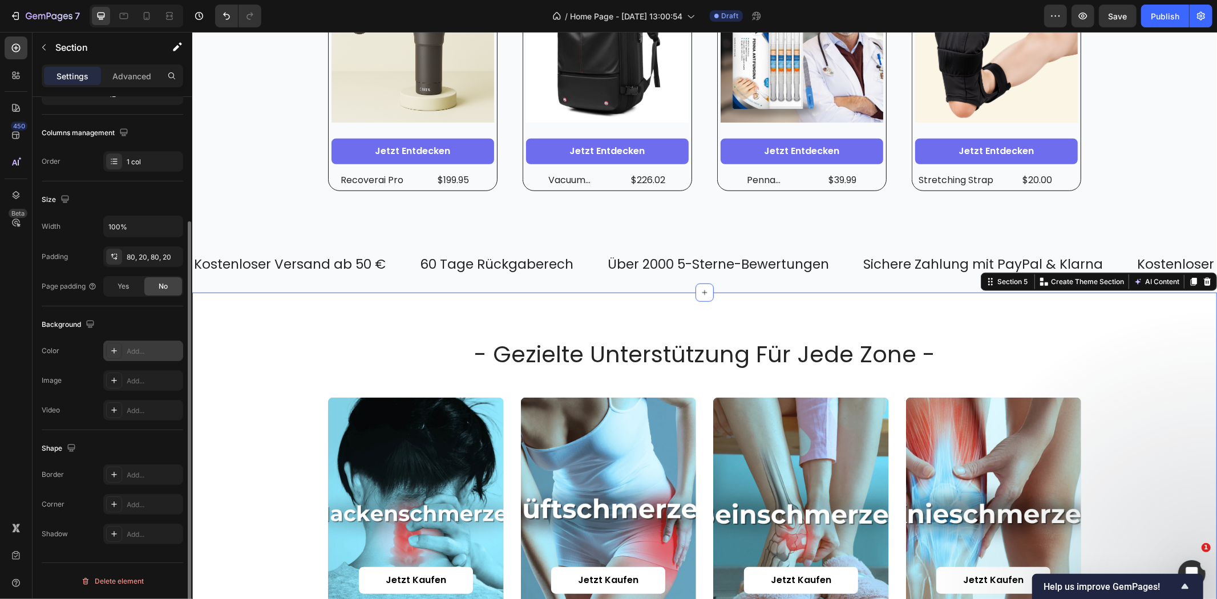
click at [143, 351] on div "Add..." at bounding box center [154, 351] width 54 height 10
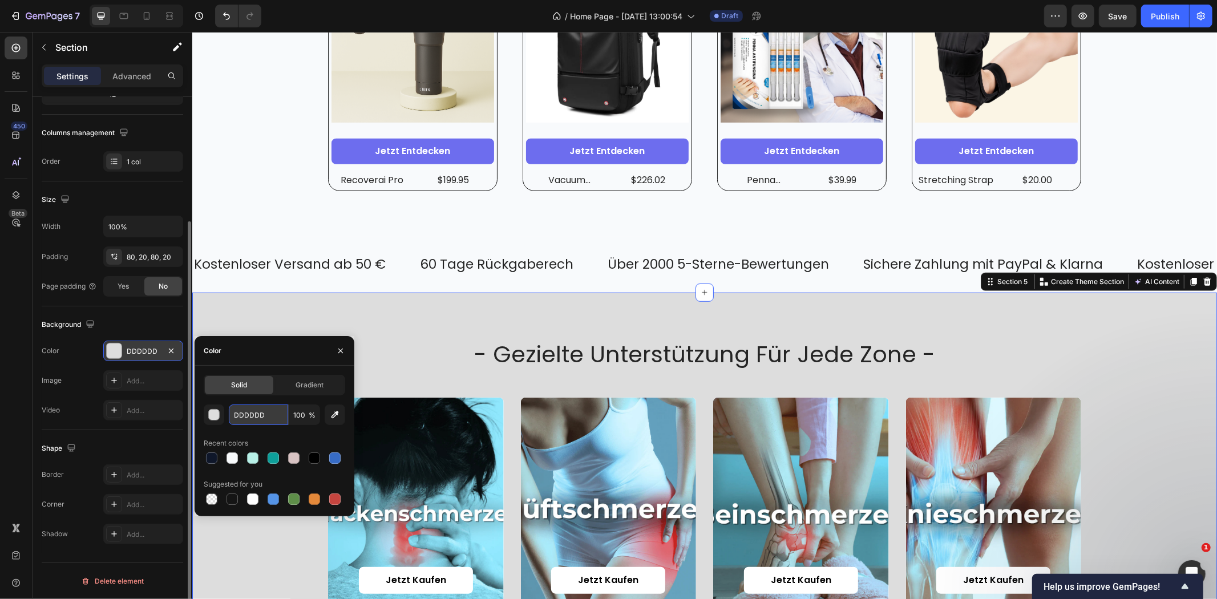
click at [252, 415] on input "DDDDDD" at bounding box center [258, 414] width 59 height 21
paste input "F8FAFC"
type input "F8FAFC"
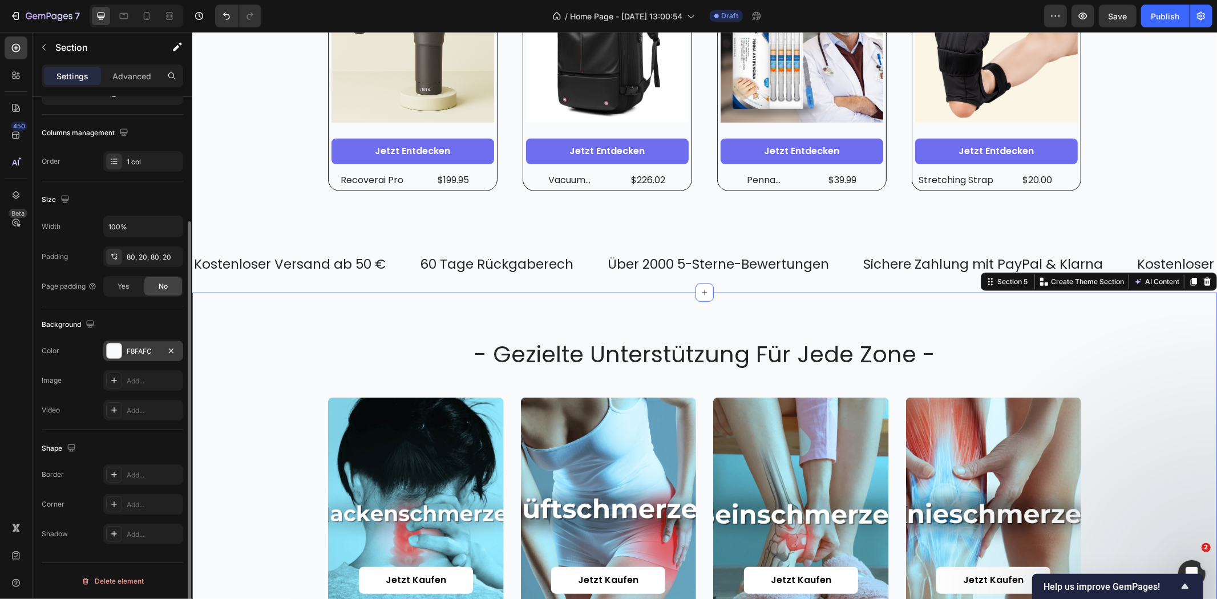
click at [277, 307] on div "- gezielte unterstützung für jede zone - Heading Jetzt kaufen Button Hero Banne…" at bounding box center [704, 479] width 1024 height 374
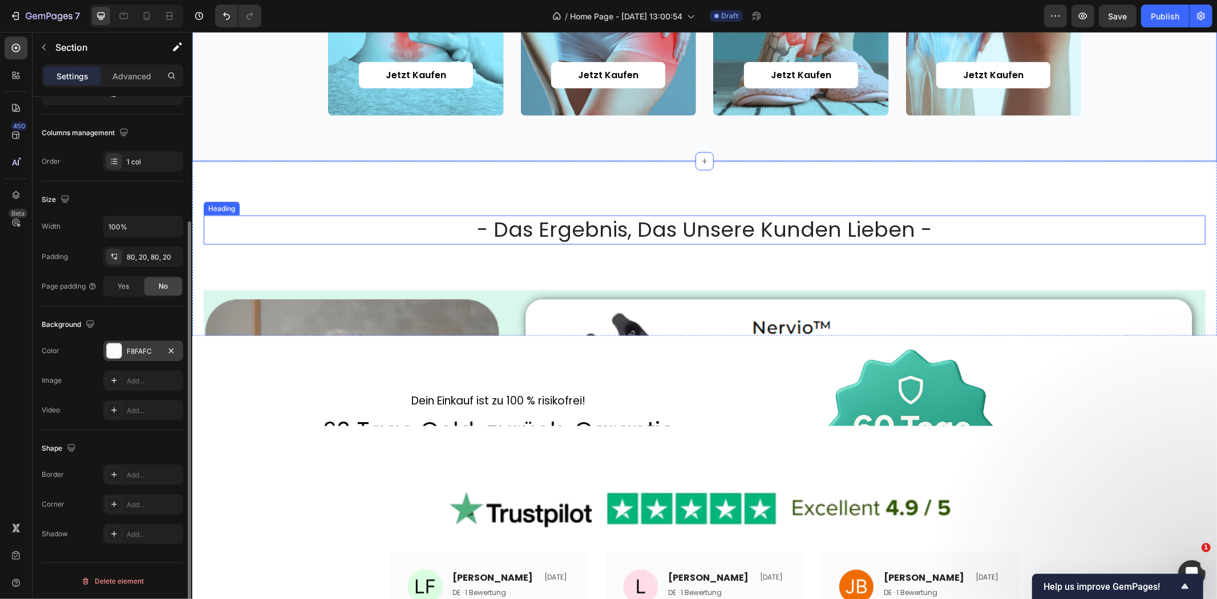
scroll to position [1267, 0]
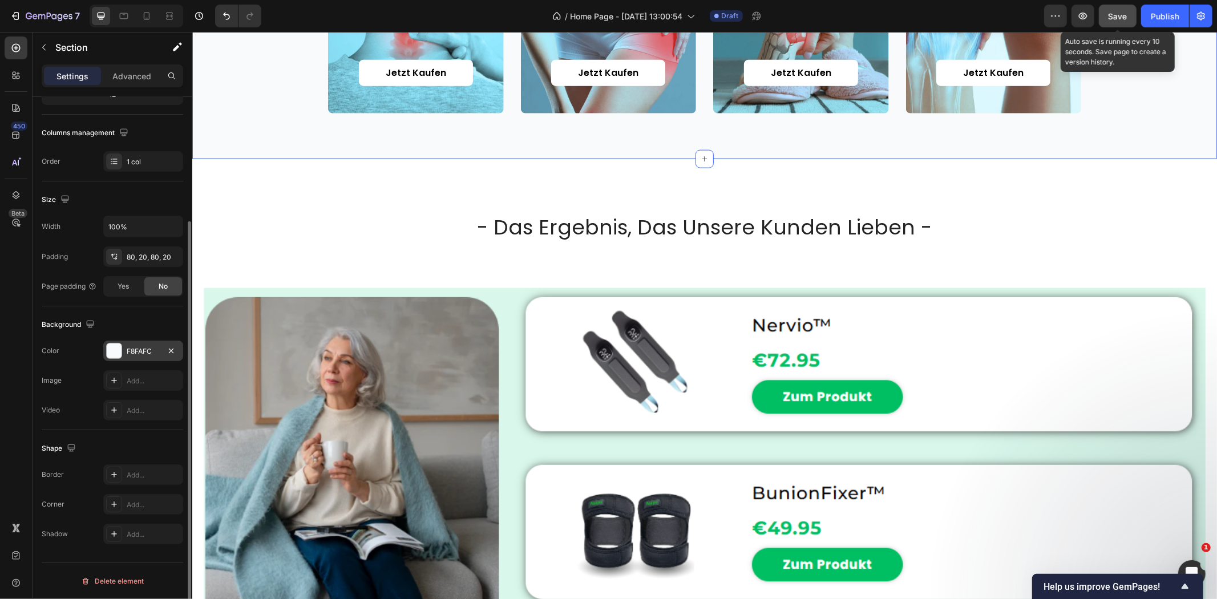
click at [1107, 20] on button "Save" at bounding box center [1118, 16] width 38 height 23
